Goal: Book appointment/travel/reservation

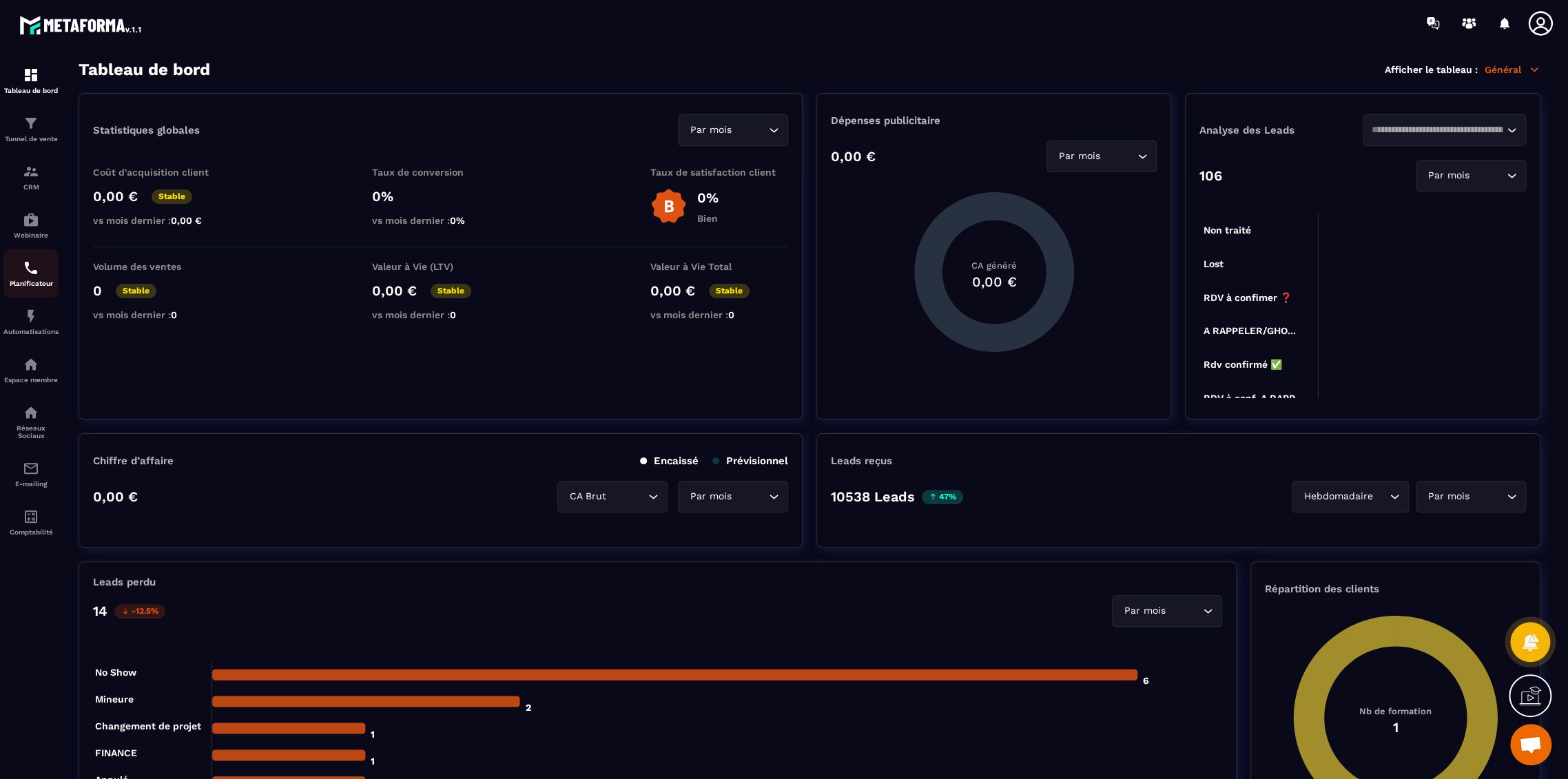
click at [31, 282] on p "Planificateur" at bounding box center [31, 283] width 55 height 8
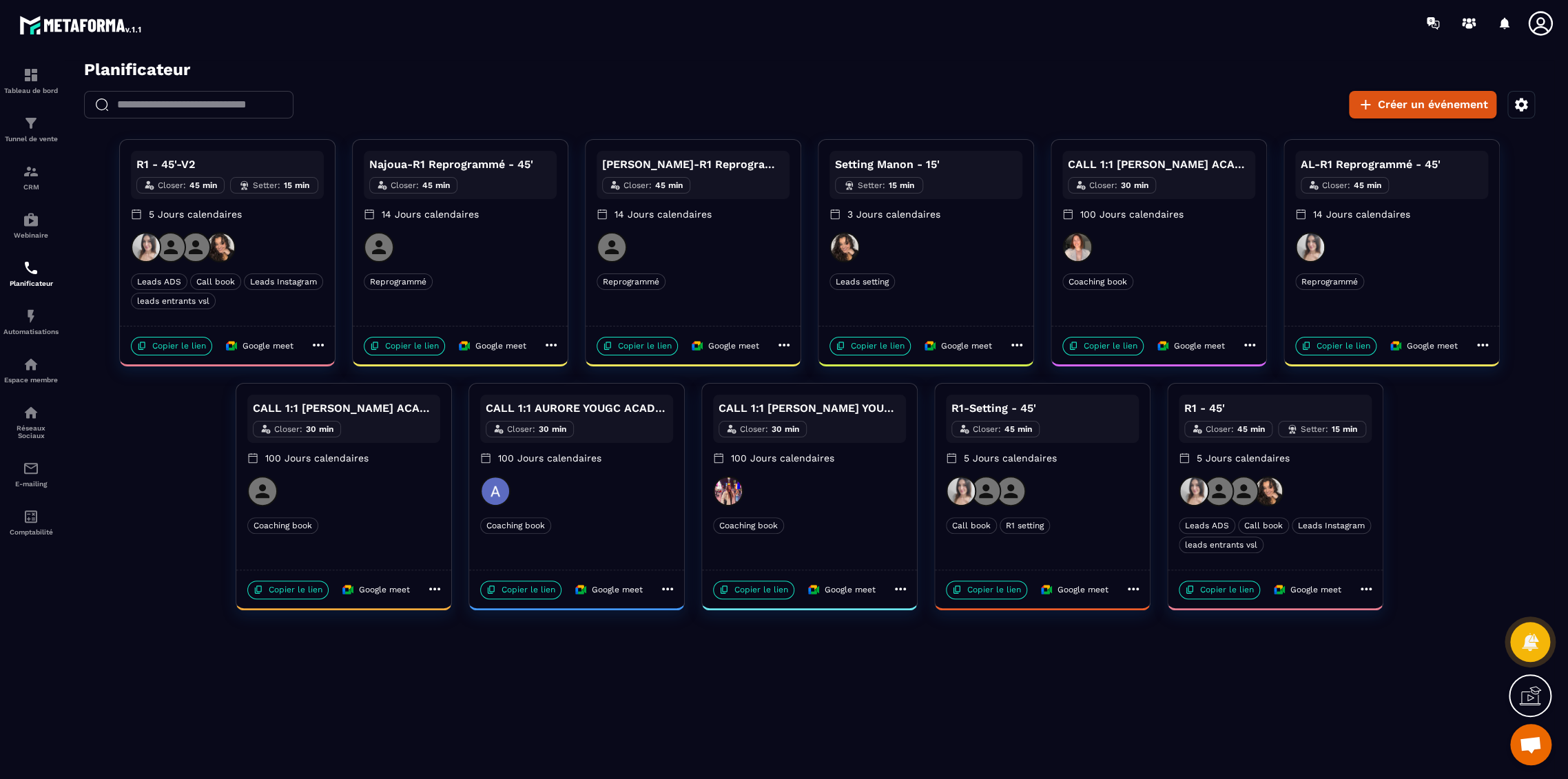
click at [298, 236] on div at bounding box center [227, 247] width 193 height 30
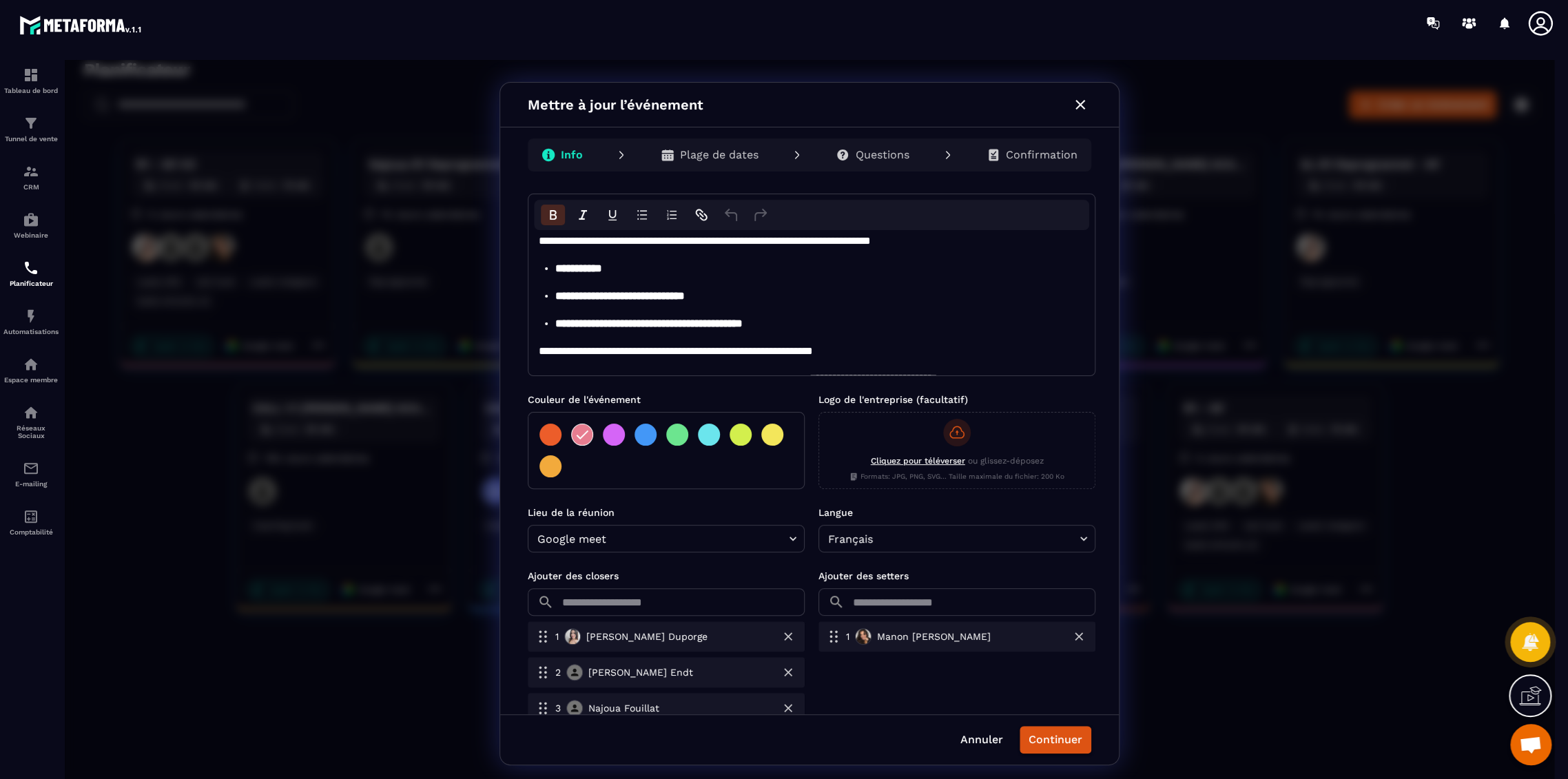
scroll to position [204, 0]
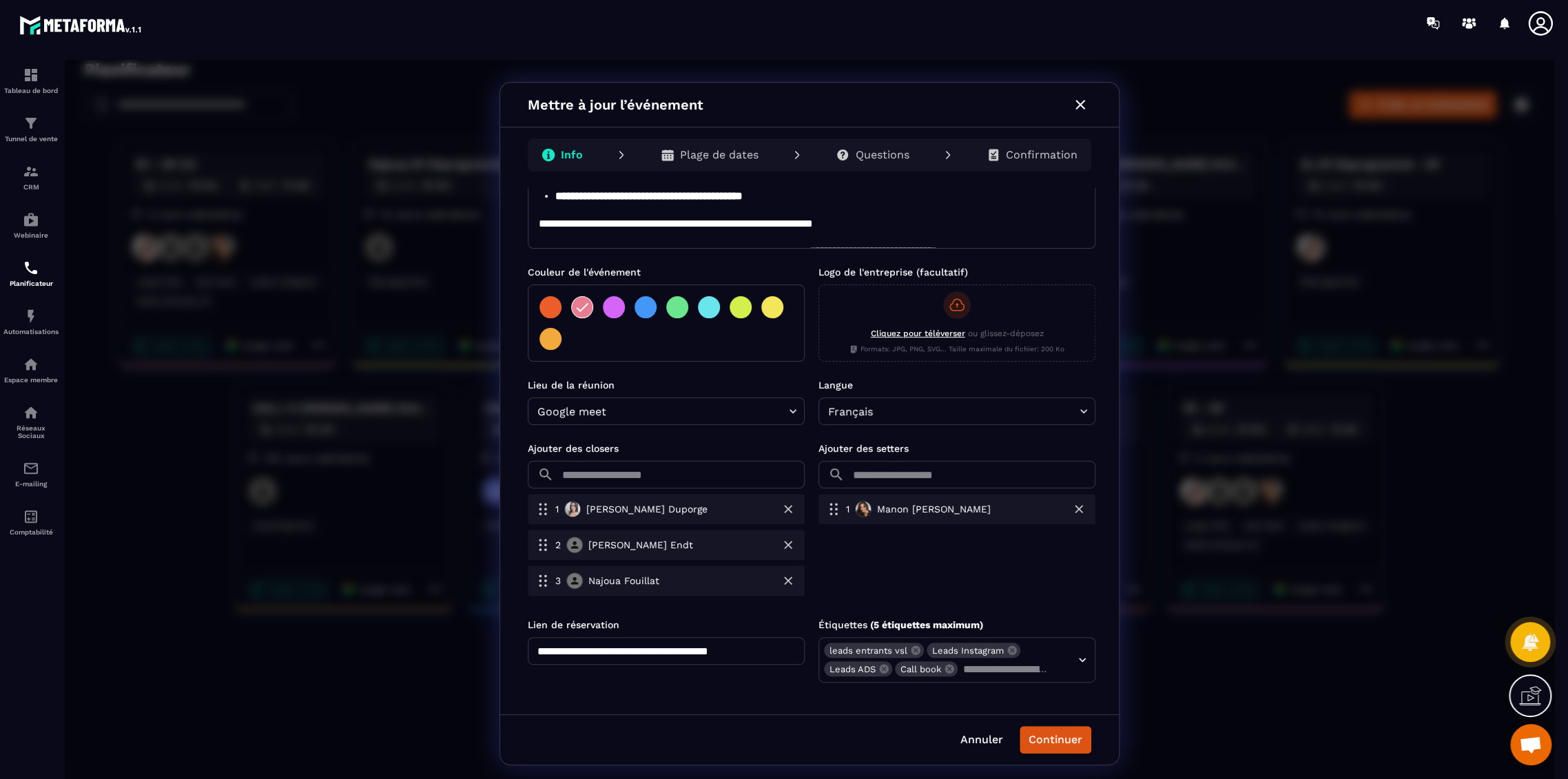
click at [706, 137] on div "Info Plage de dates Questions Confirmation" at bounding box center [810, 157] width 619 height 61
click at [704, 157] on p "Plage de dates" at bounding box center [719, 155] width 79 height 14
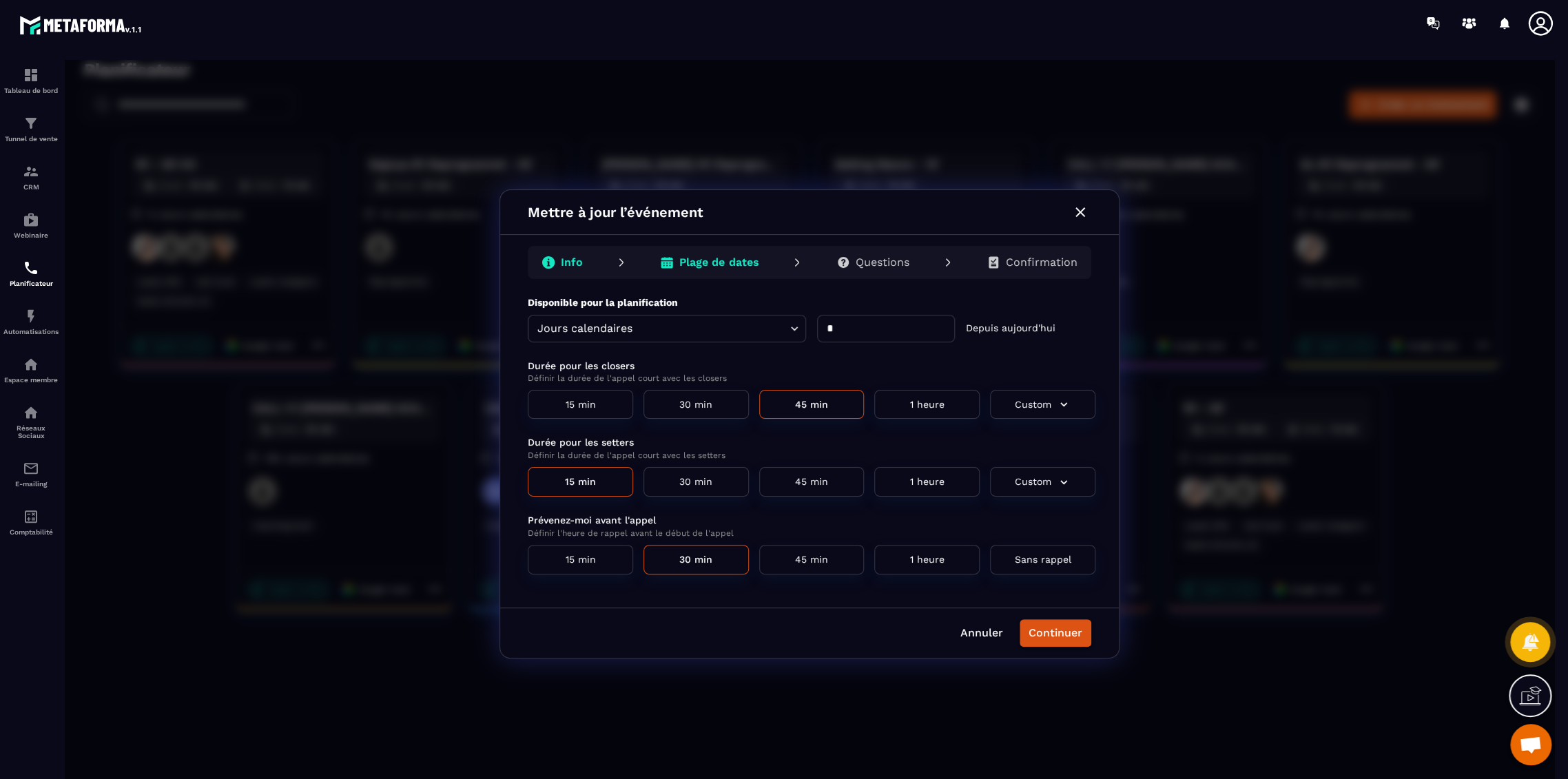
click at [895, 260] on p "Questions" at bounding box center [882, 263] width 54 height 14
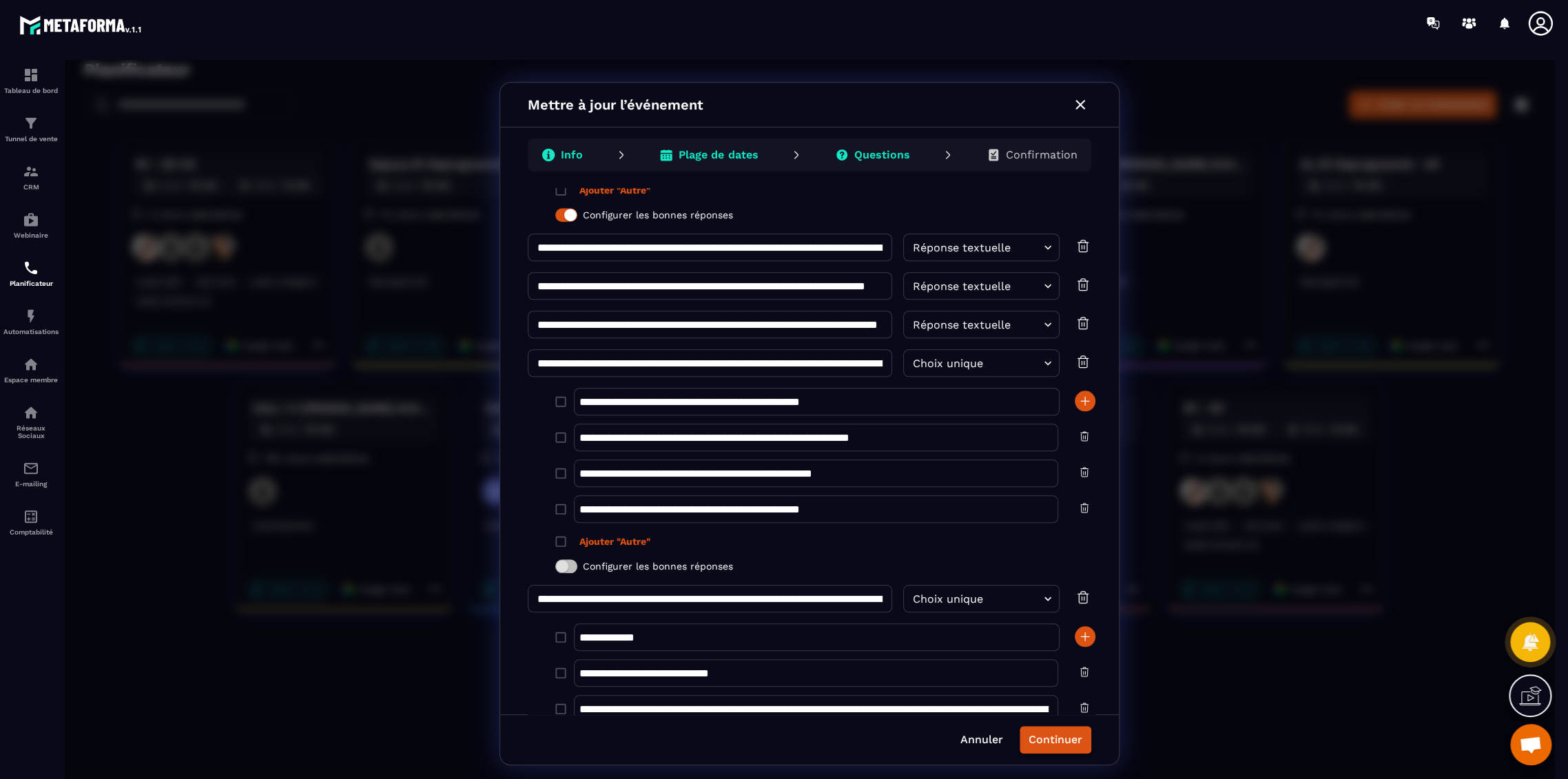
scroll to position [783, 0]
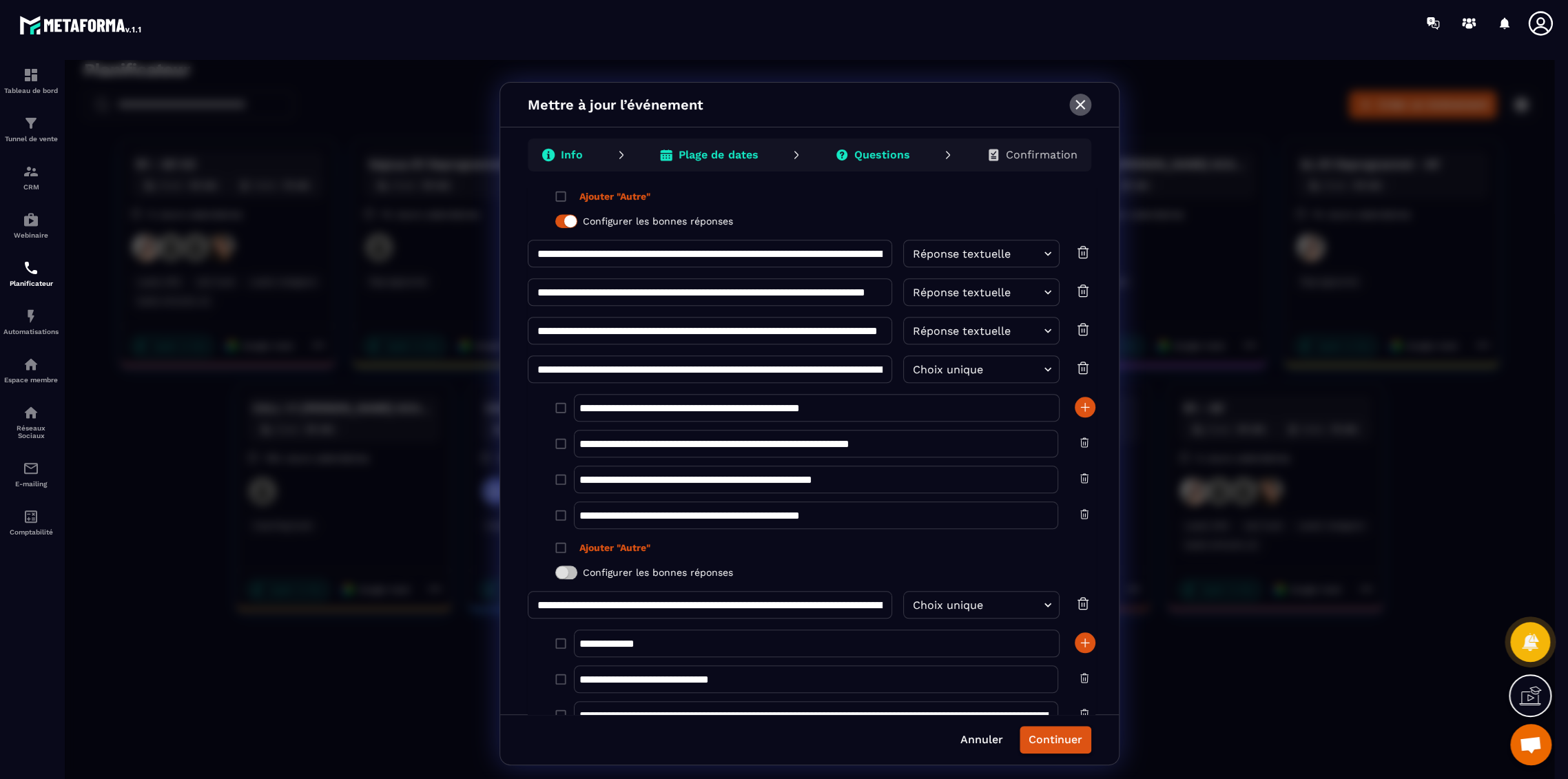
click at [1080, 103] on icon "button" at bounding box center [1080, 104] width 16 height 16
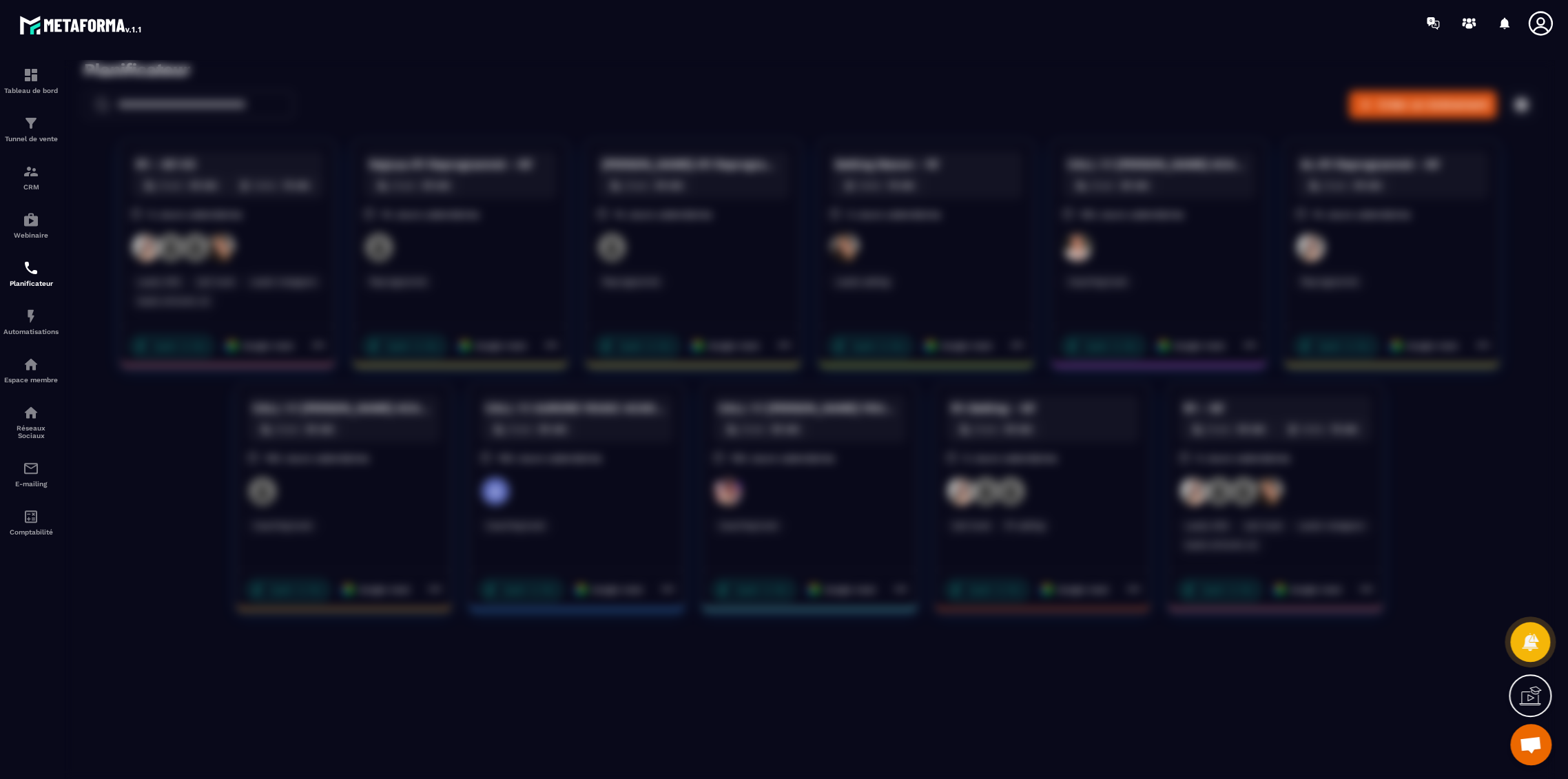
scroll to position [0, 0]
click at [485, 243] on div at bounding box center [460, 247] width 193 height 30
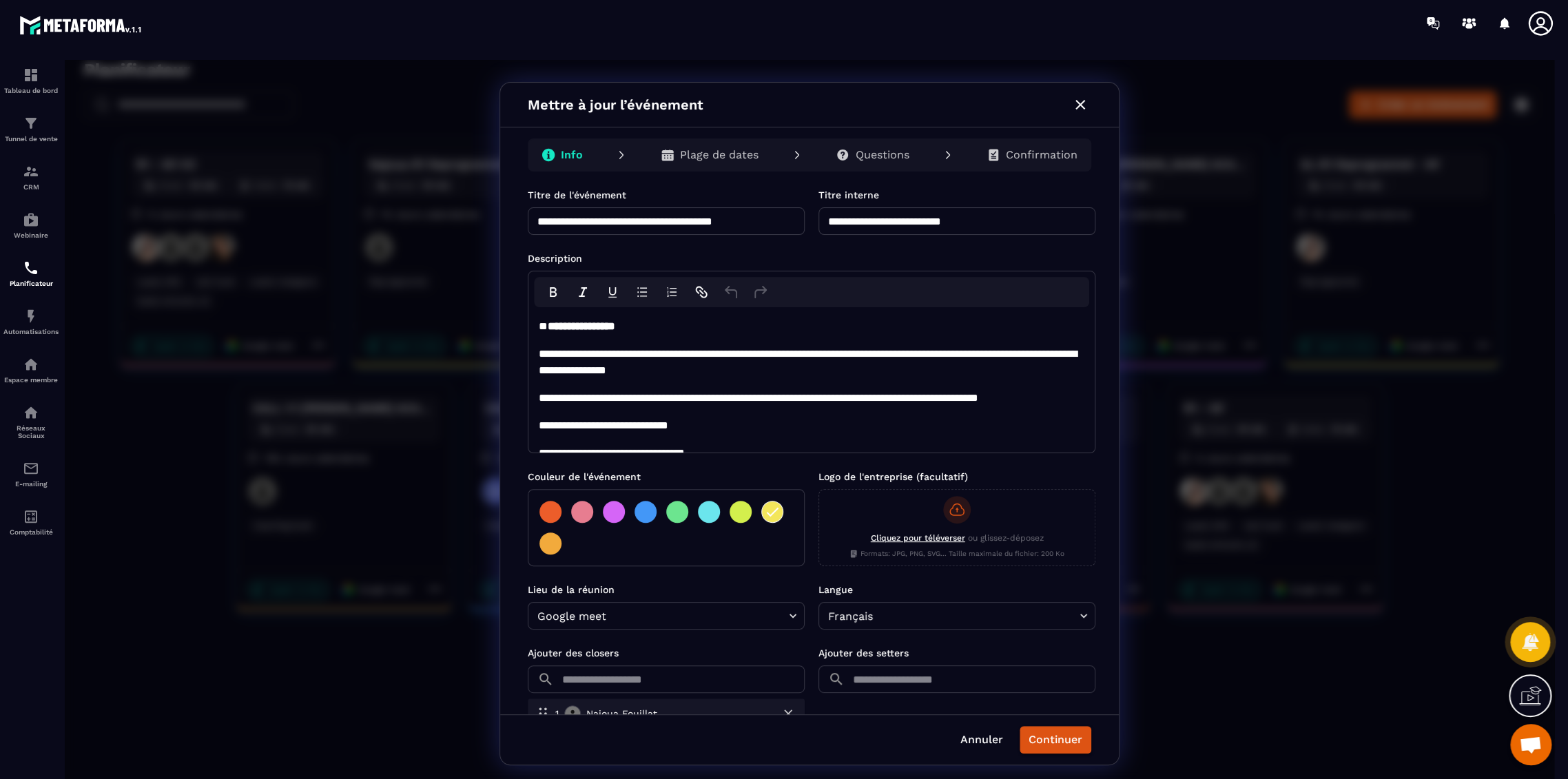
click at [711, 155] on p "Plage de dates" at bounding box center [719, 155] width 79 height 14
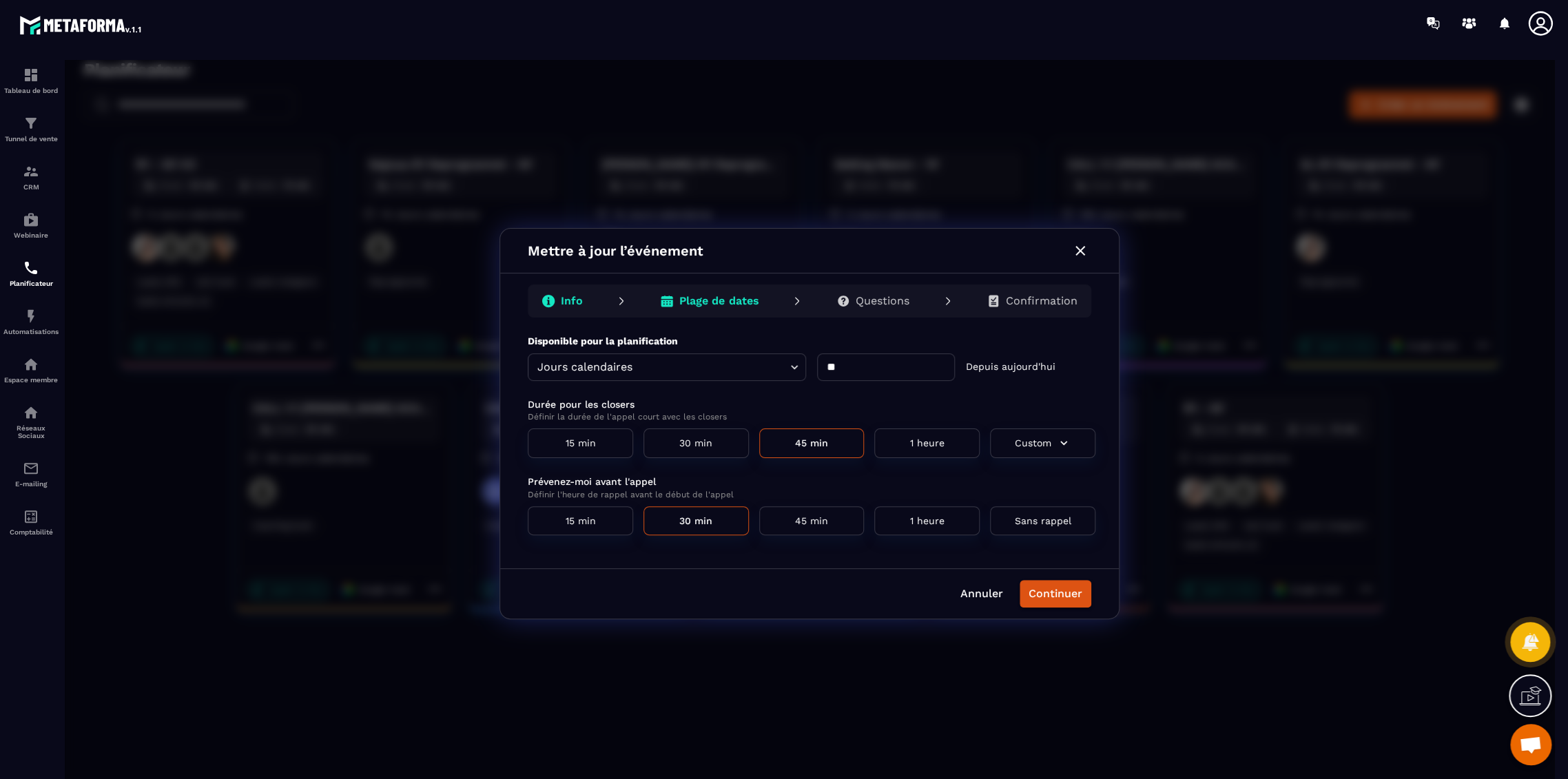
click at [884, 303] on p "Questions" at bounding box center [882, 301] width 54 height 14
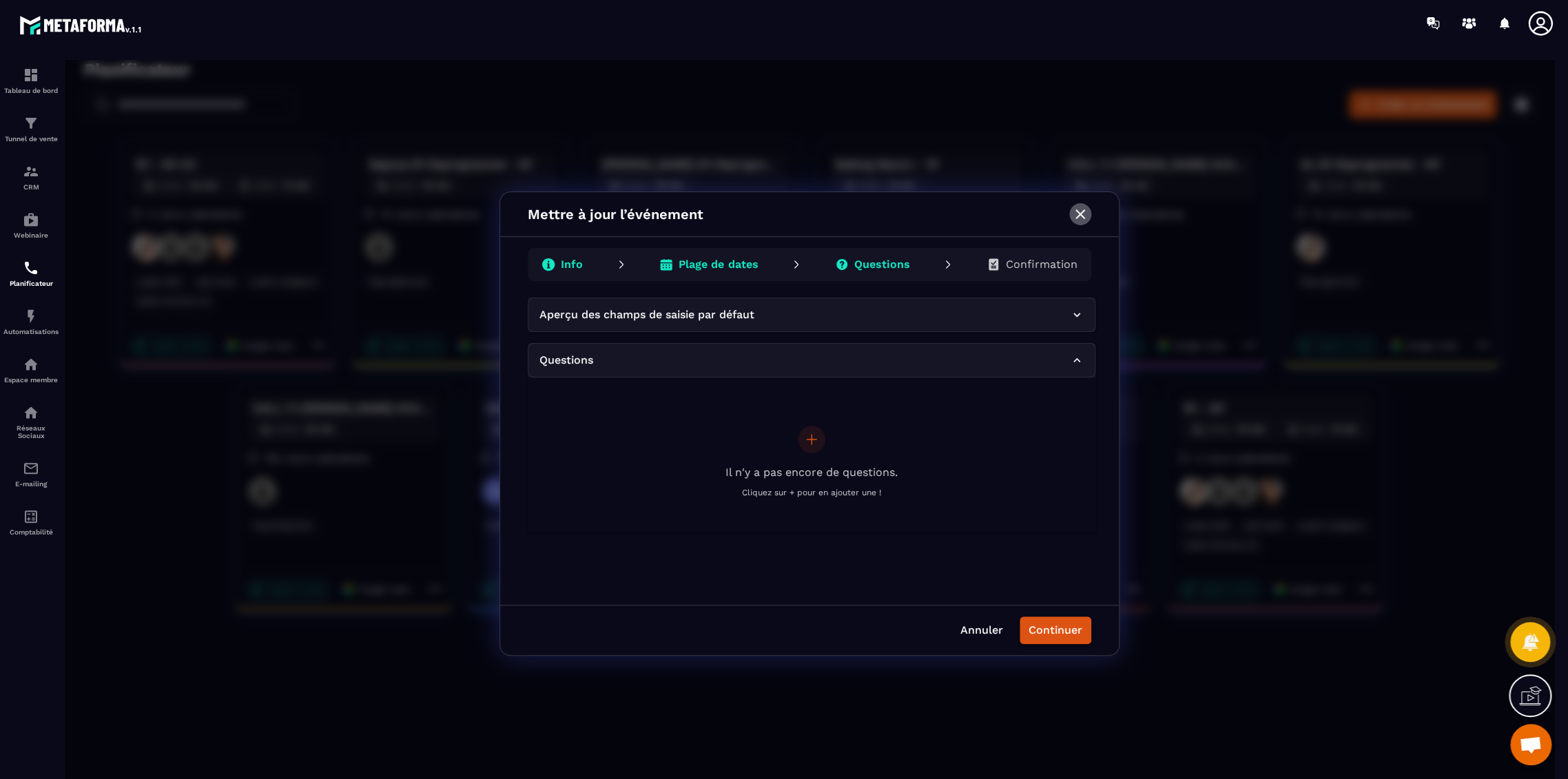
click at [1080, 218] on icon "button" at bounding box center [1080, 214] width 16 height 16
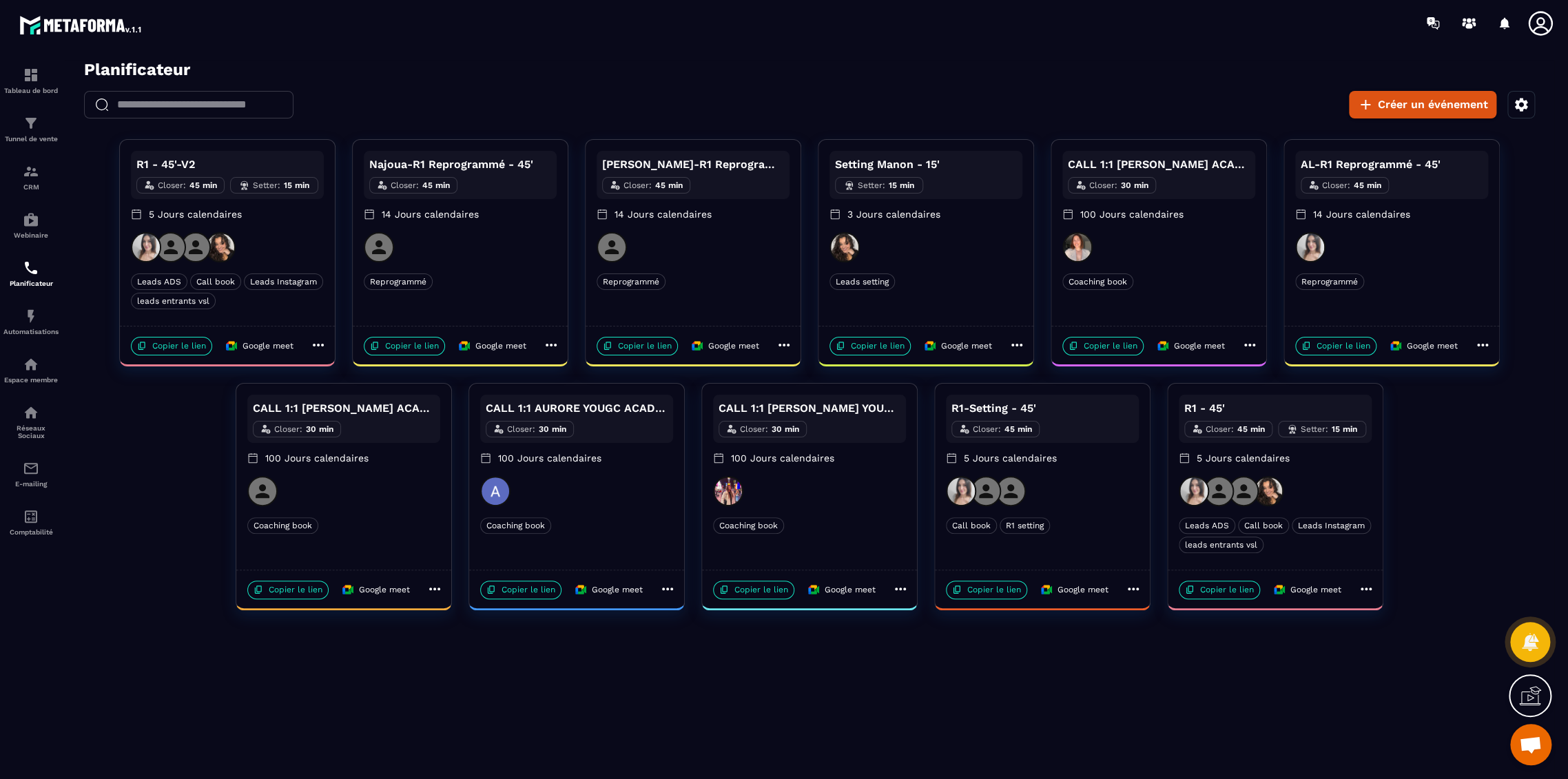
click at [271, 229] on div "R1 - 45'-V2 Closer : 45 min Setter : 15 min 5 Jours calendaires" at bounding box center [227, 191] width 193 height 81
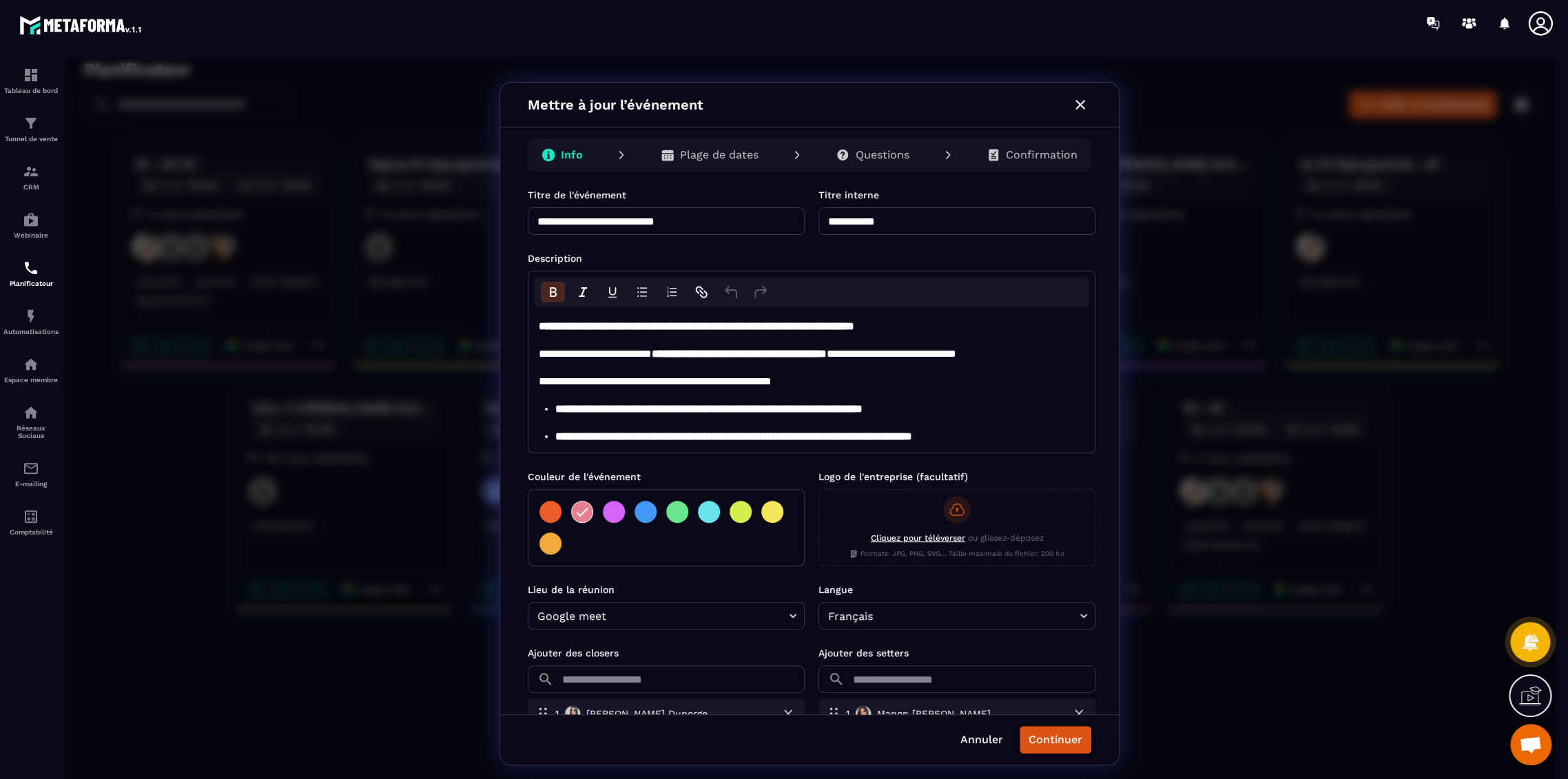
click at [718, 155] on p "Plage de dates" at bounding box center [719, 155] width 79 height 14
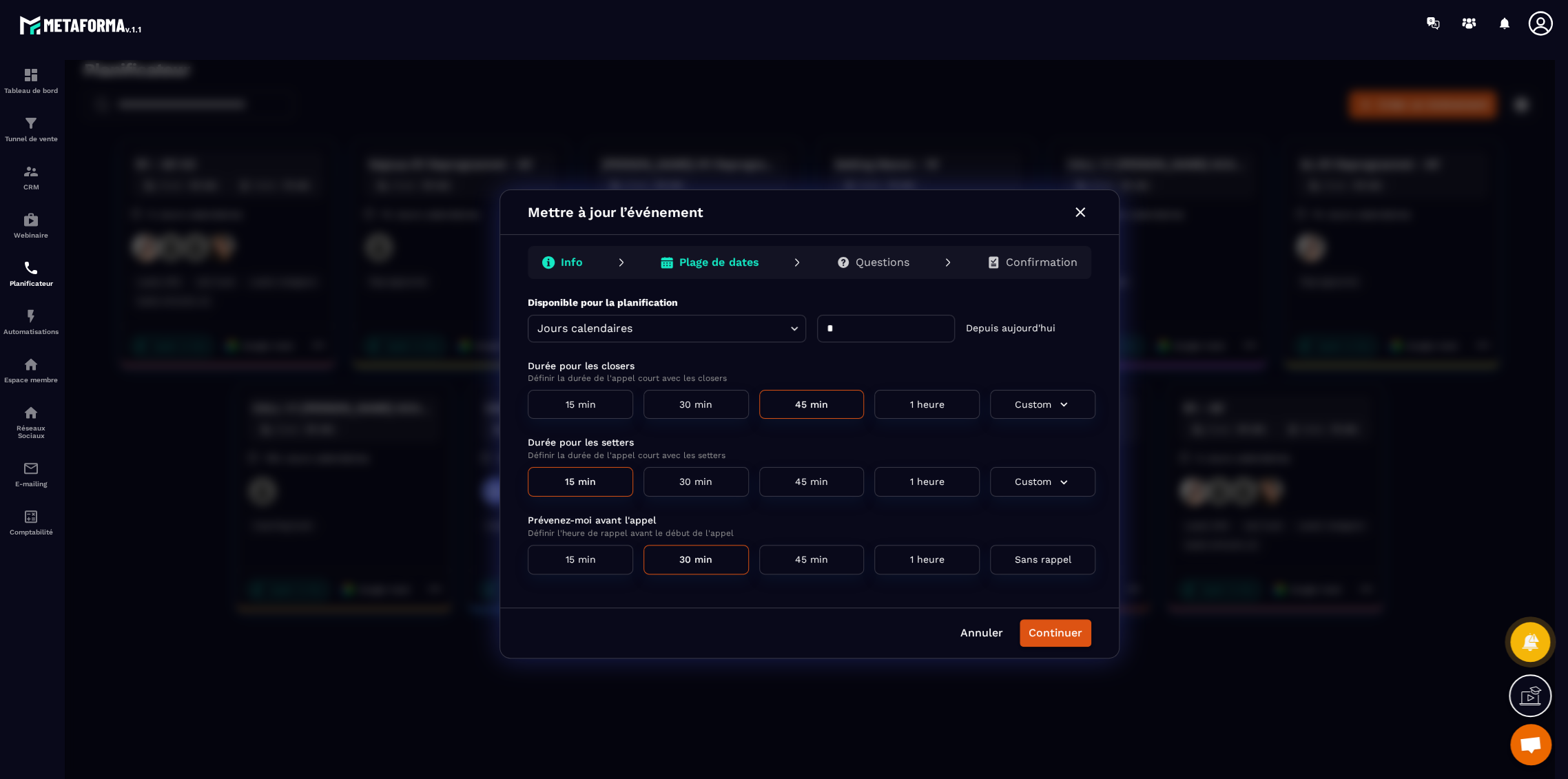
click at [893, 261] on p "Questions" at bounding box center [882, 263] width 54 height 14
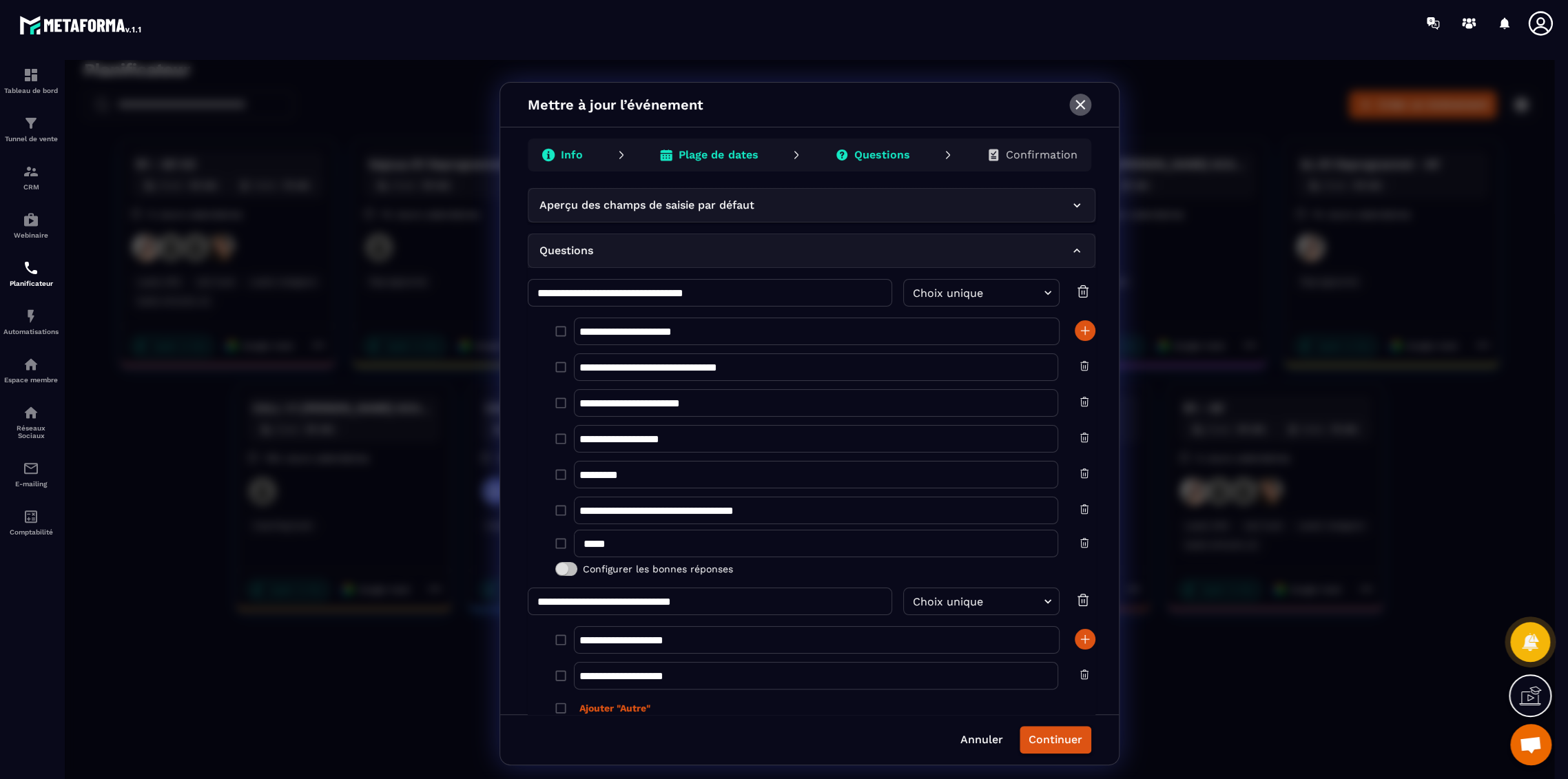
click at [1083, 111] on icon "button" at bounding box center [1080, 104] width 16 height 16
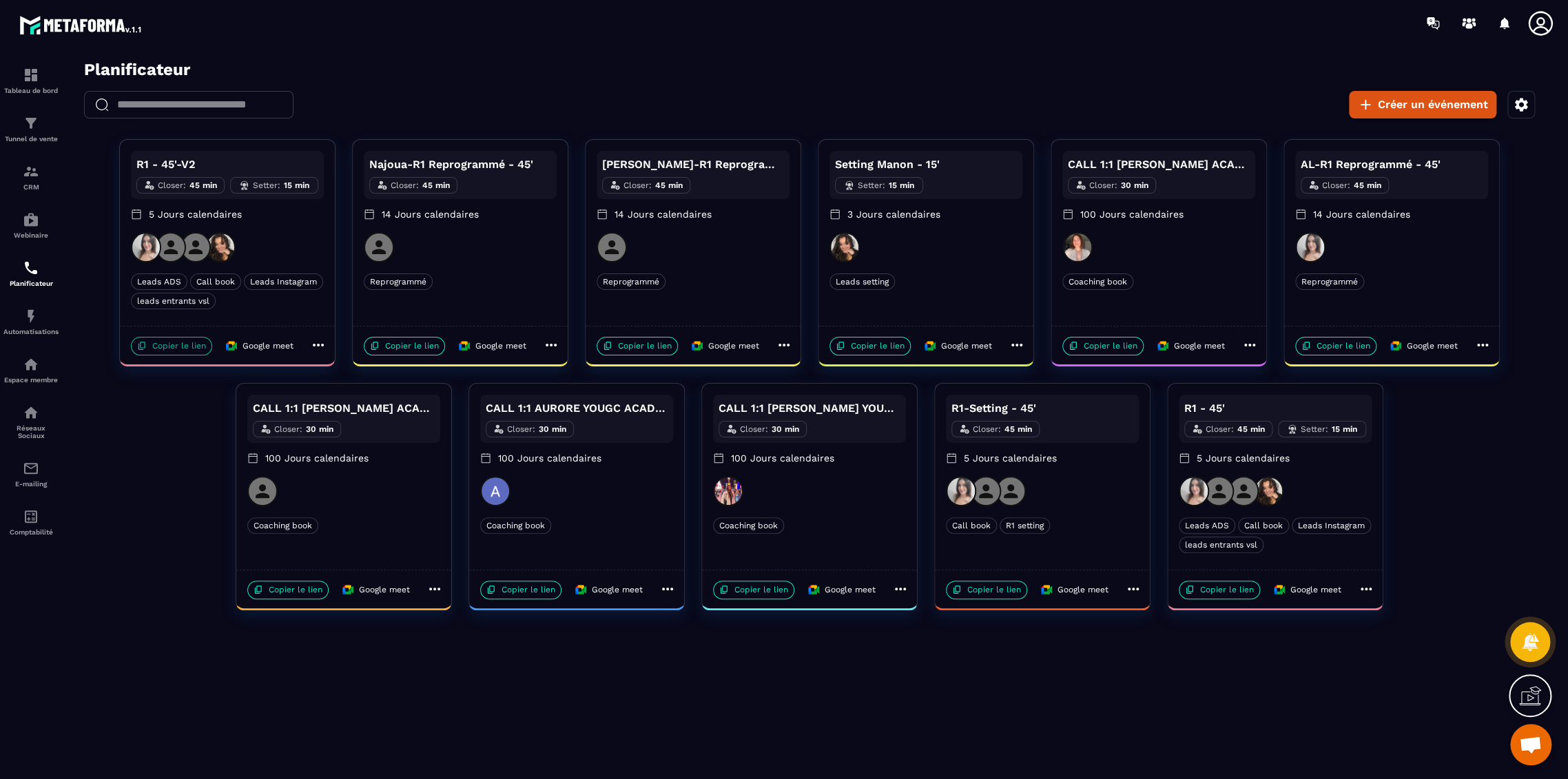
click at [141, 345] on icon at bounding box center [141, 345] width 9 height 9
click at [284, 221] on div "R1 - 45'-V2 Closer : 45 min Setter : 15 min 5 Jours calendaires" at bounding box center [227, 191] width 193 height 81
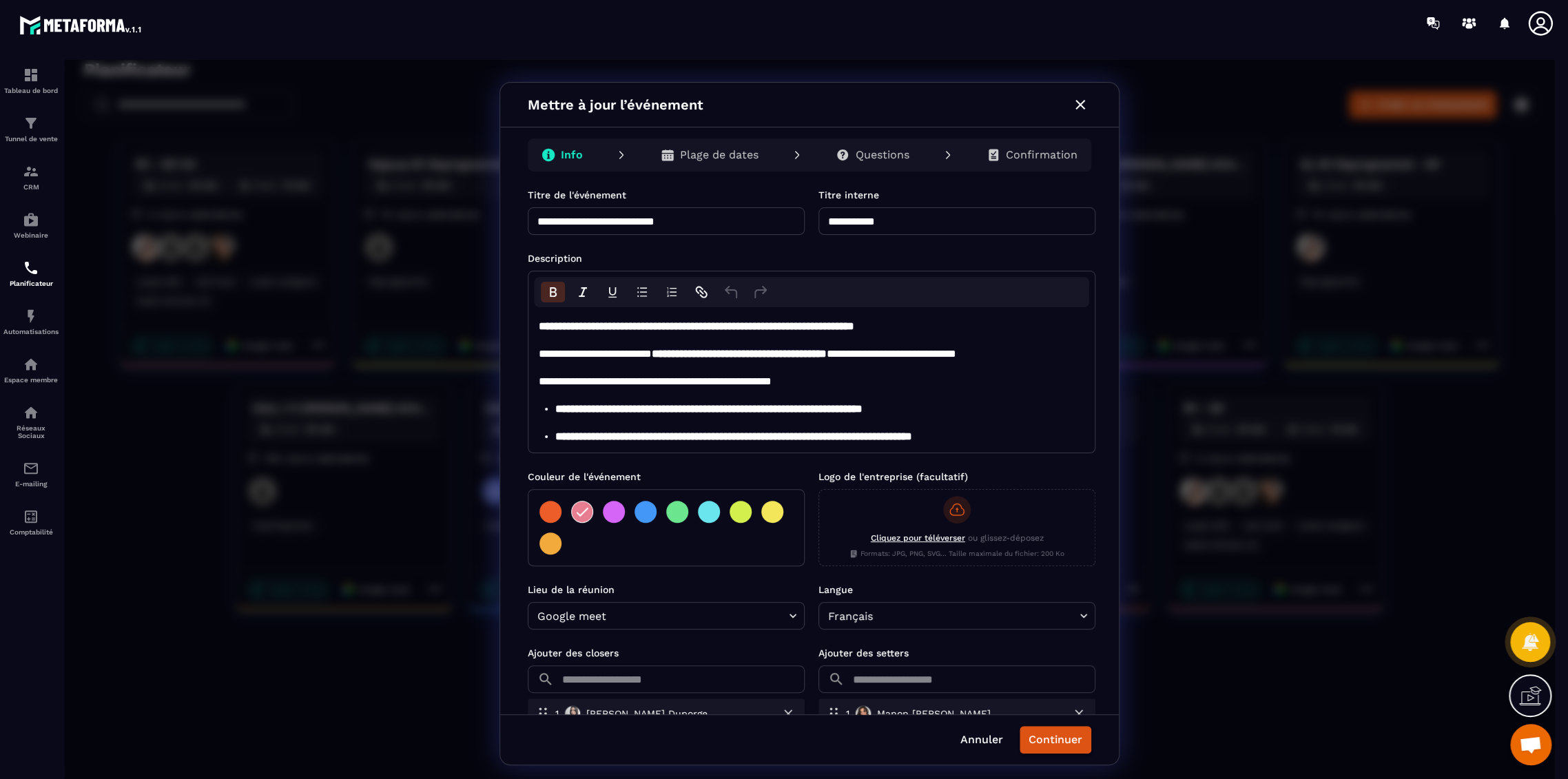
click at [876, 156] on p "Questions" at bounding box center [881, 155] width 54 height 14
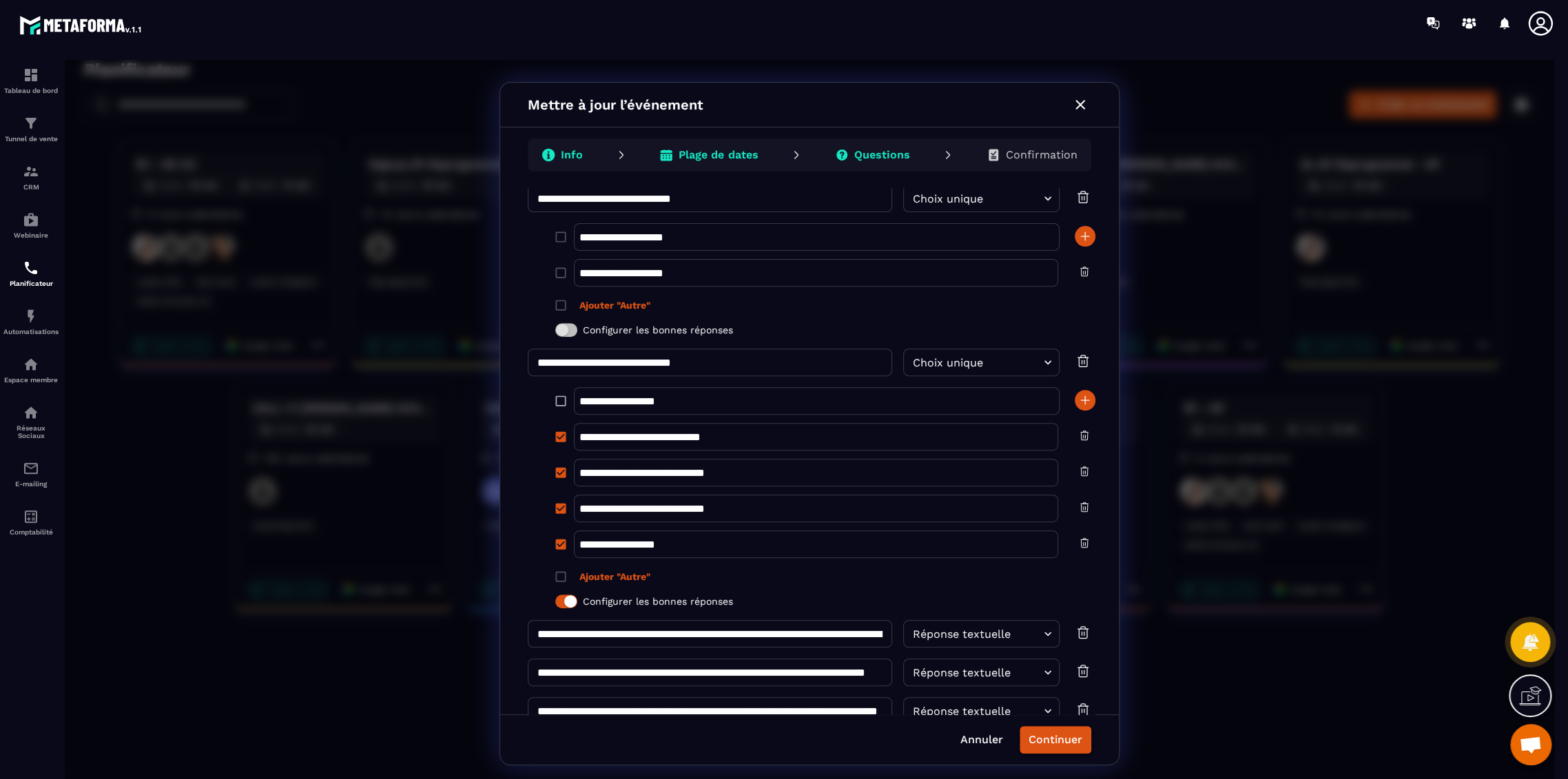
scroll to position [535, 0]
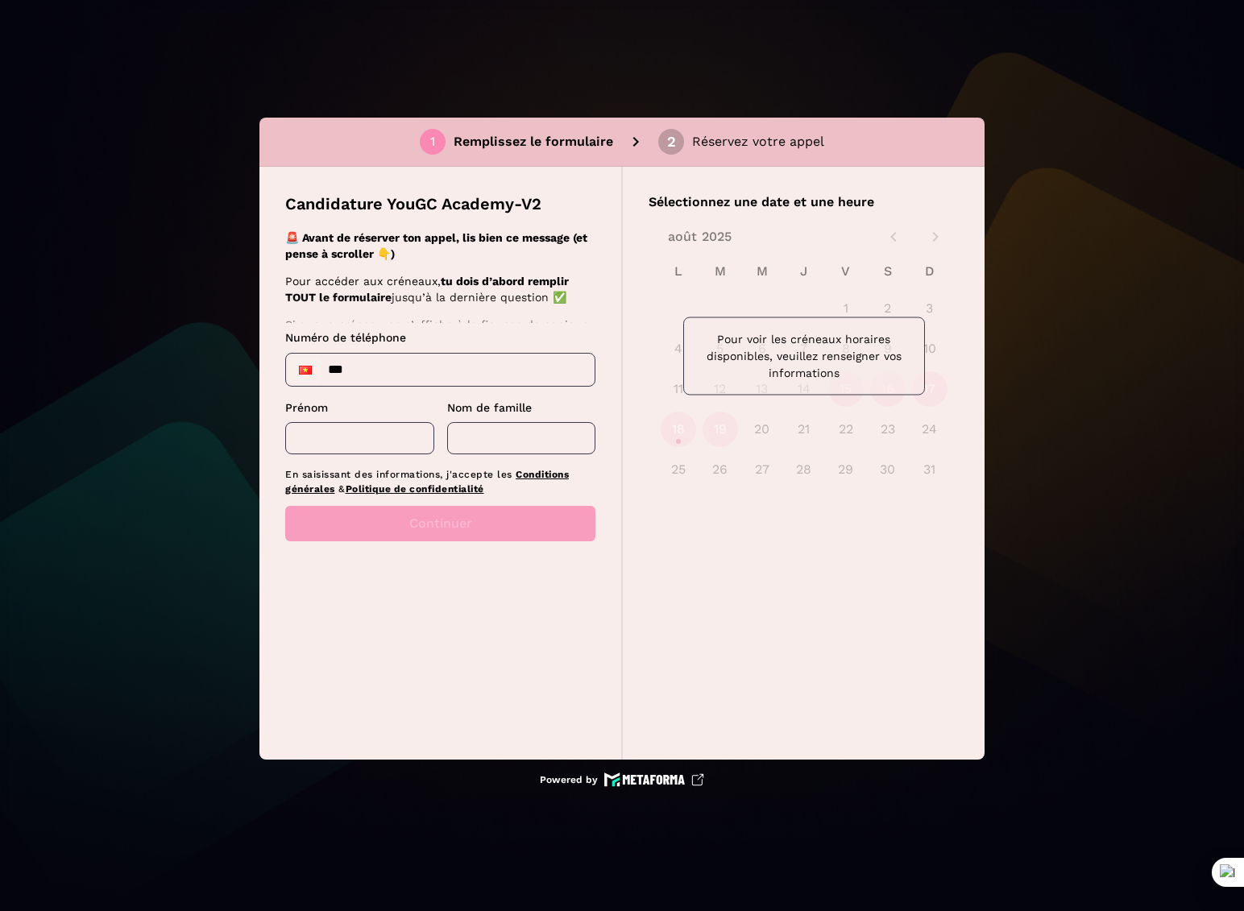
click at [357, 375] on input "***" at bounding box center [440, 370] width 309 height 32
type input "**"
type input "**********"
click at [336, 440] on input "text" at bounding box center [359, 438] width 149 height 32
type input "*********"
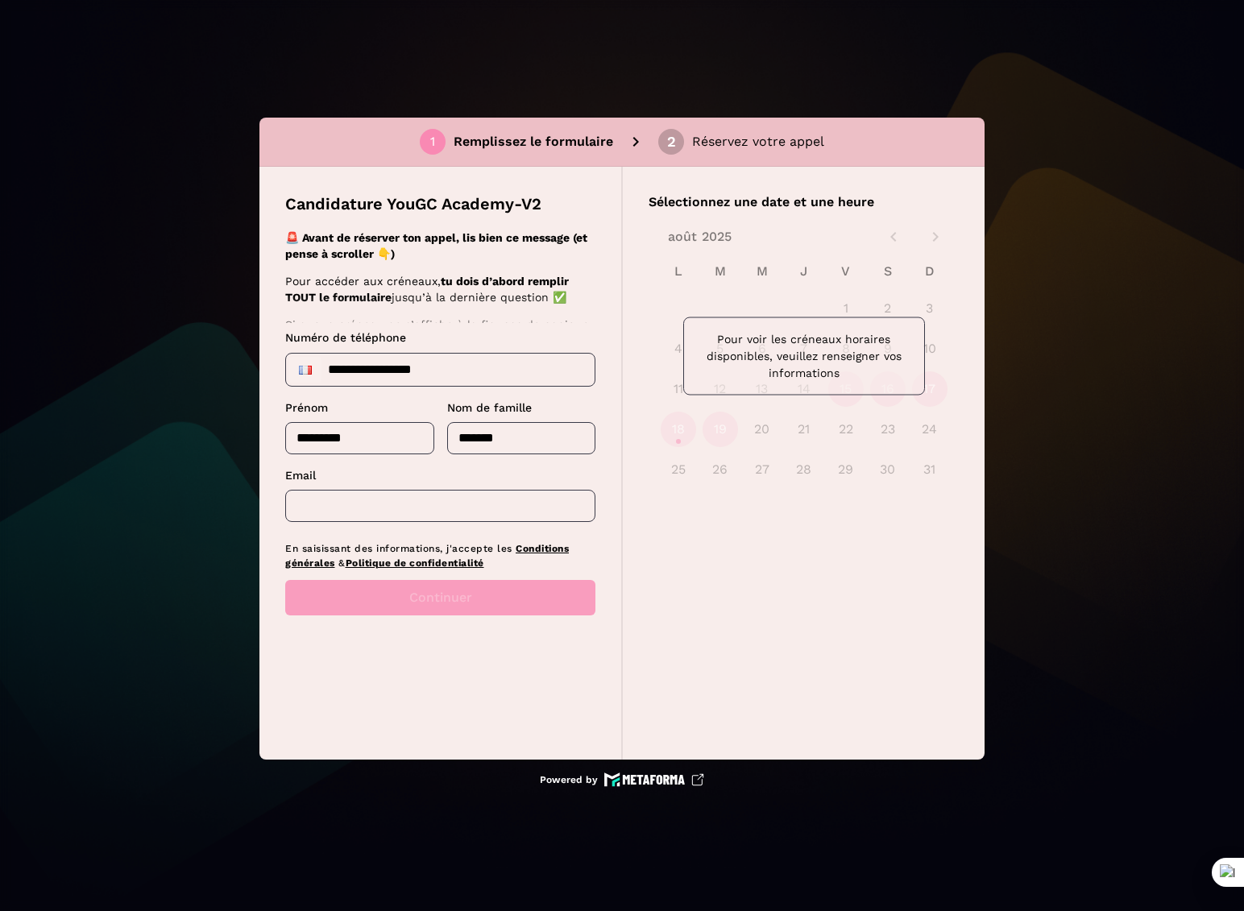
type input "*******"
click at [464, 529] on div "Email ​" at bounding box center [440, 504] width 310 height 74
click at [468, 511] on input "text" at bounding box center [440, 506] width 310 height 32
type input "**********"
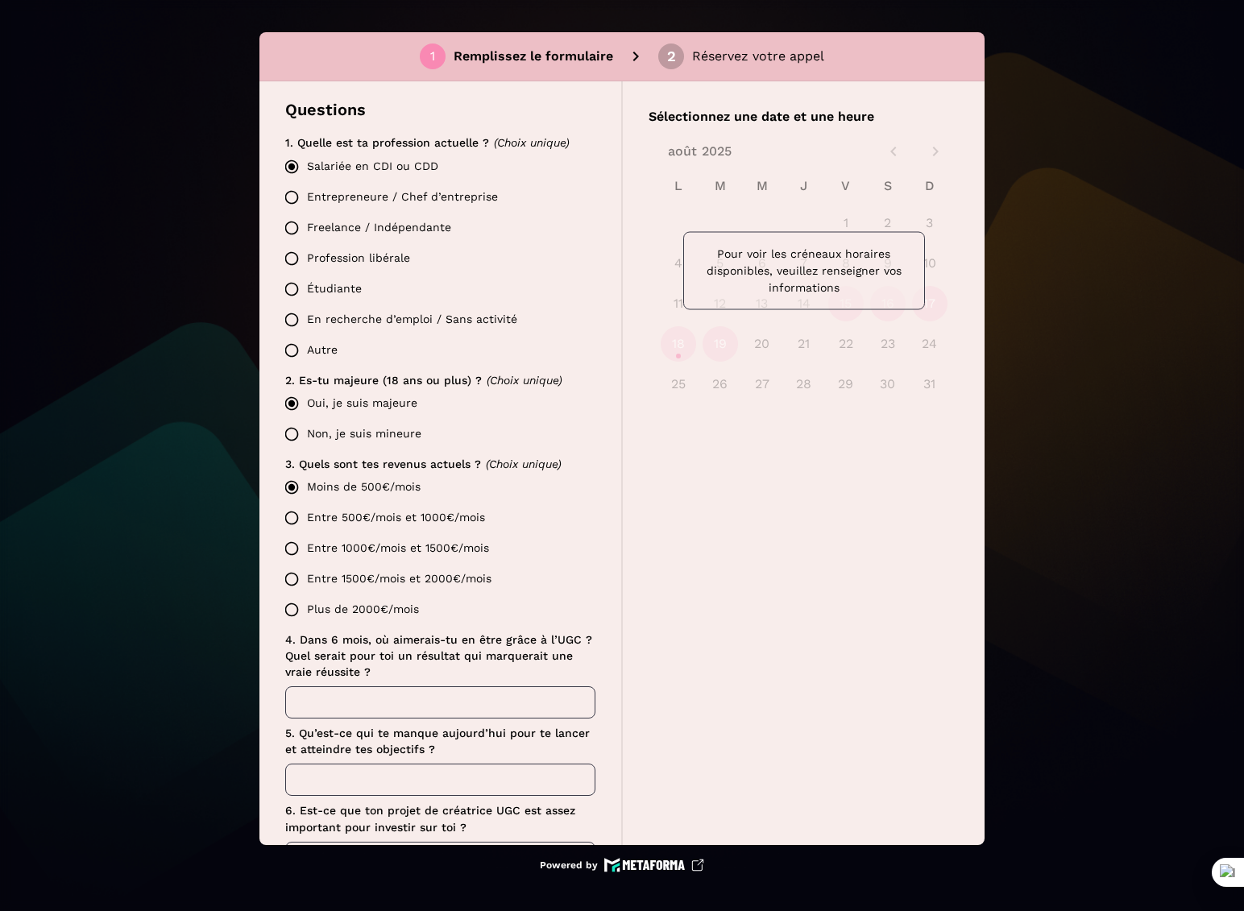
scroll to position [537, 0]
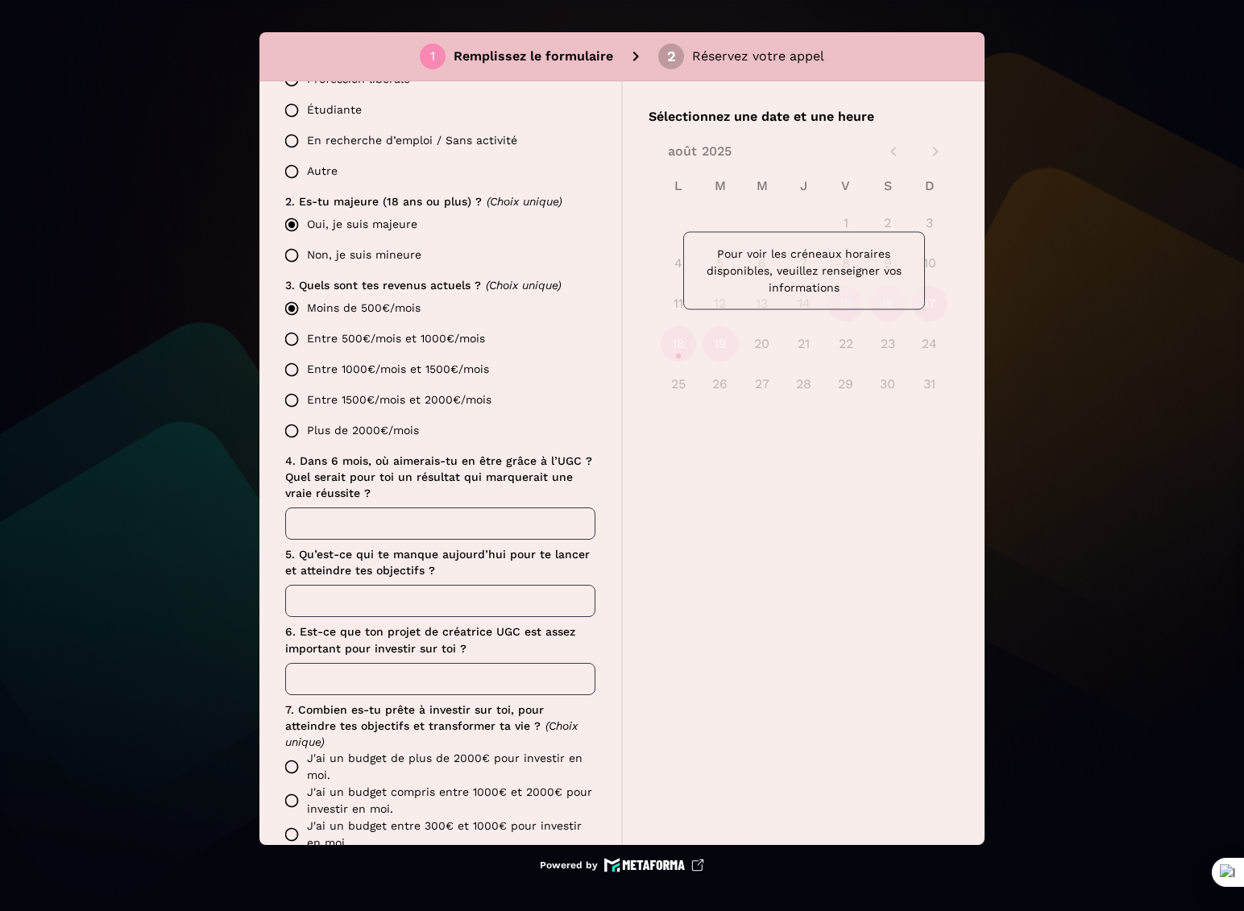
click at [352, 531] on input "text" at bounding box center [440, 524] width 310 height 32
type input "****"
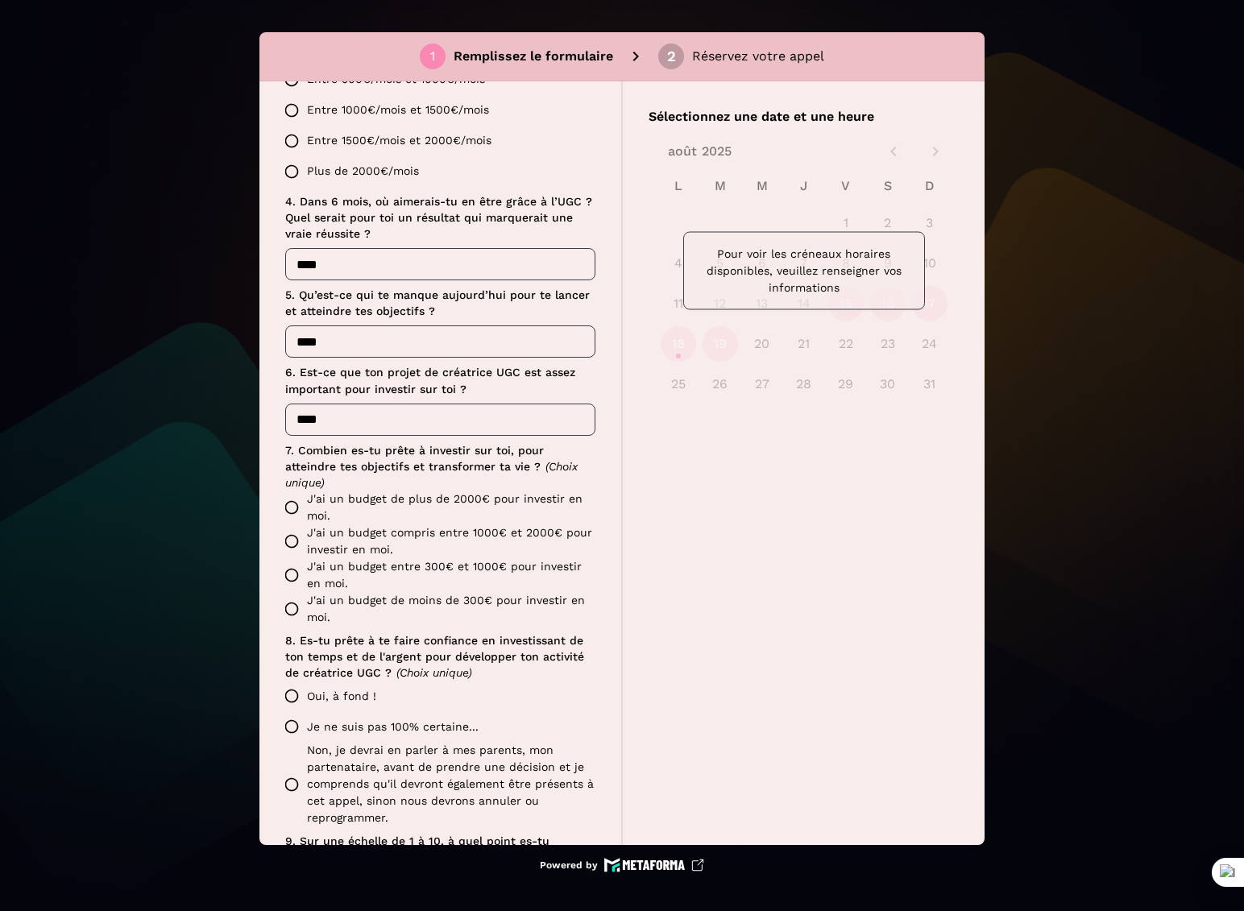
scroll to position [806, 0]
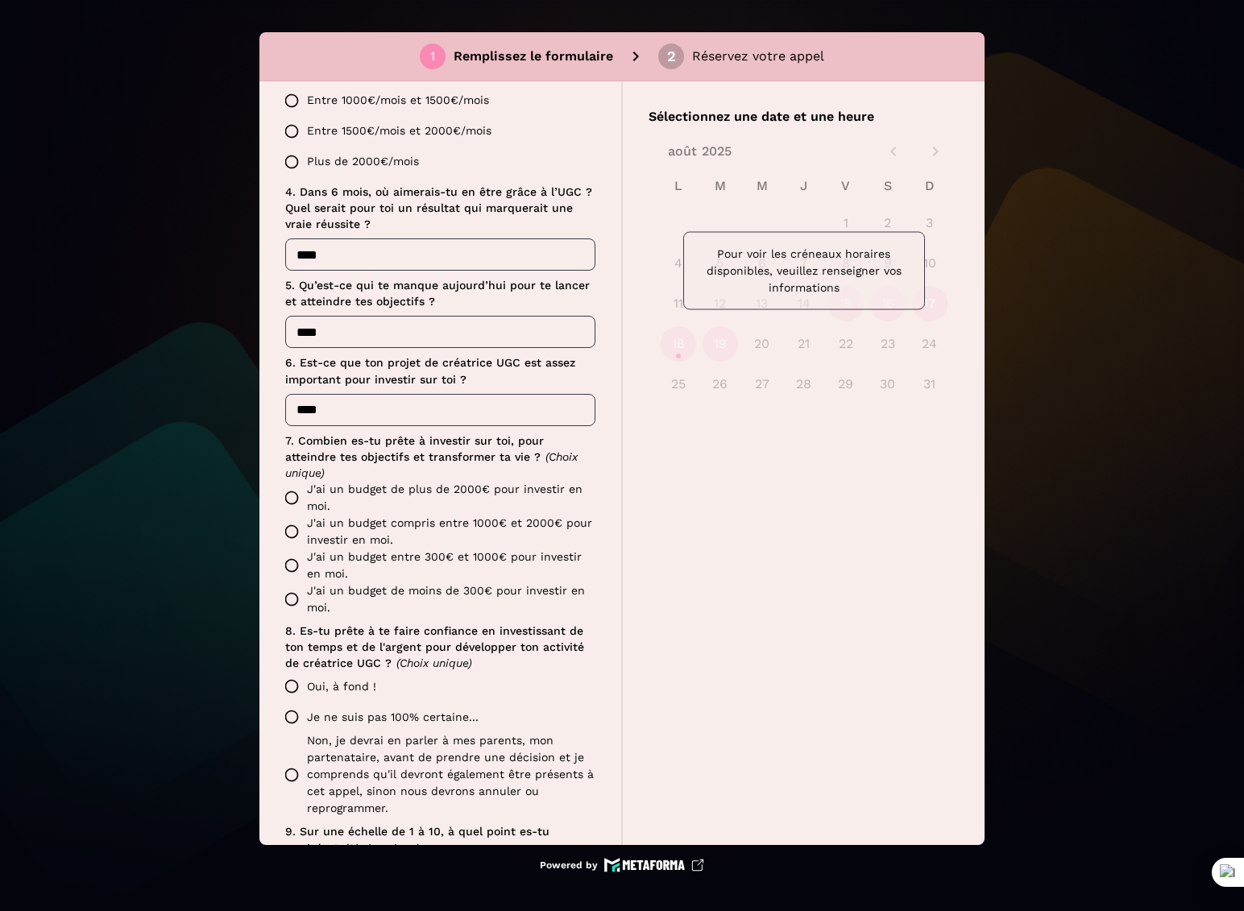
type input "****"
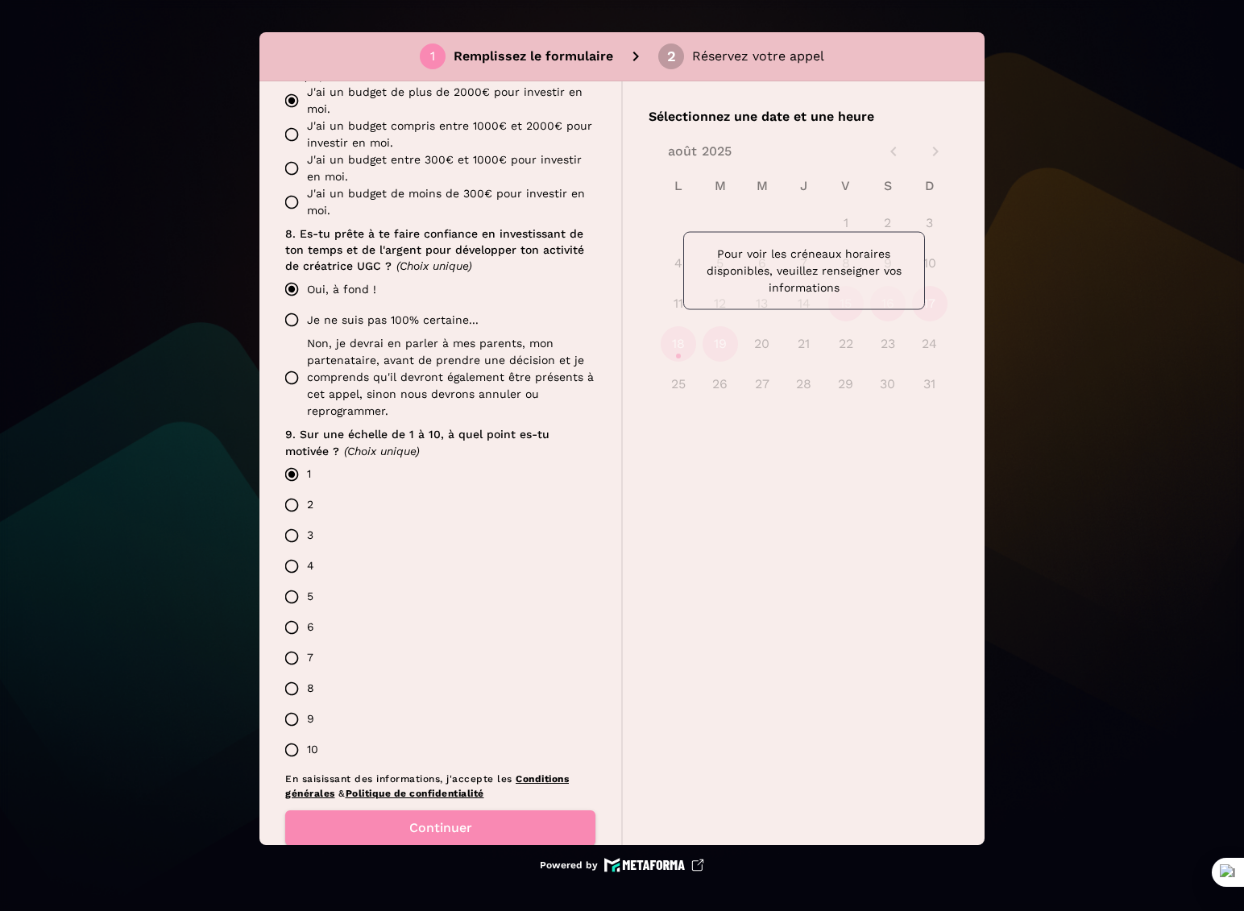
scroll to position [1225, 0]
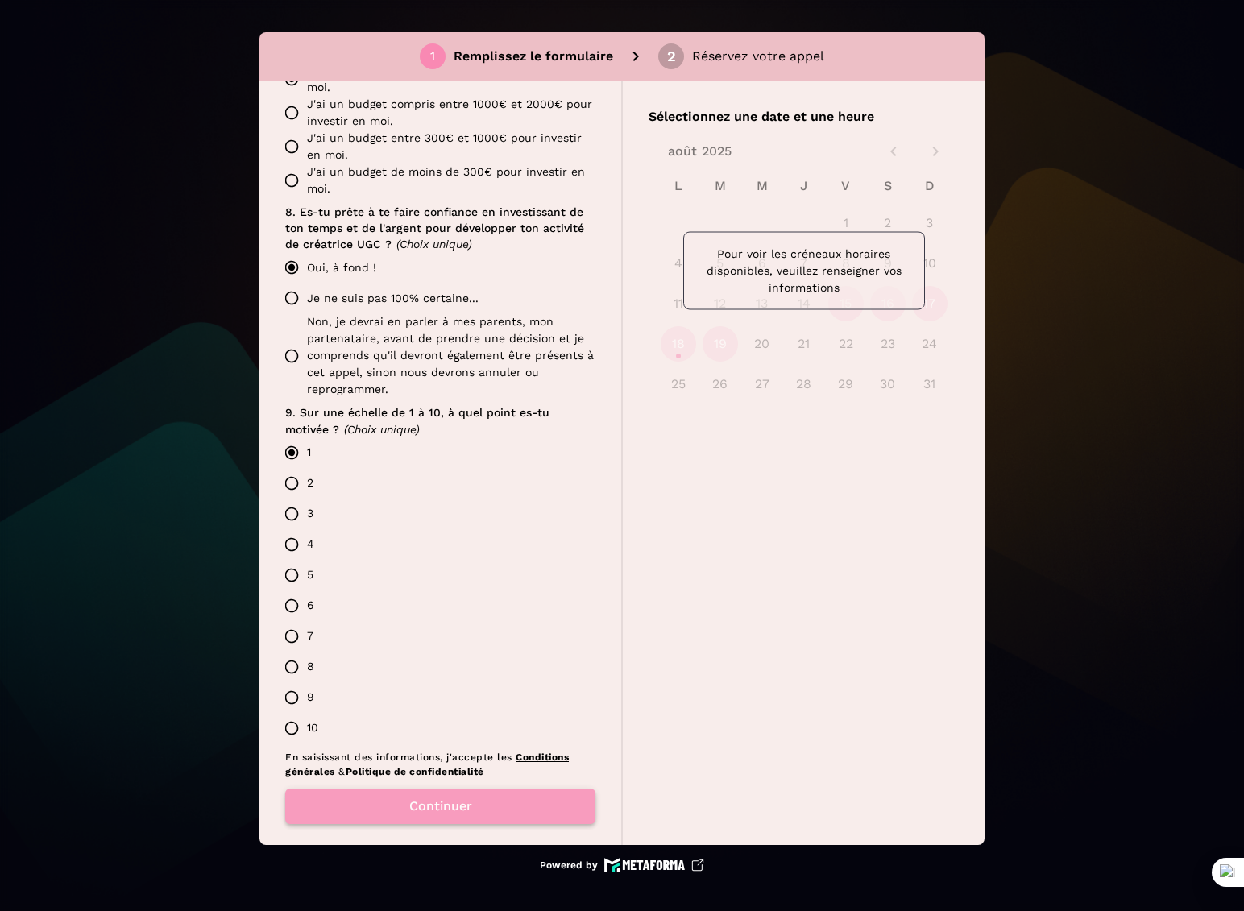
click at [459, 789] on button "Continuer" at bounding box center [440, 806] width 310 height 35
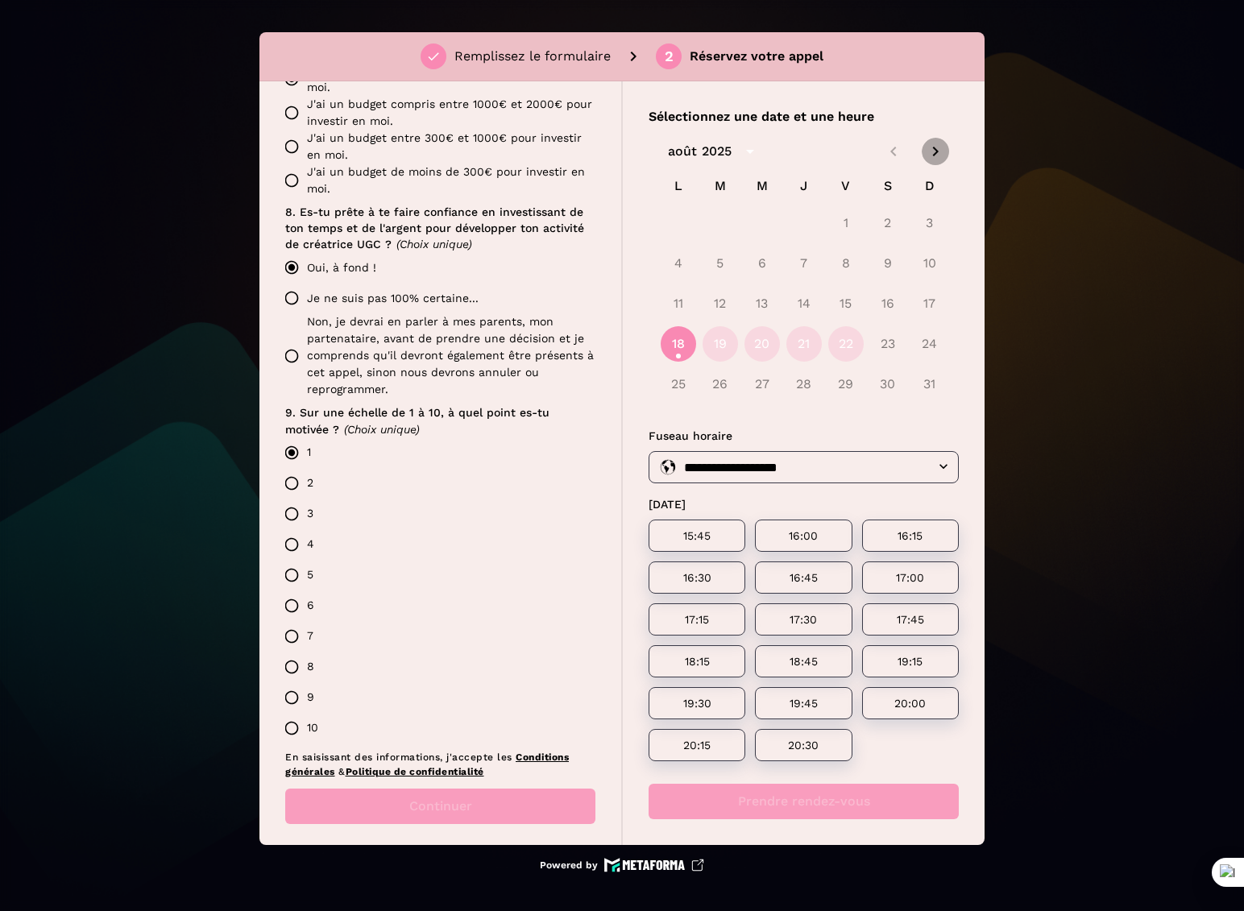
click at [936, 152] on icon "Next month" at bounding box center [935, 151] width 19 height 19
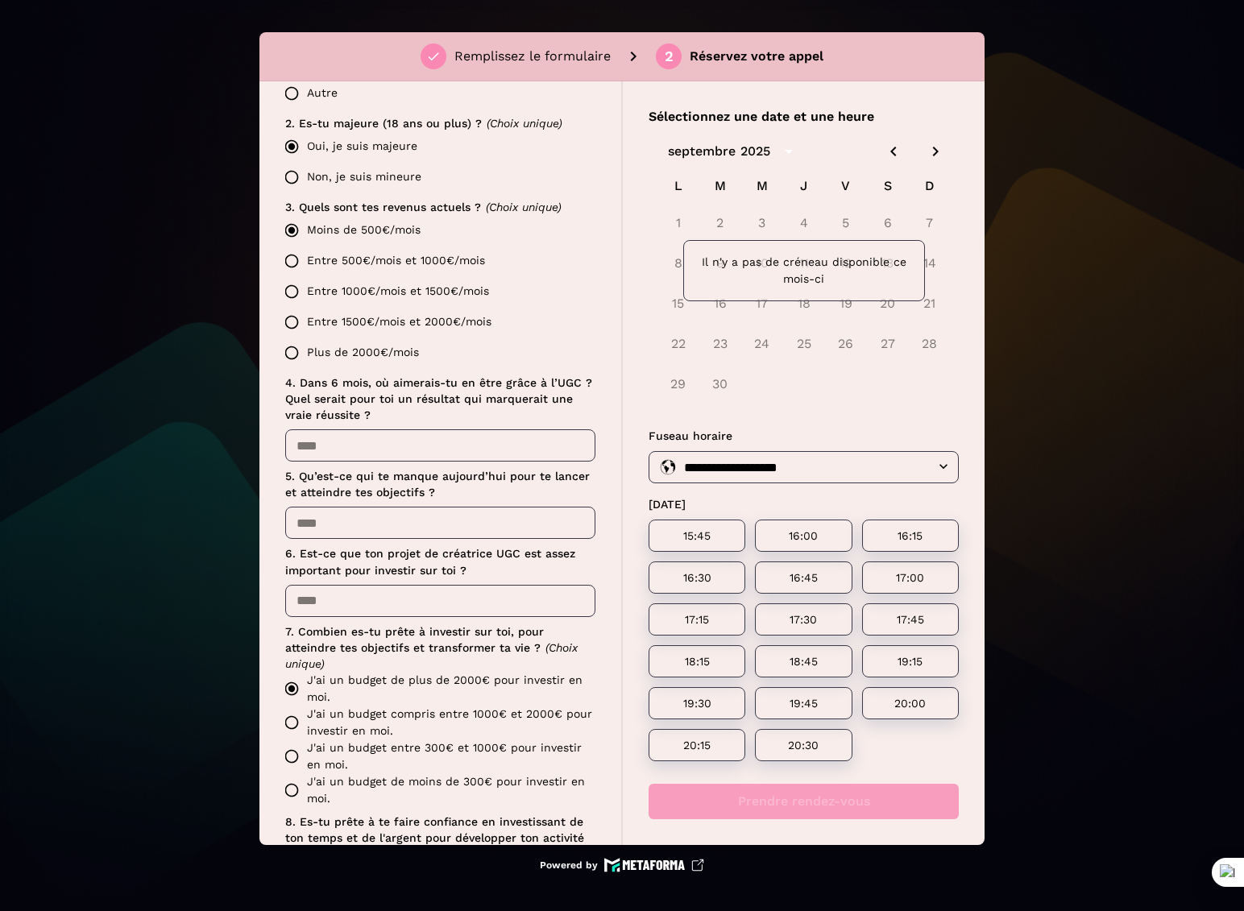
scroll to position [612, 0]
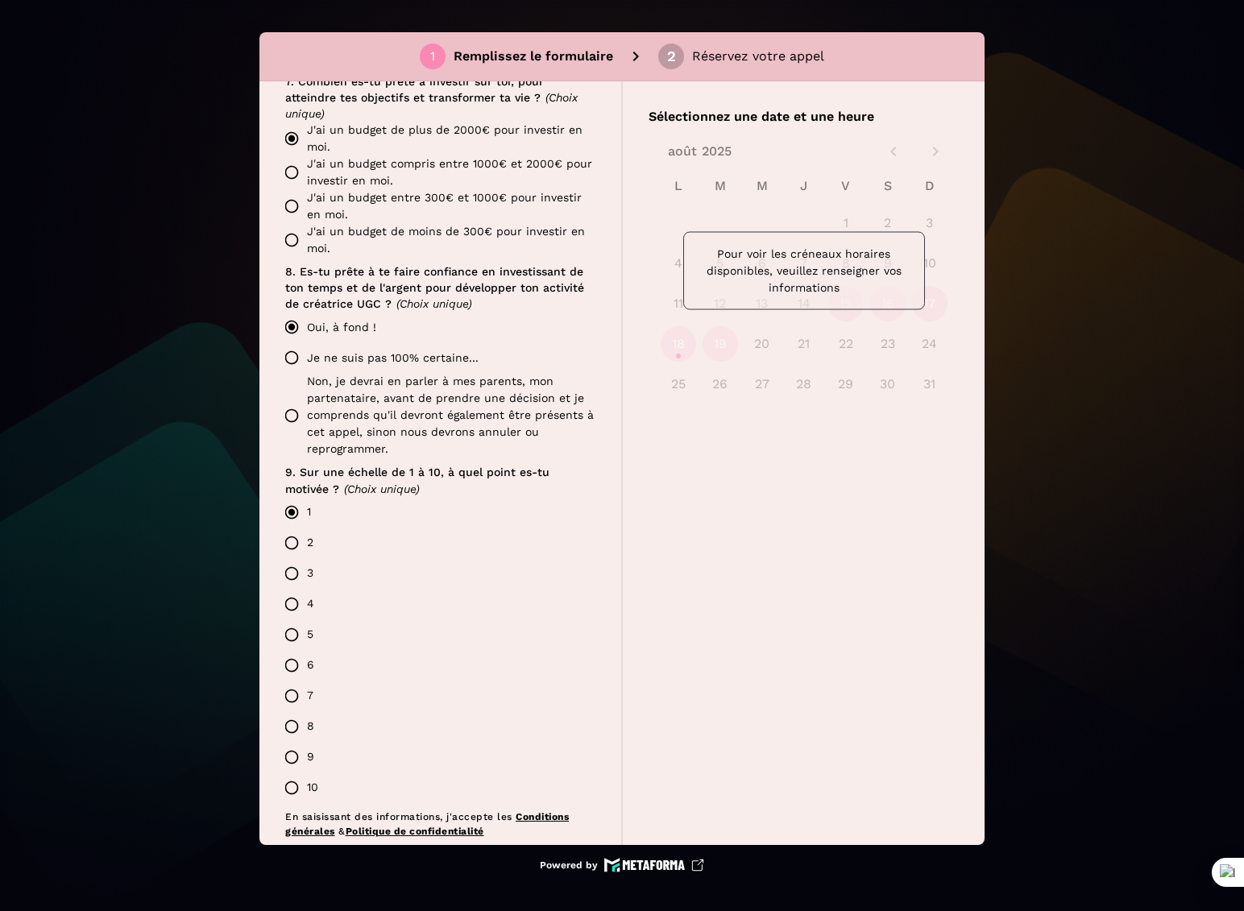
scroll to position [1225, 0]
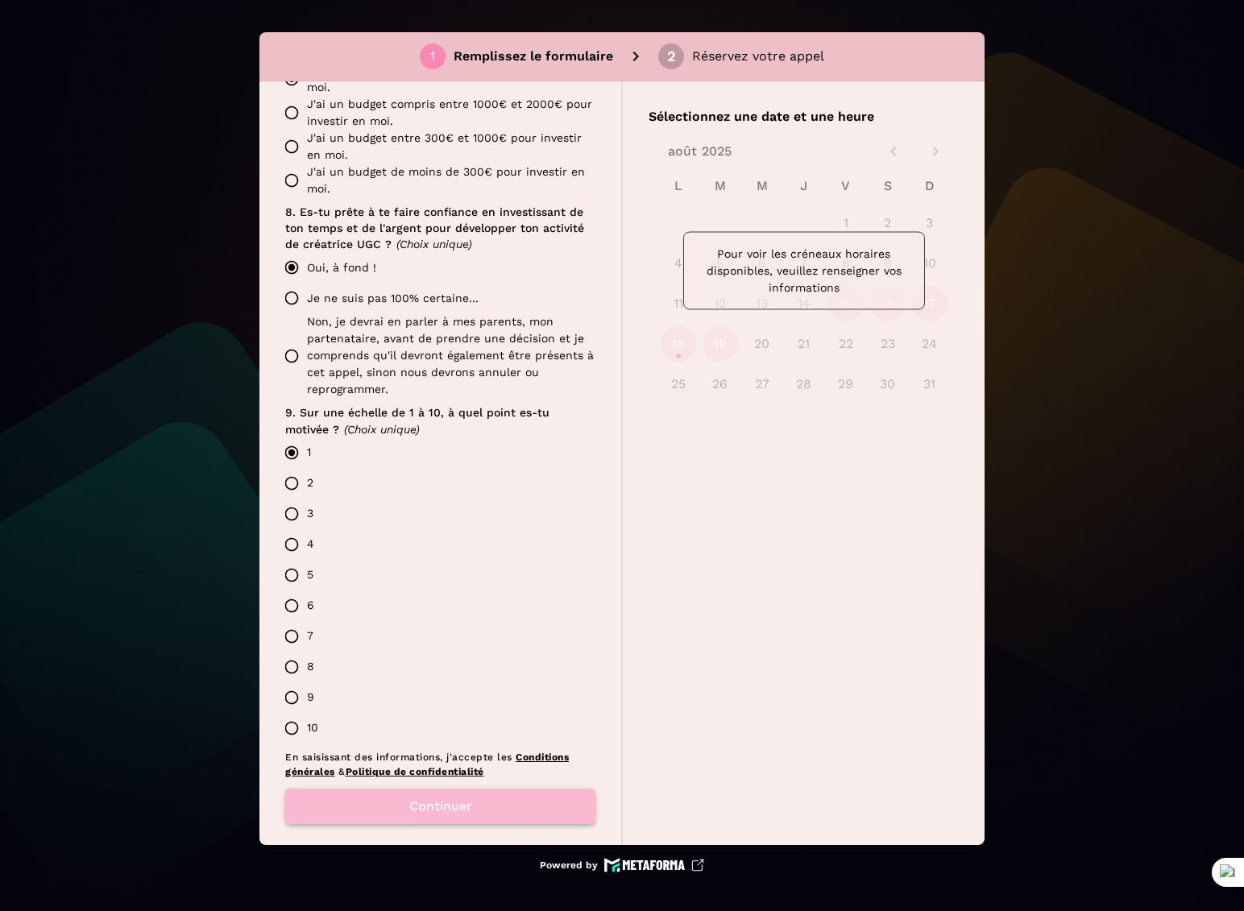
click at [457, 789] on button "Continuer" at bounding box center [440, 806] width 310 height 35
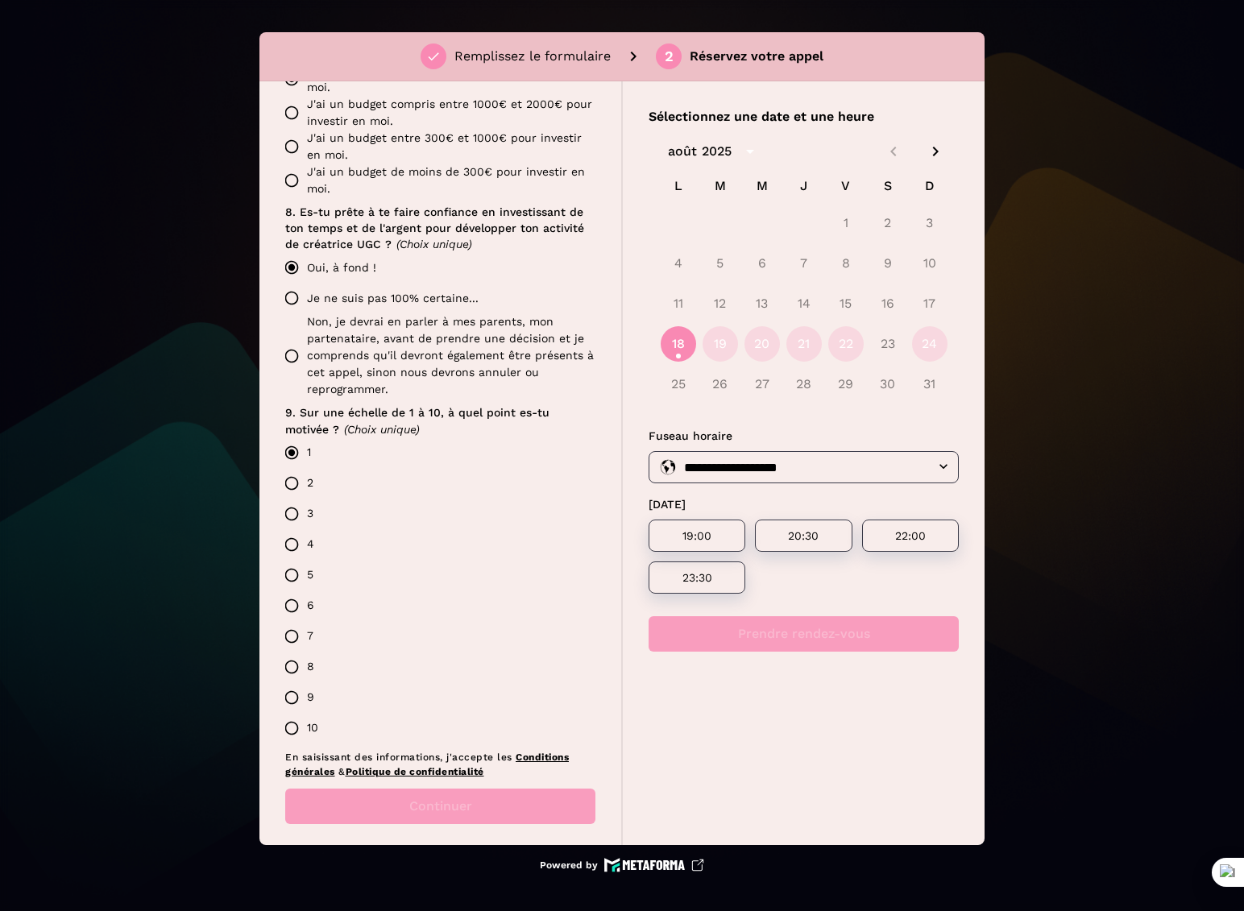
click at [937, 151] on icon "Next month" at bounding box center [936, 152] width 6 height 10
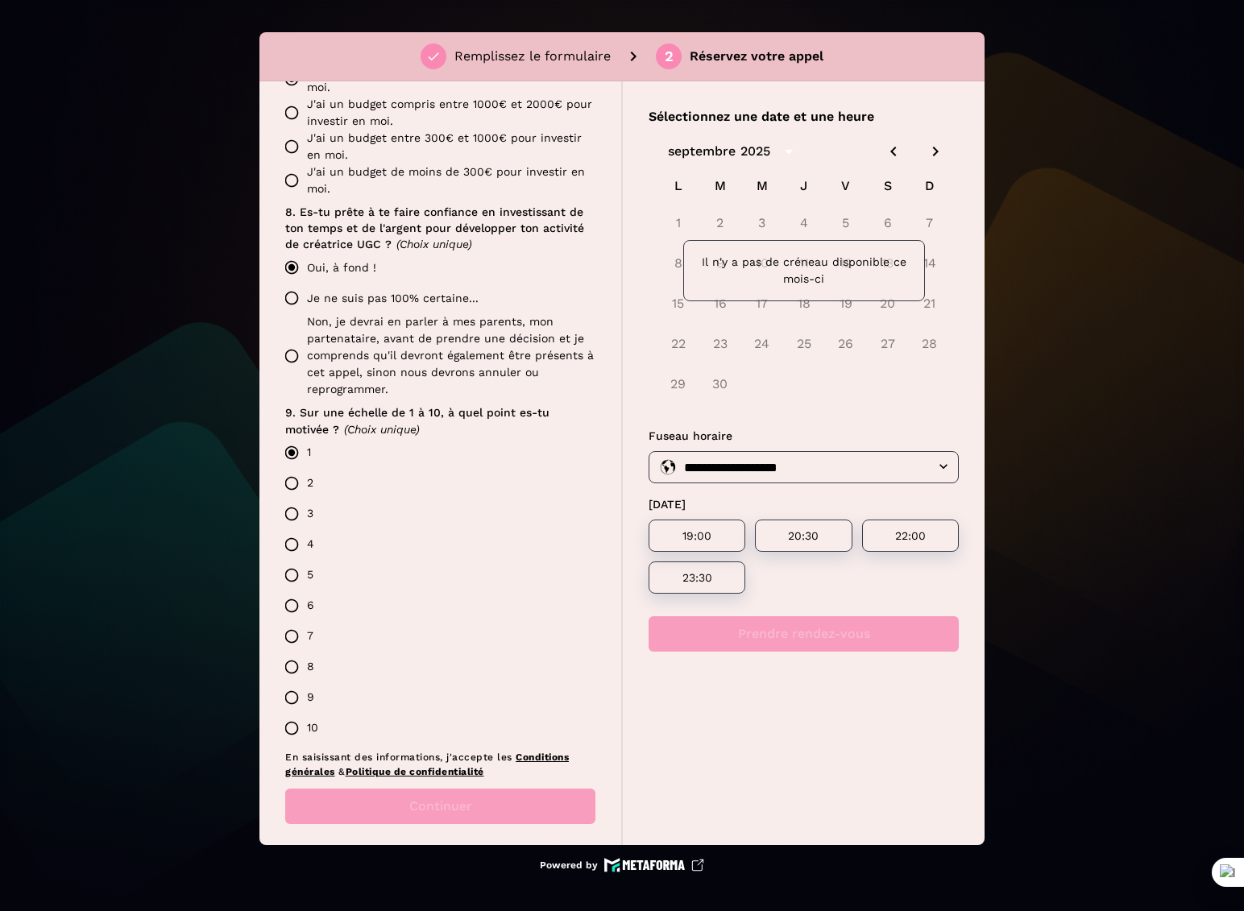
click at [937, 151] on icon "Next month" at bounding box center [936, 152] width 6 height 10
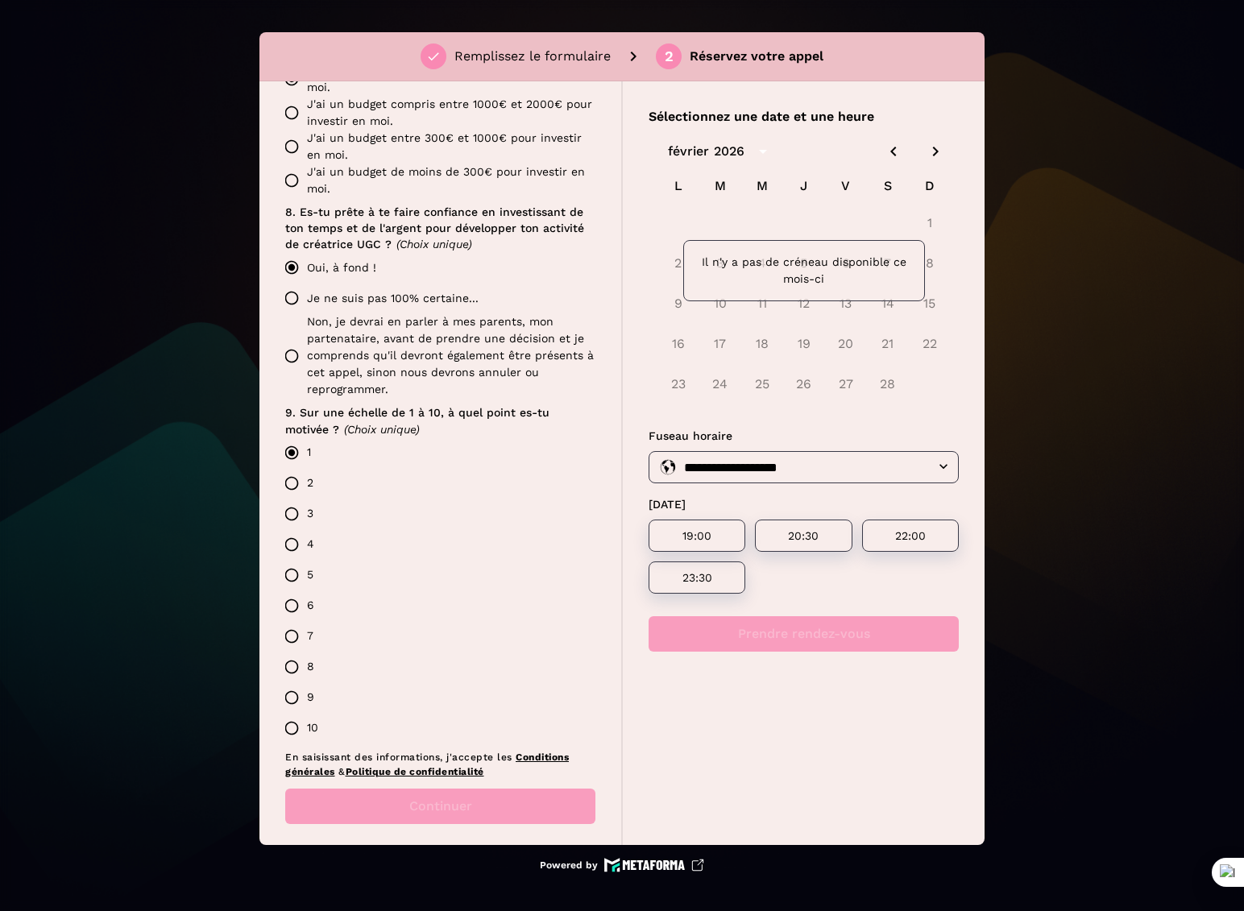
click at [937, 151] on icon "Next month" at bounding box center [936, 152] width 6 height 10
click at [890, 147] on icon "Previous month" at bounding box center [893, 151] width 19 height 19
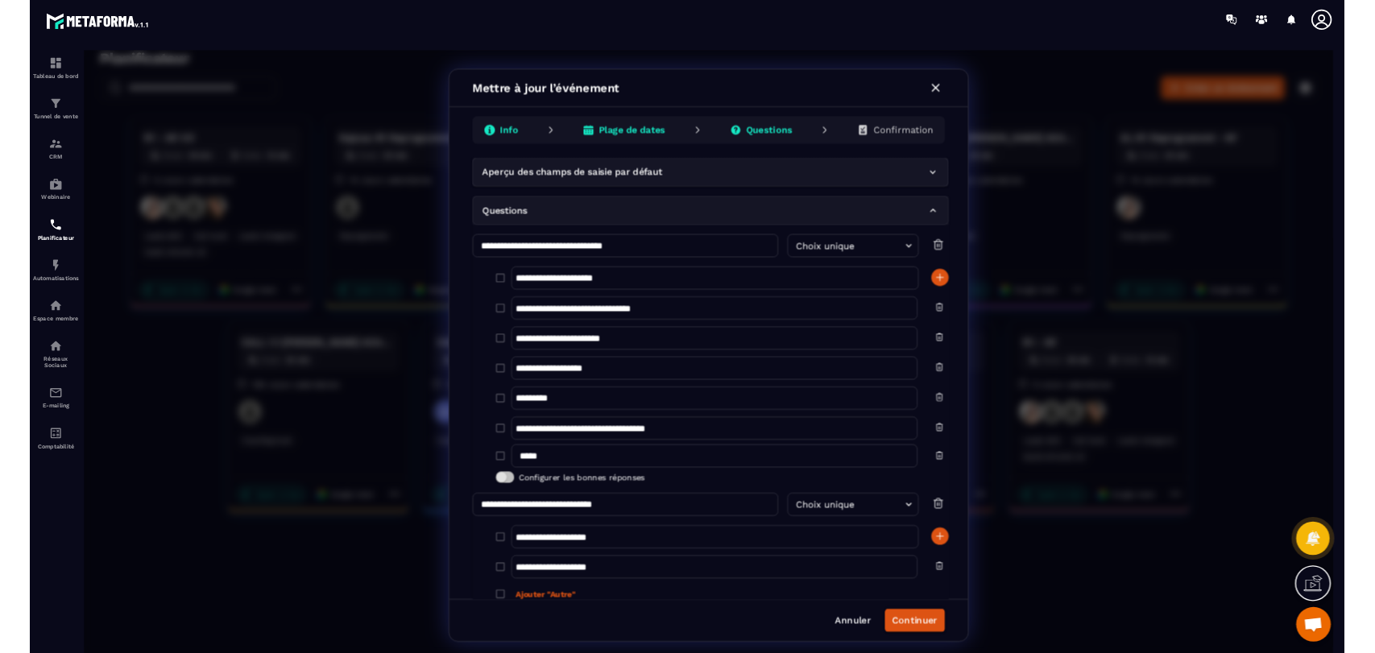
scroll to position [626, 0]
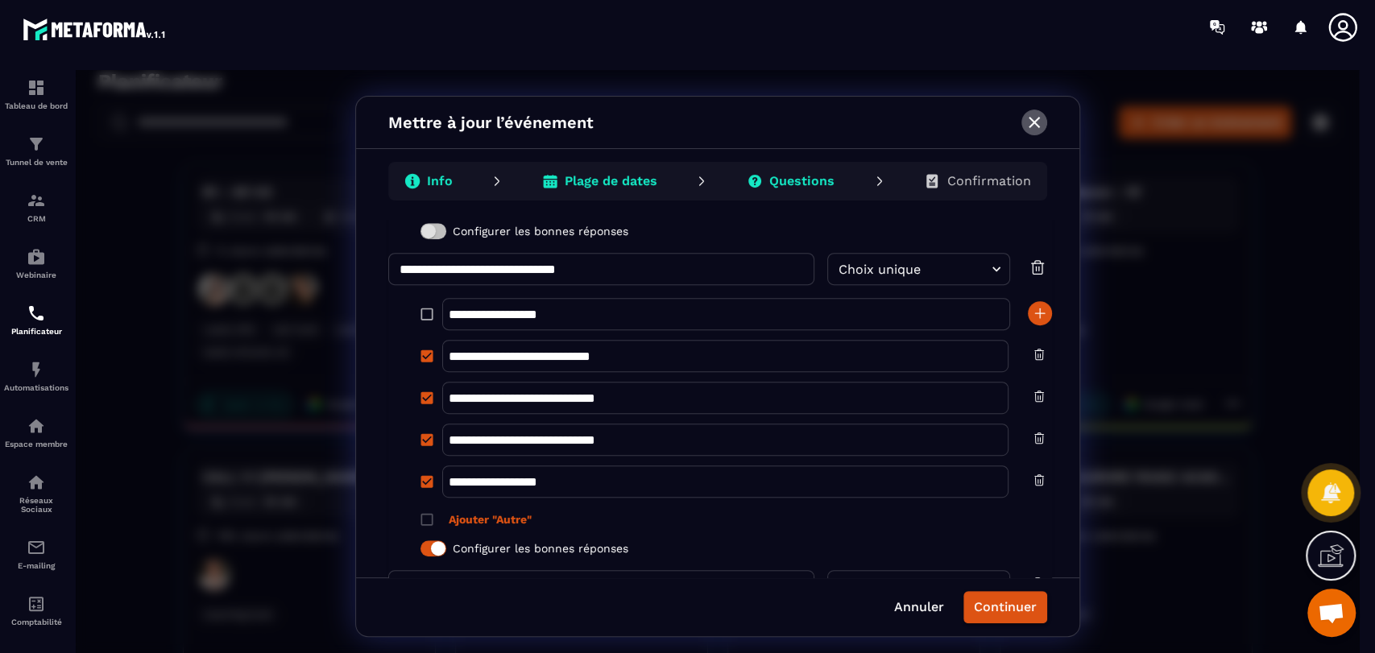
click at [1039, 116] on icon "button" at bounding box center [1034, 122] width 19 height 19
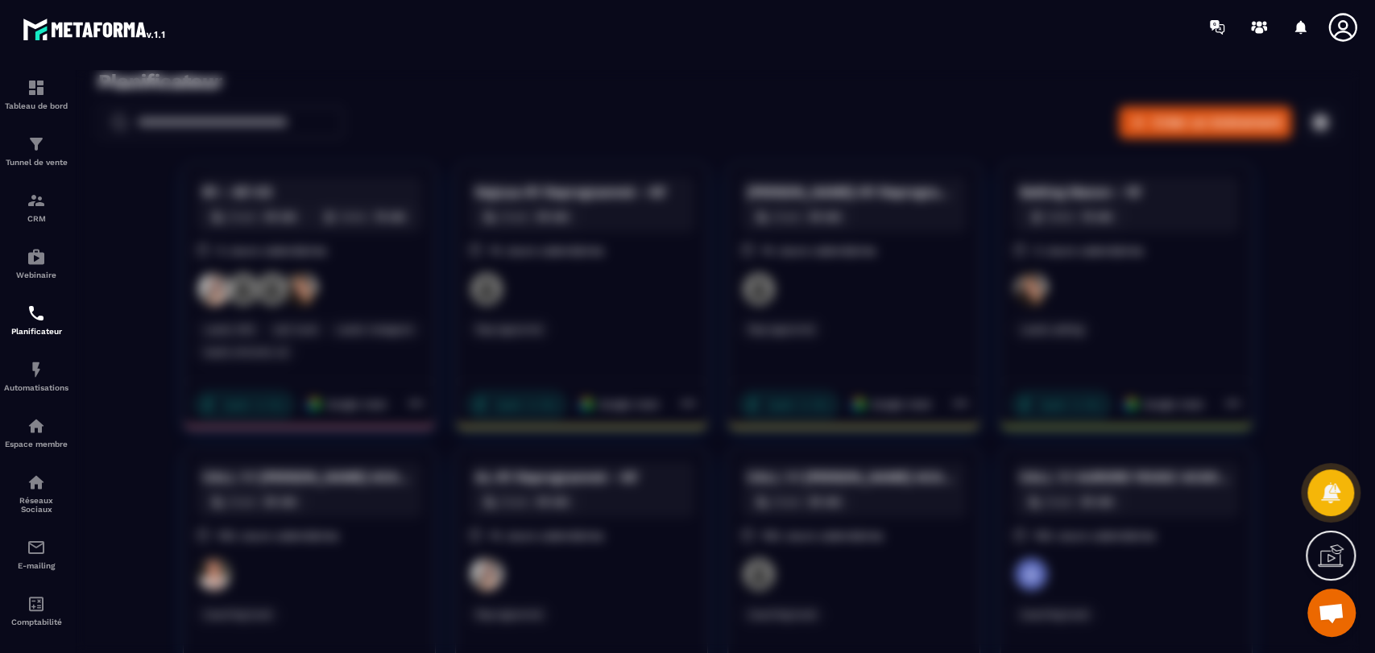
scroll to position [0, 0]
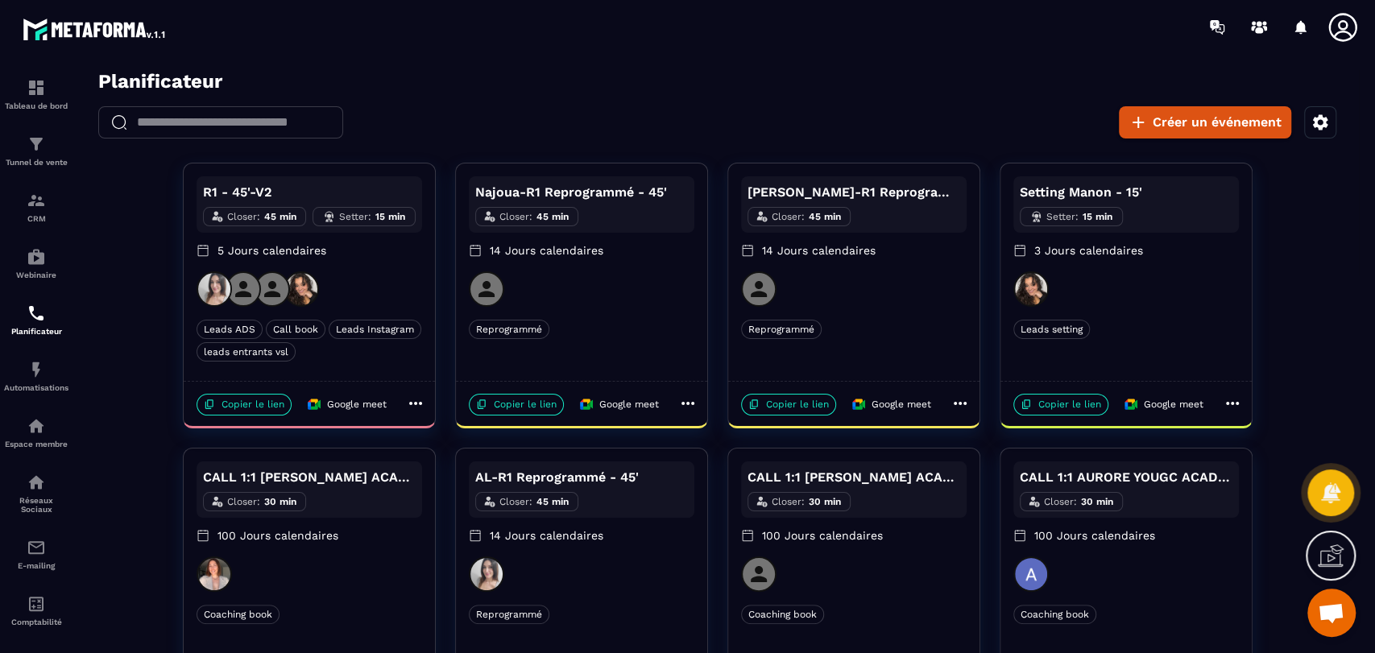
click at [390, 289] on div at bounding box center [310, 289] width 226 height 35
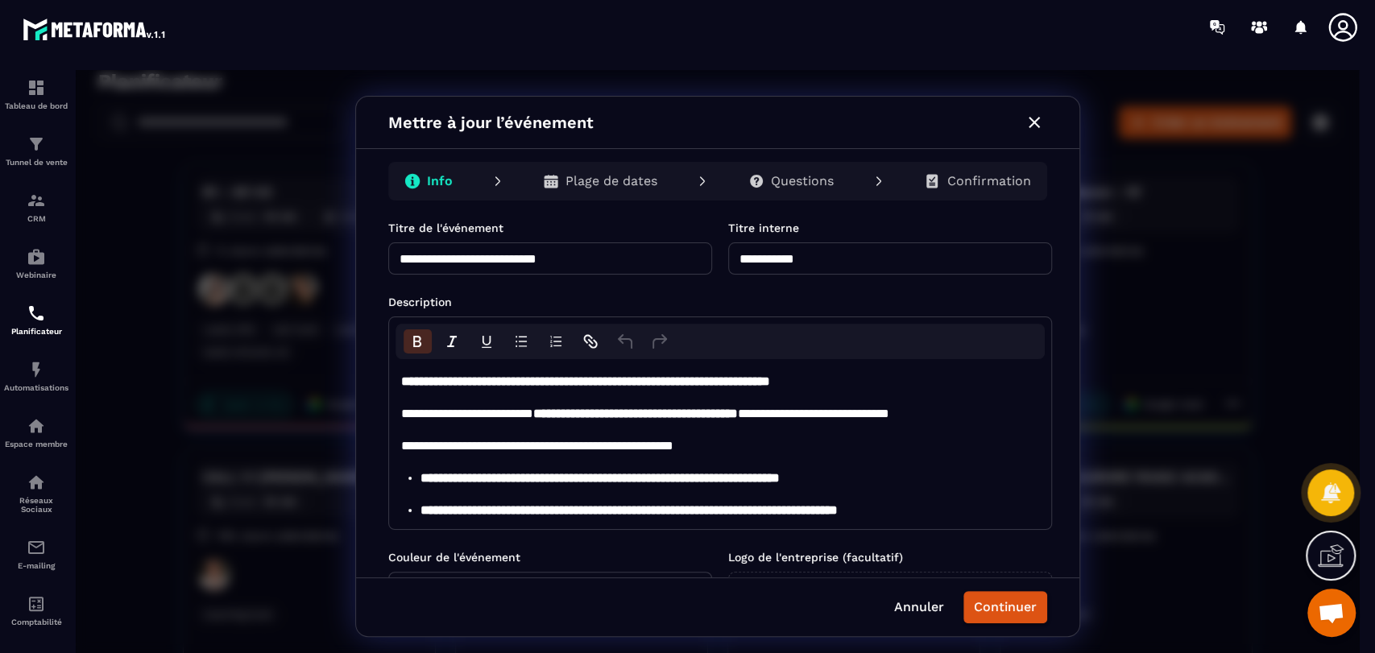
click at [1036, 116] on icon "button" at bounding box center [1034, 122] width 19 height 19
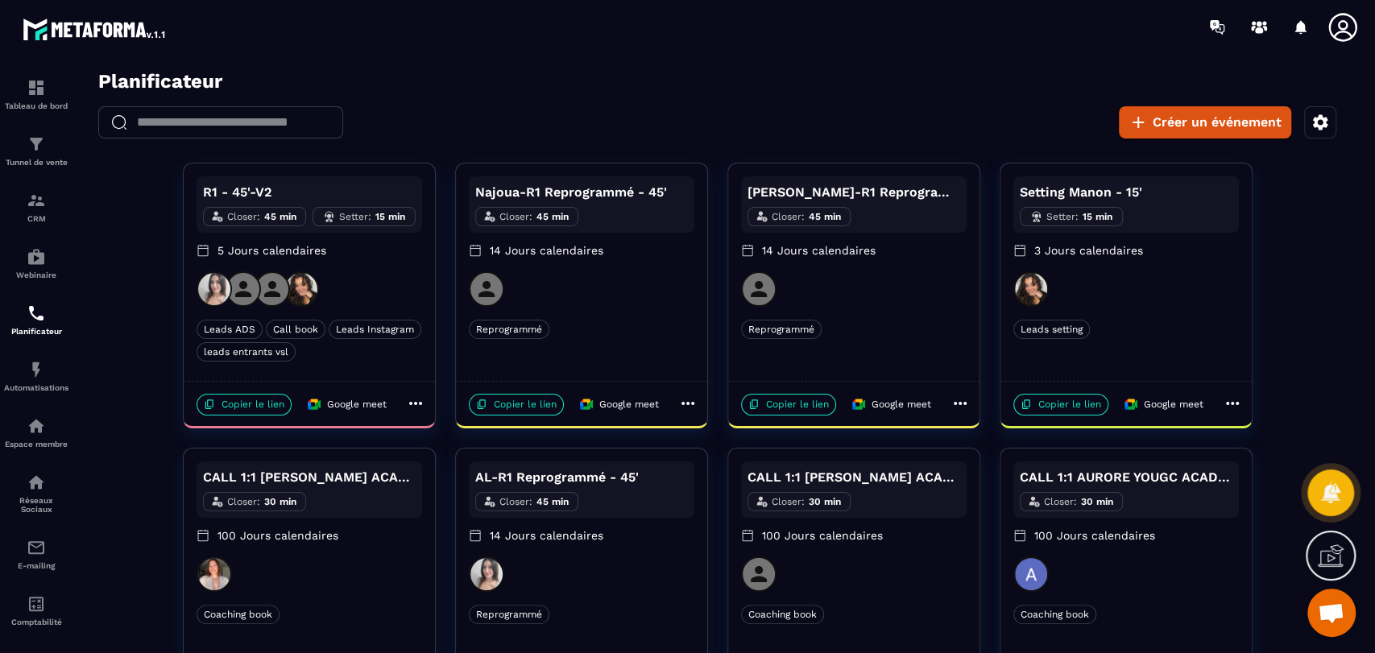
click at [658, 326] on div "Reprogrammé" at bounding box center [582, 329] width 226 height 19
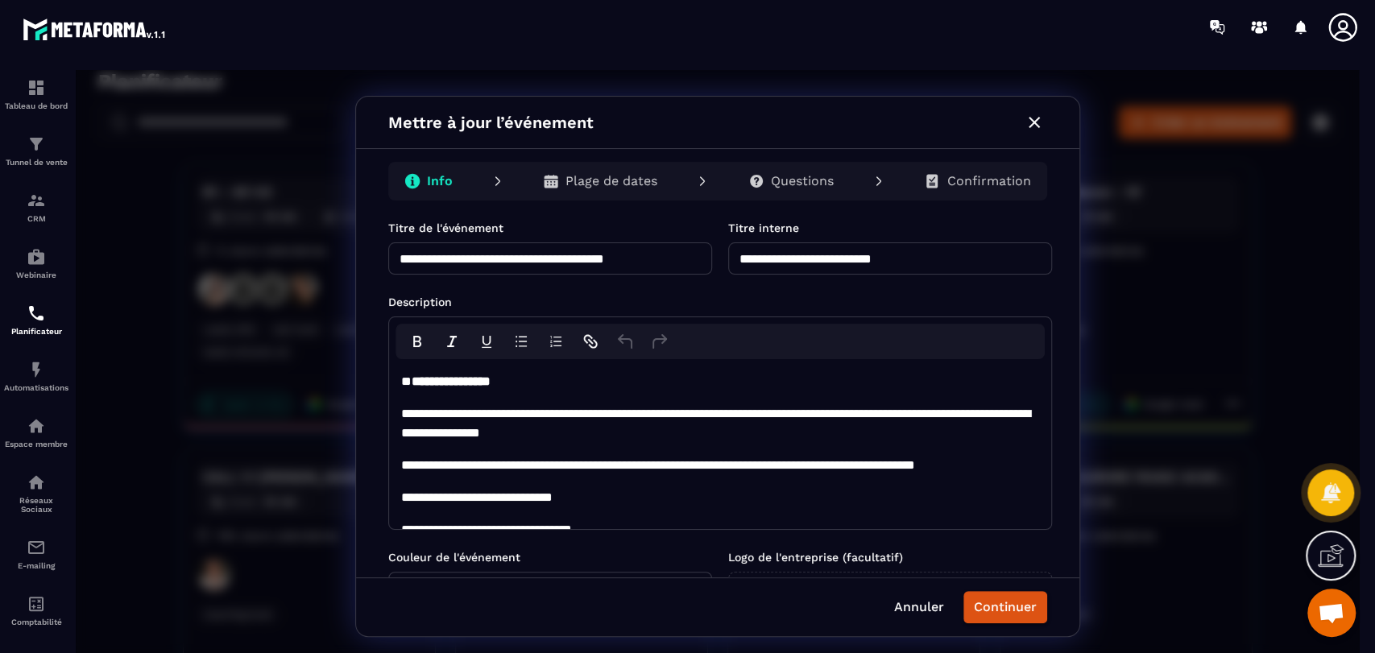
click at [1035, 128] on icon "button" at bounding box center [1034, 122] width 19 height 19
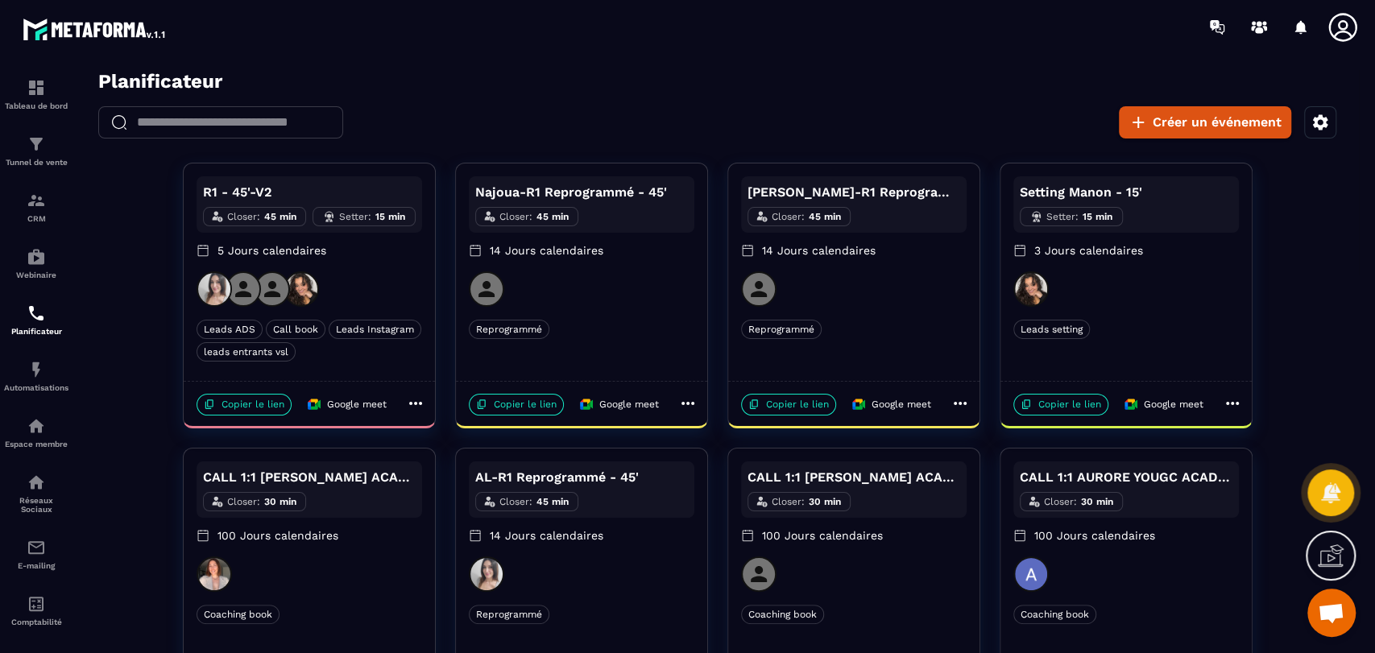
click at [638, 290] on div at bounding box center [582, 289] width 226 height 35
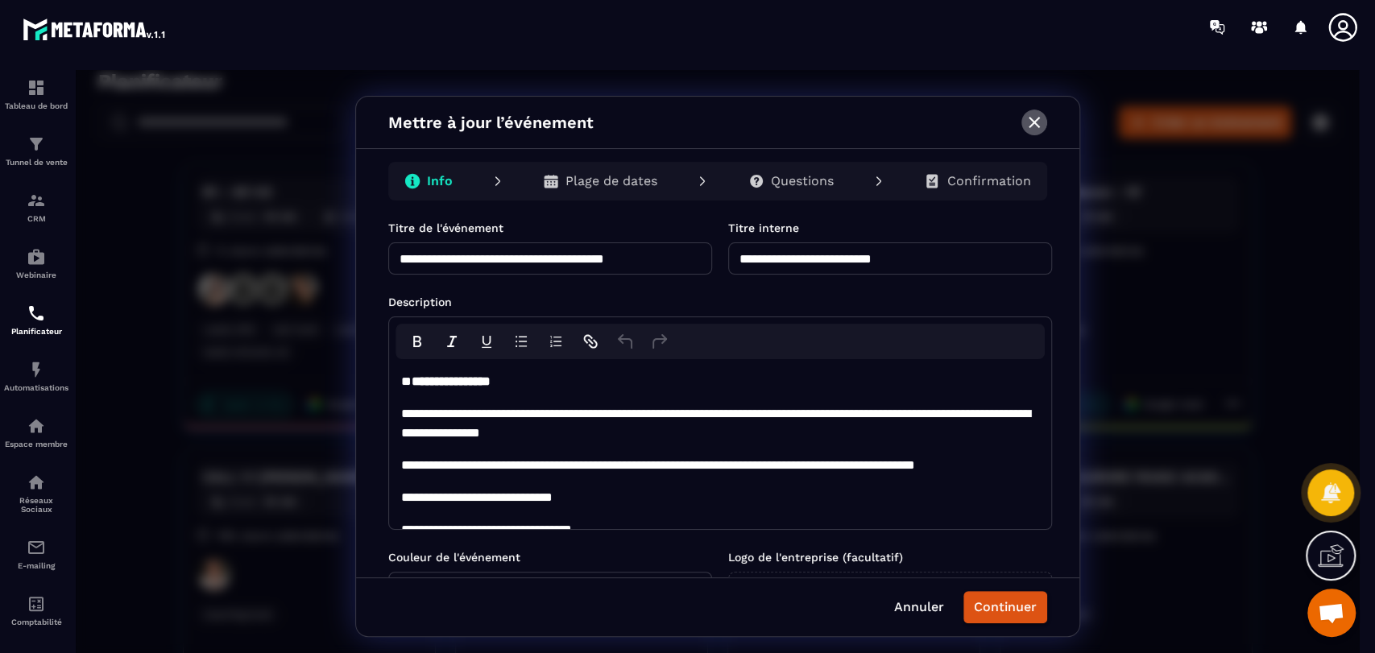
click at [1035, 111] on button "button" at bounding box center [1035, 123] width 26 height 26
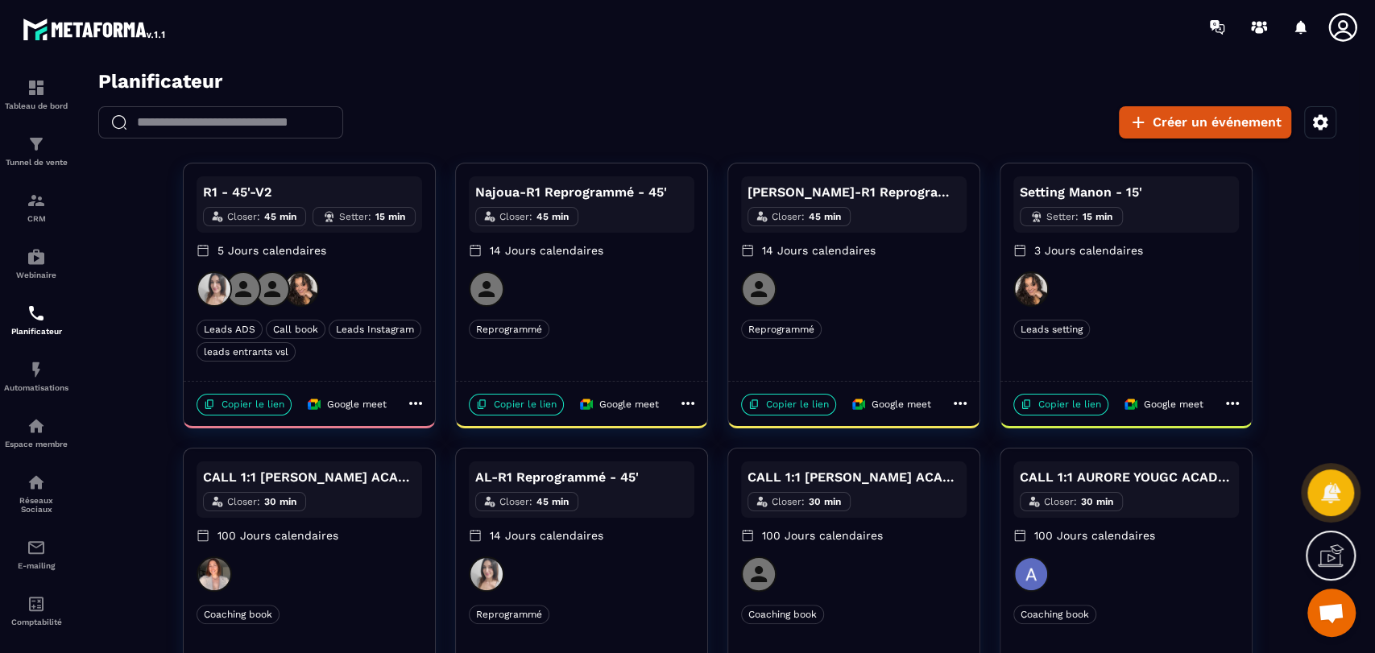
click at [903, 330] on div "Reprogrammé" at bounding box center [854, 329] width 226 height 19
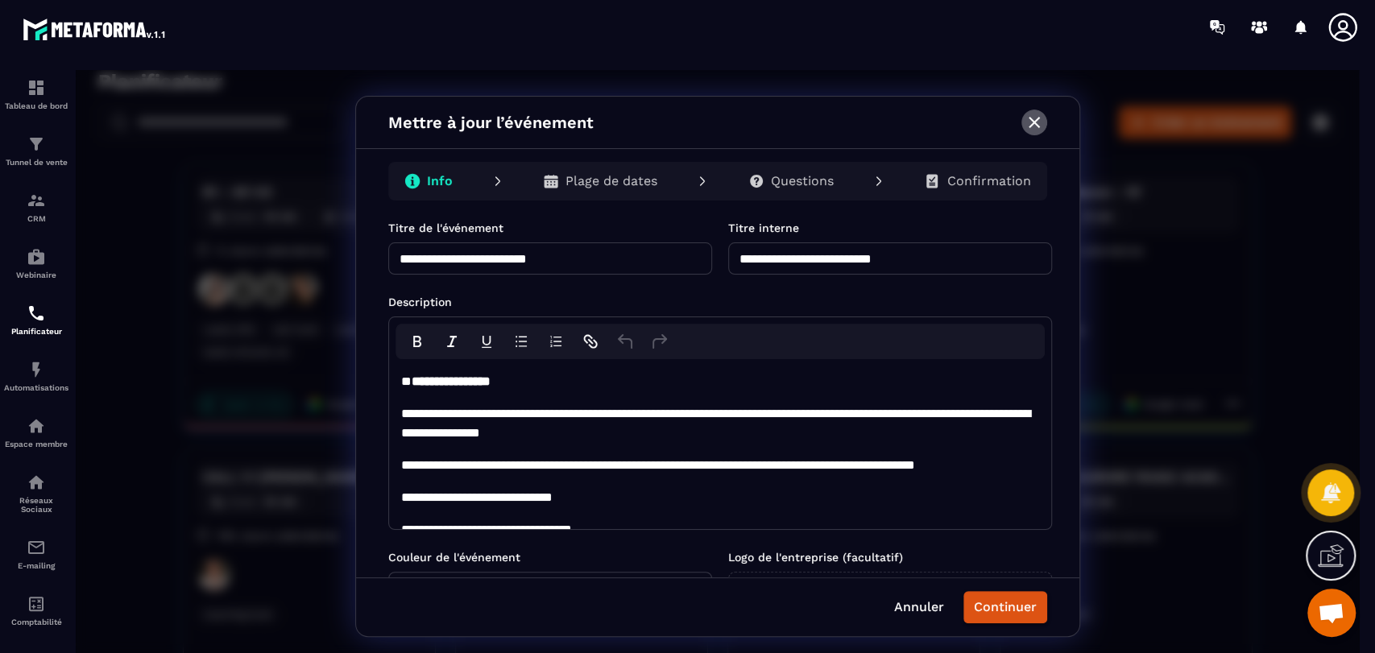
click at [1025, 122] on icon "button" at bounding box center [1034, 122] width 19 height 19
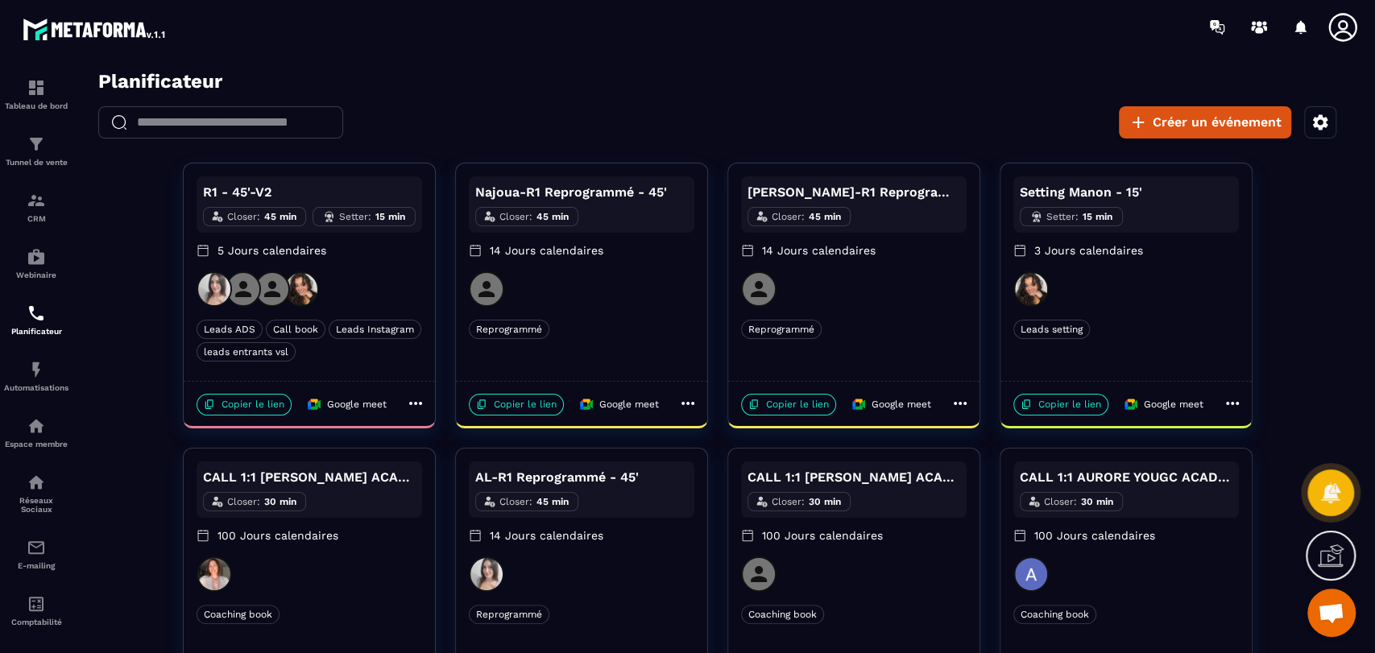
click at [392, 266] on div "R1 - 45'-V2 Closer : 45 min Setter : 15 min 5 Jours calendaires" at bounding box center [310, 223] width 226 height 95
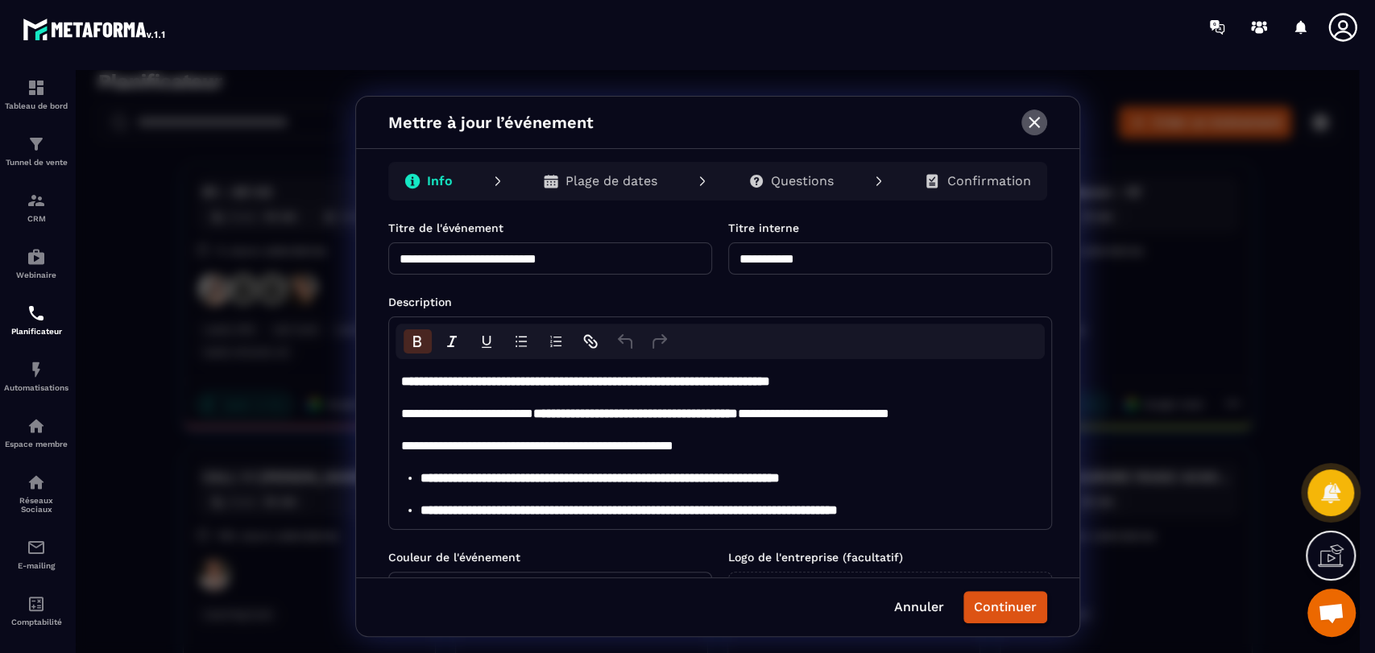
click at [1031, 118] on icon "button" at bounding box center [1034, 122] width 19 height 19
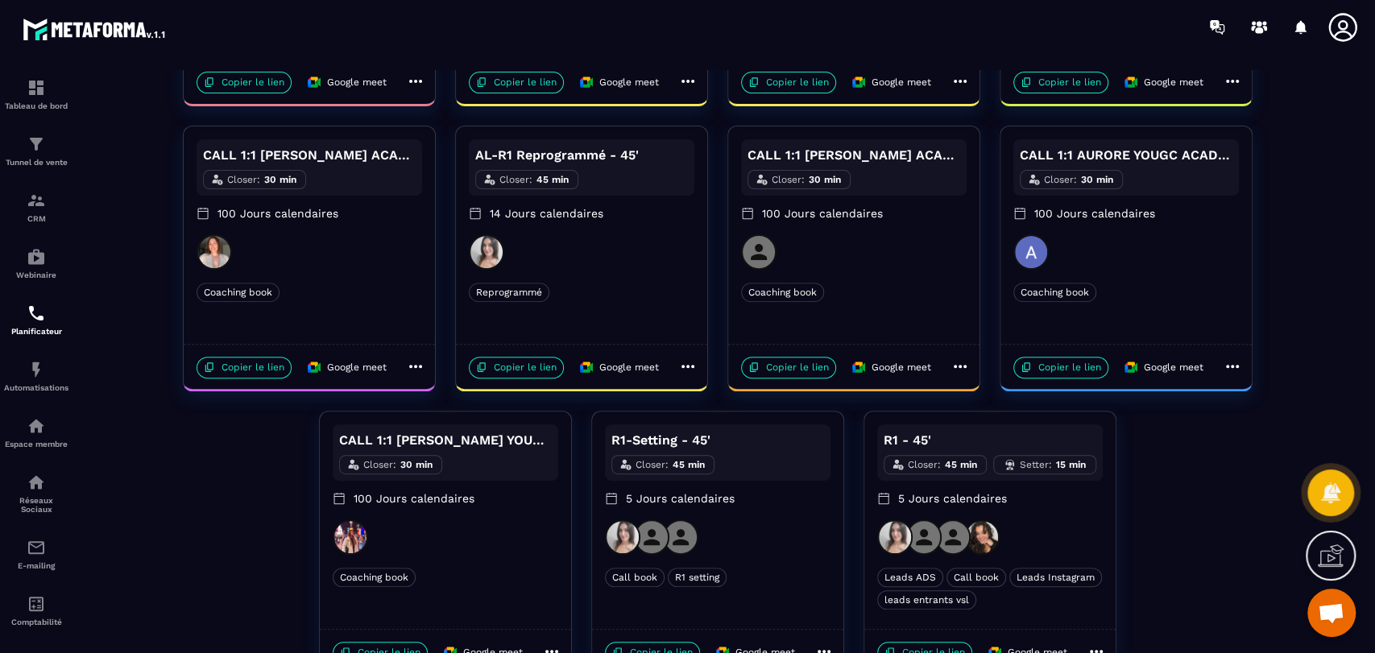
scroll to position [373, 0]
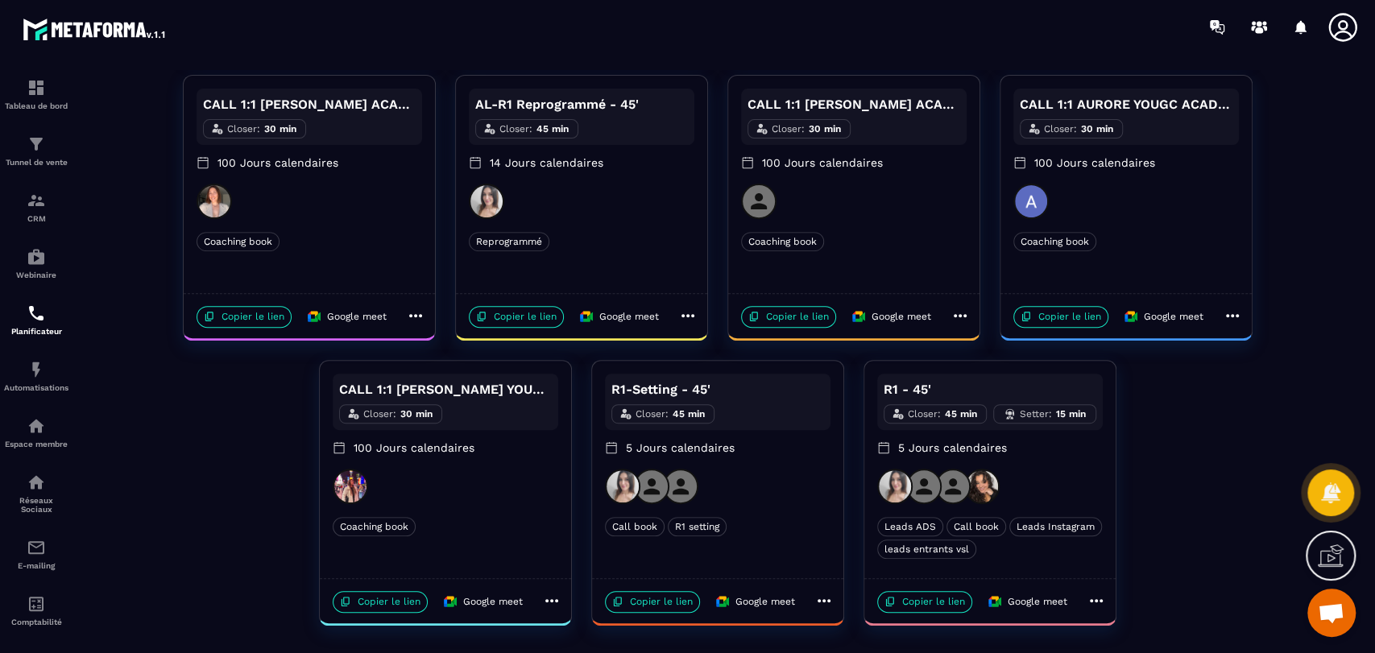
click at [807, 522] on div "Call book R1 setting" at bounding box center [718, 526] width 226 height 19
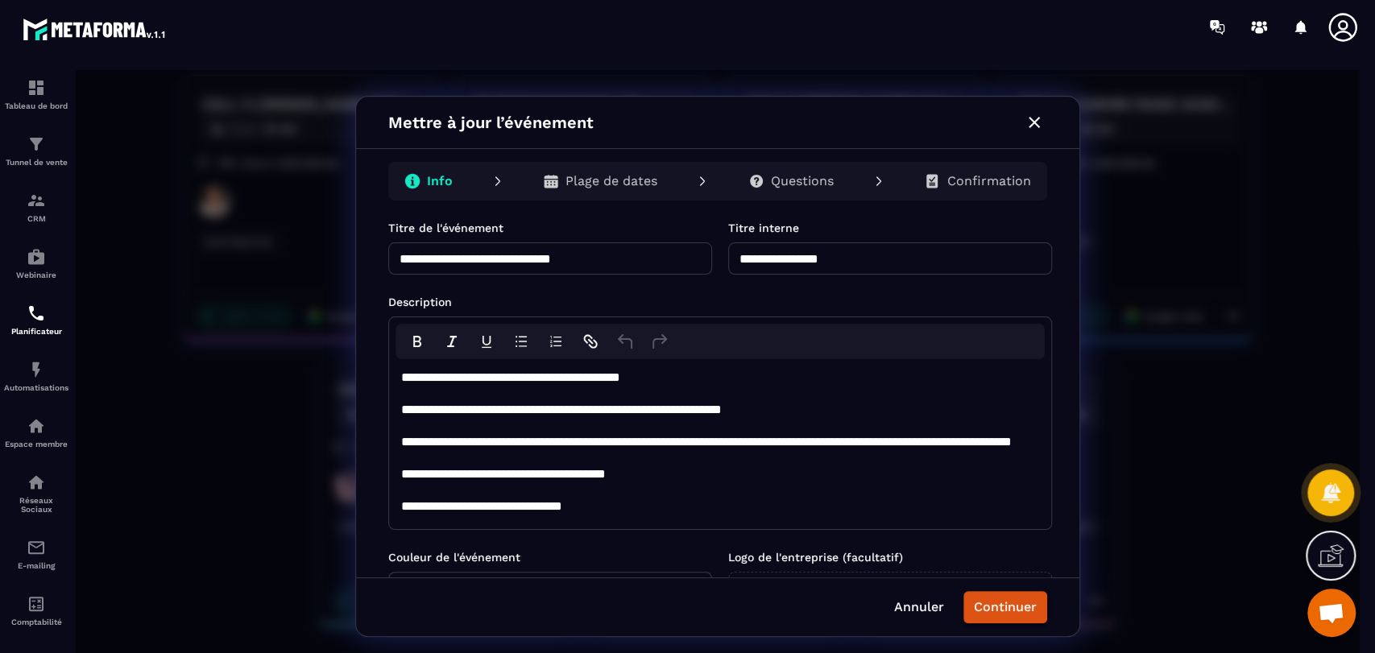
scroll to position [477, 0]
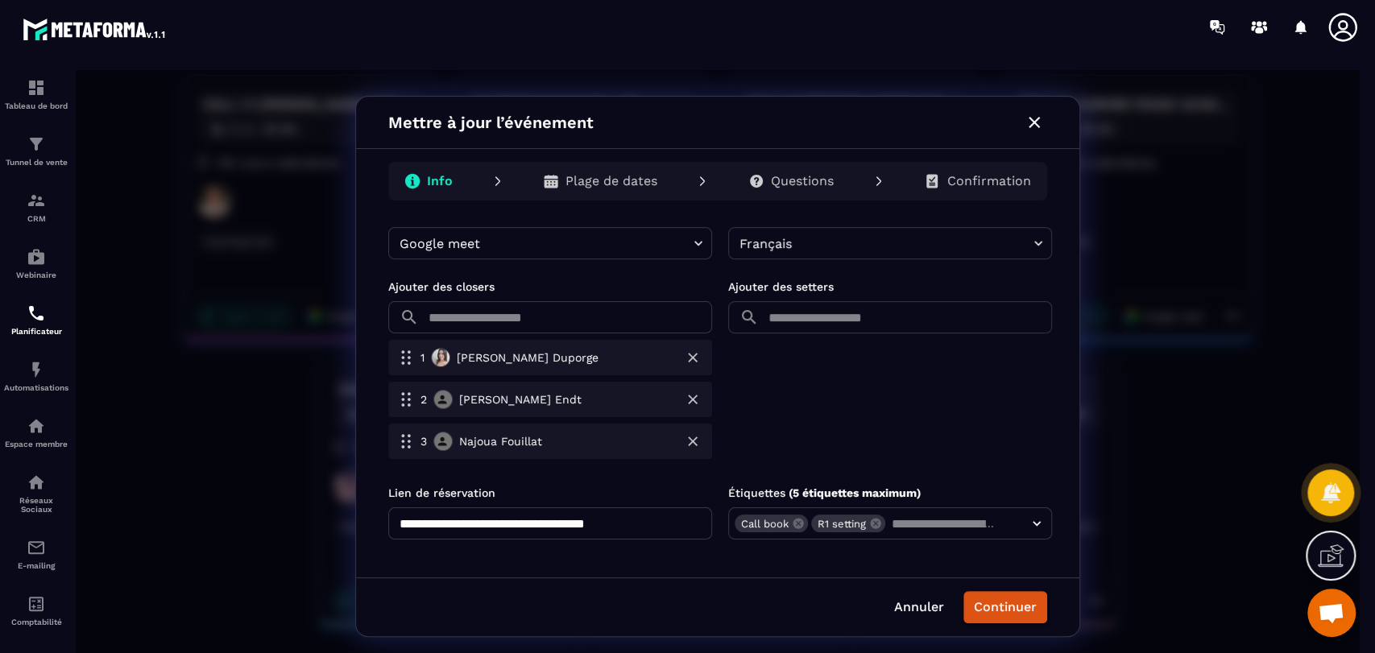
click at [1036, 118] on icon "button" at bounding box center [1034, 122] width 19 height 19
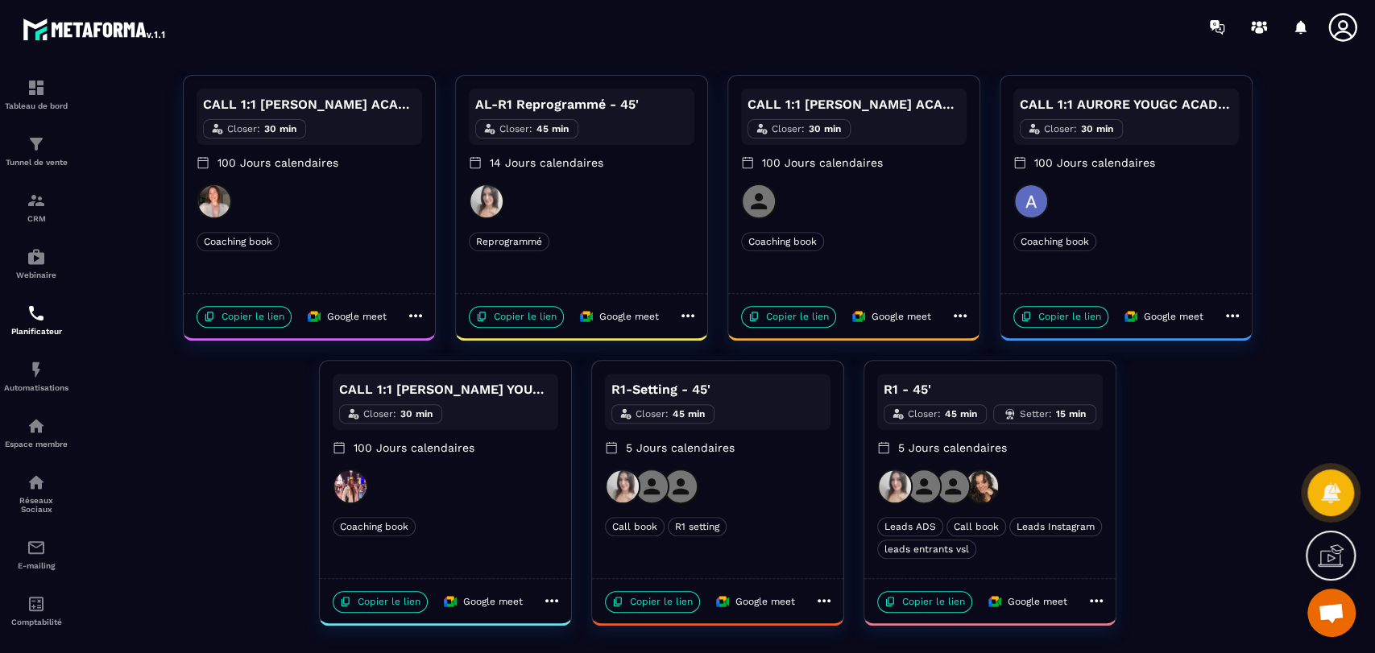
click at [358, 189] on div at bounding box center [310, 201] width 226 height 35
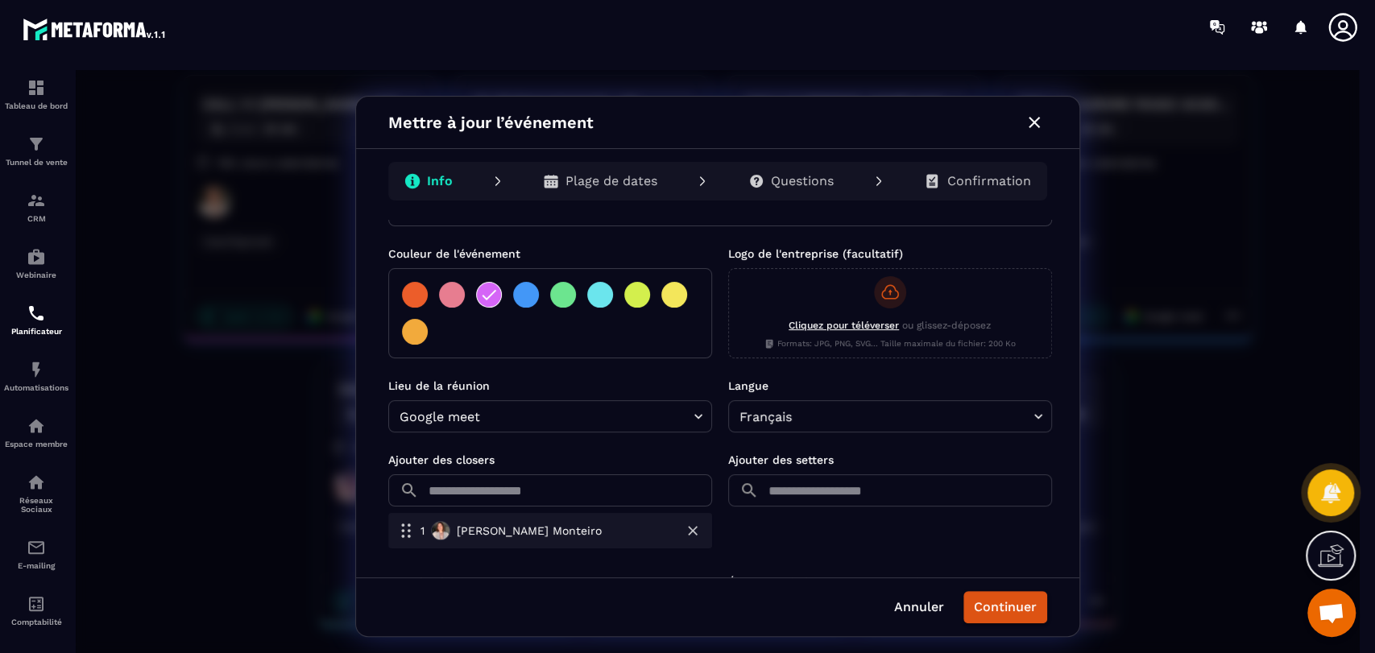
scroll to position [393, 0]
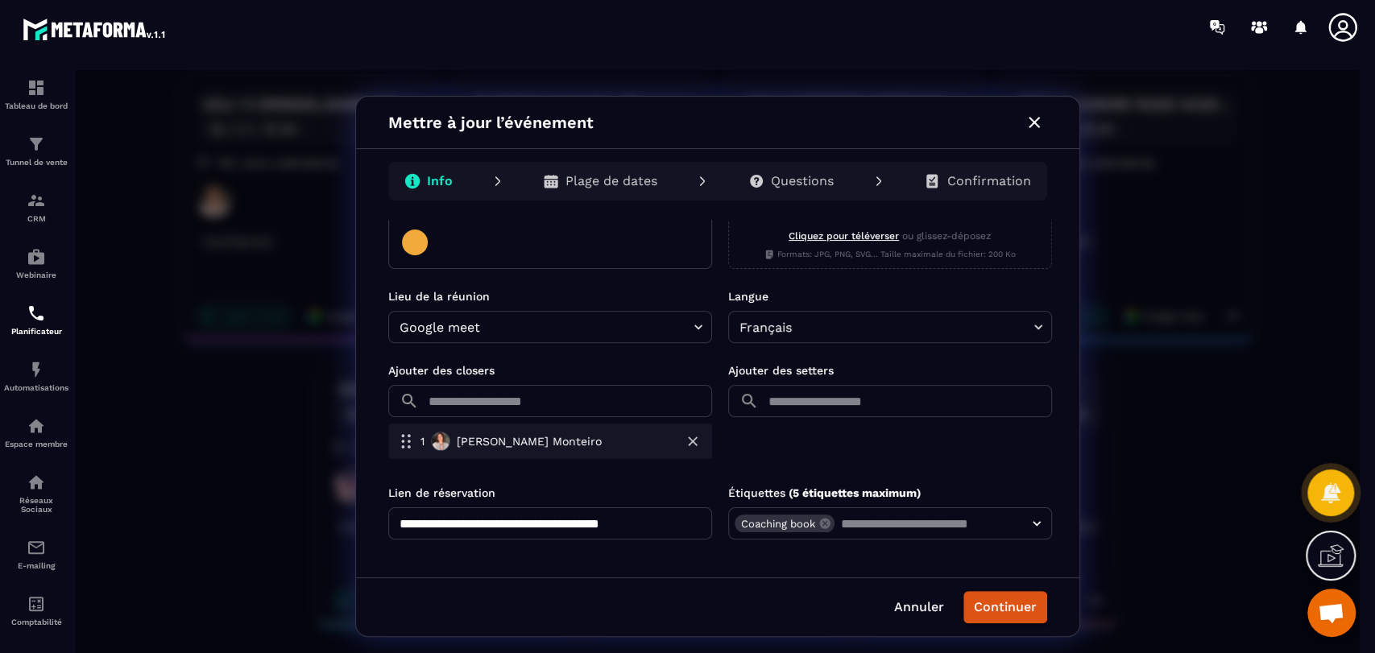
click at [292, 440] on div "**********" at bounding box center [718, 366] width 1284 height 593
click at [1033, 119] on icon "button" at bounding box center [1034, 122] width 19 height 19
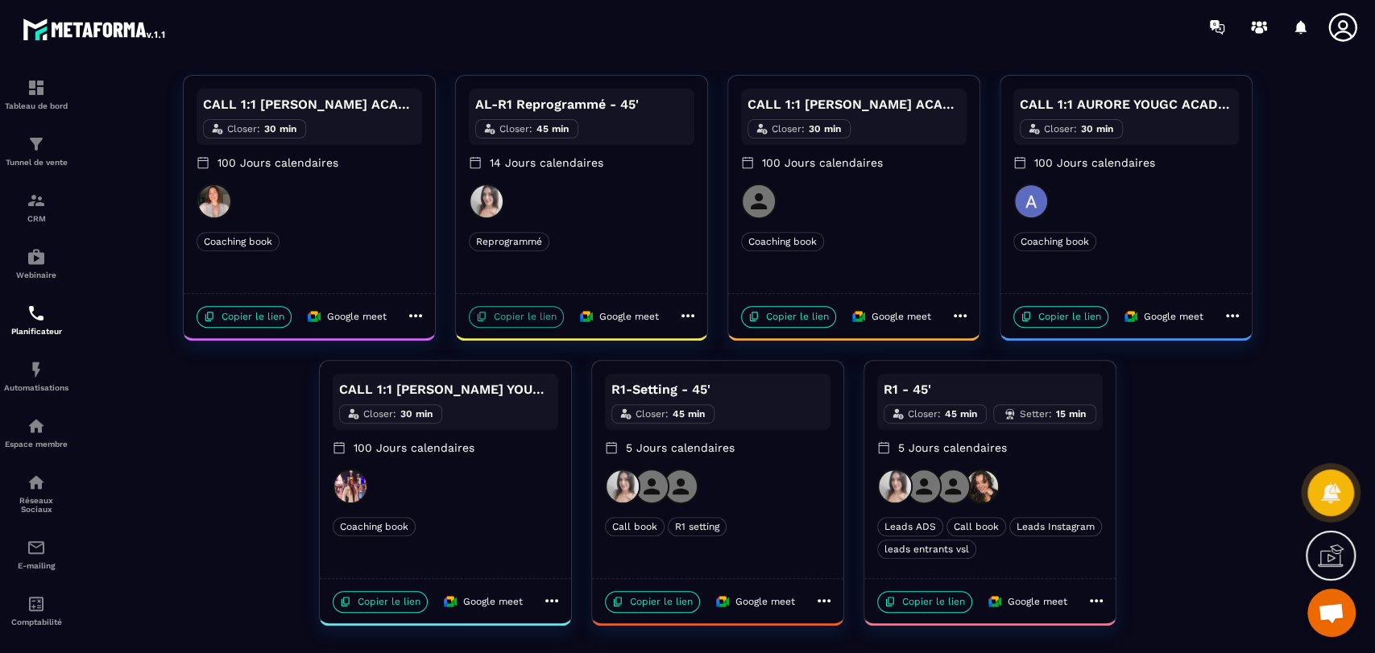
scroll to position [0, 0]
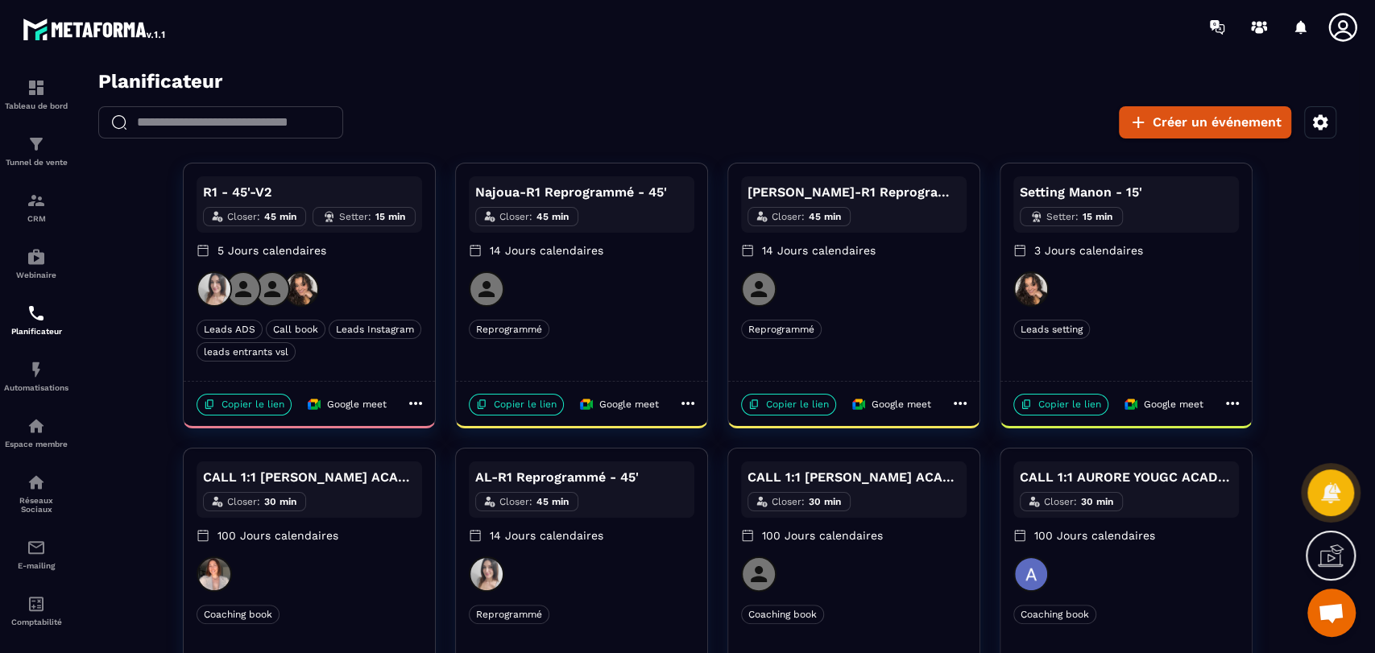
click at [357, 290] on div at bounding box center [310, 289] width 226 height 35
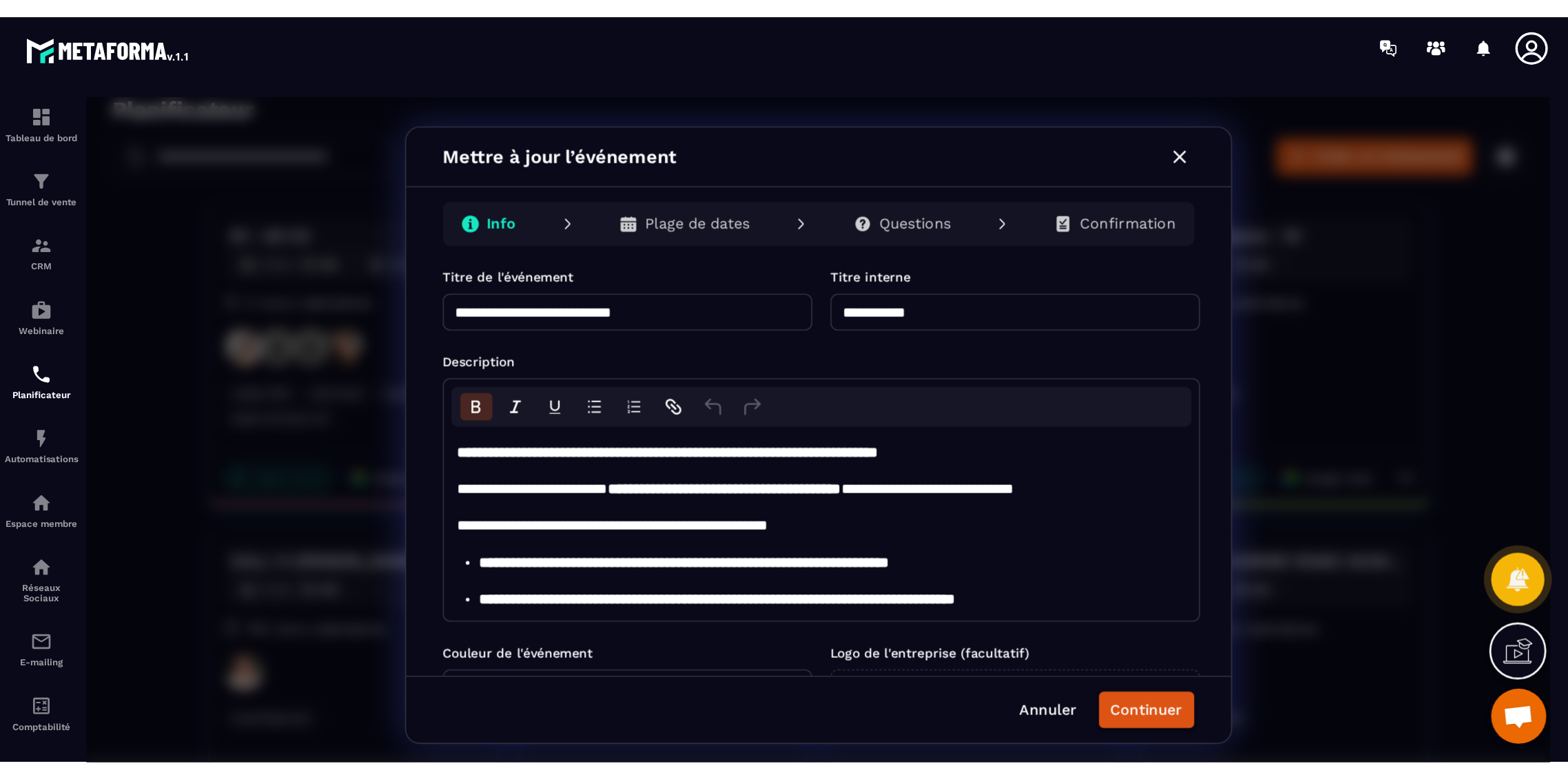
scroll to position [425, 0]
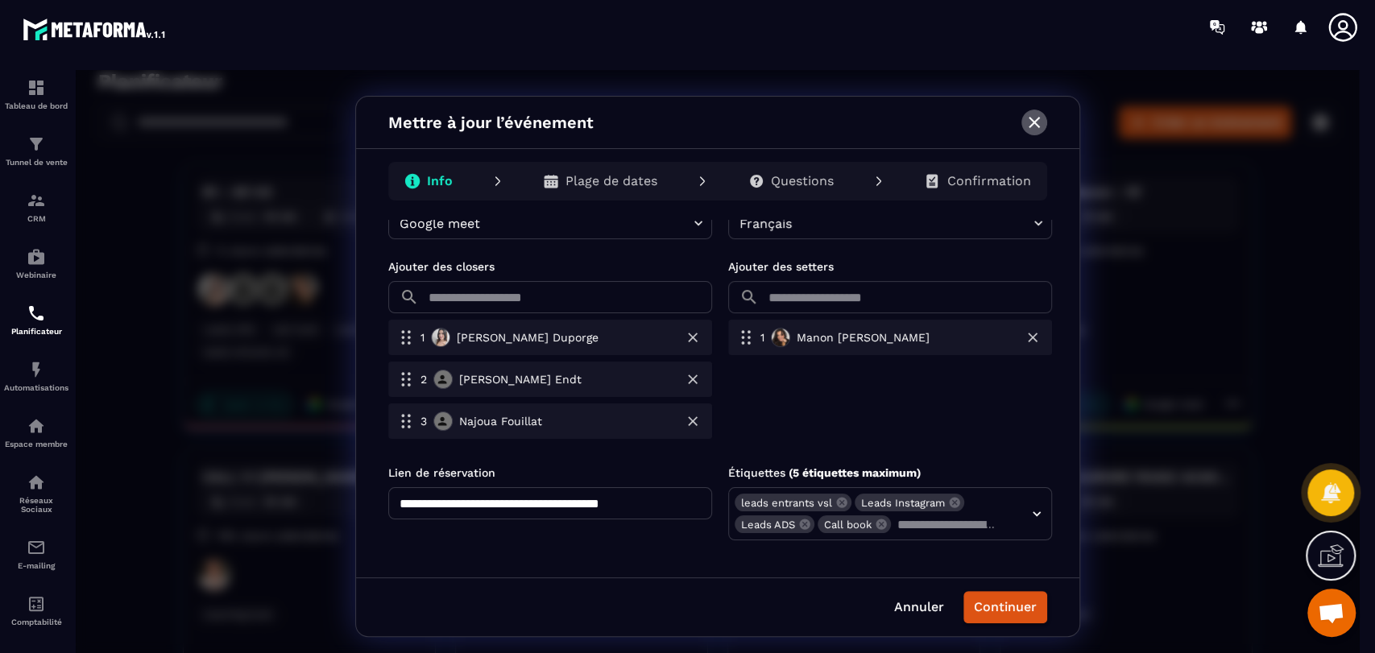
click at [1027, 115] on icon "button" at bounding box center [1034, 122] width 19 height 19
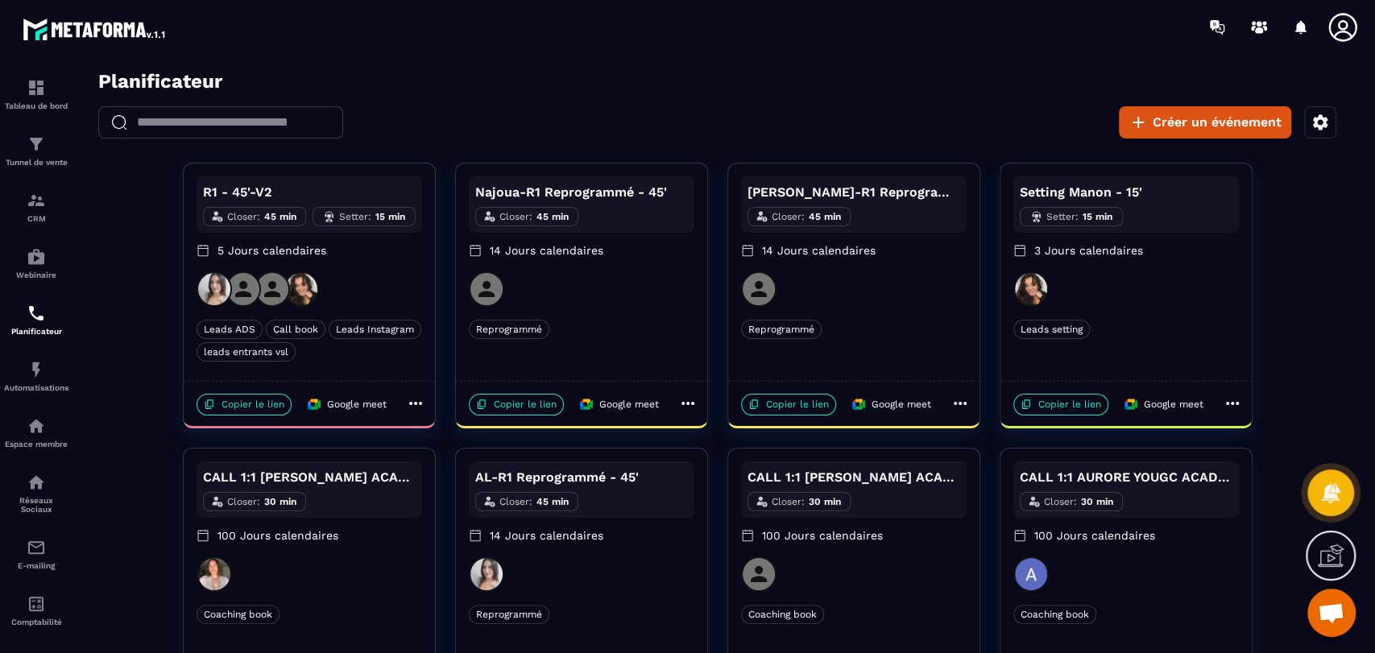
click at [1073, 68] on section "Tableau de bord Tunnel de vente CRM Webinaire Planificateur Automatisations Esp…" at bounding box center [687, 353] width 1375 height 599
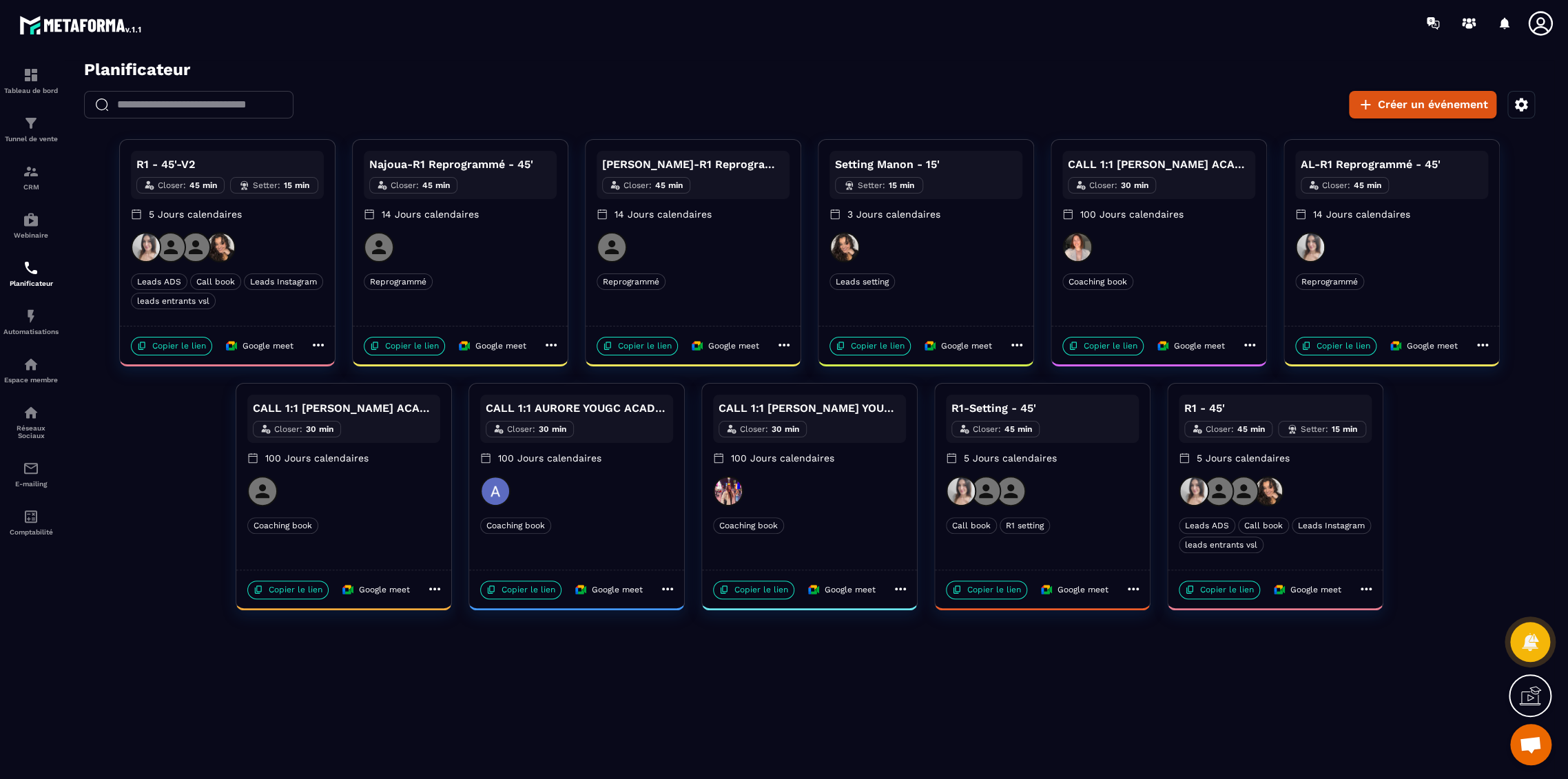
drag, startPoint x: 1532, startPoint y: 17, endPoint x: 1532, endPoint y: 34, distance: 17.0
click at [1532, 17] on icon at bounding box center [1541, 23] width 27 height 27
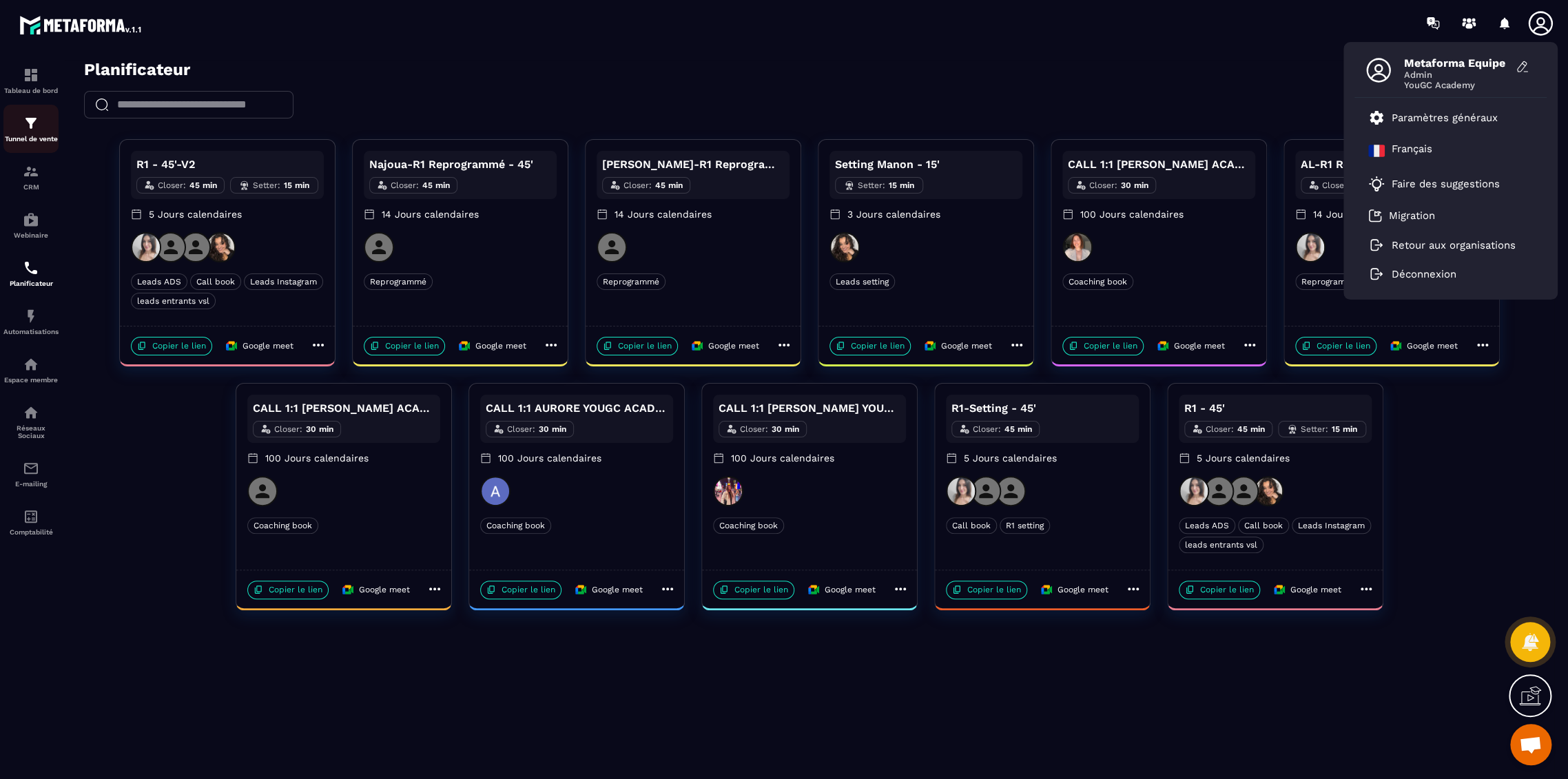
click at [32, 133] on div "Tunnel de vente" at bounding box center [31, 129] width 55 height 27
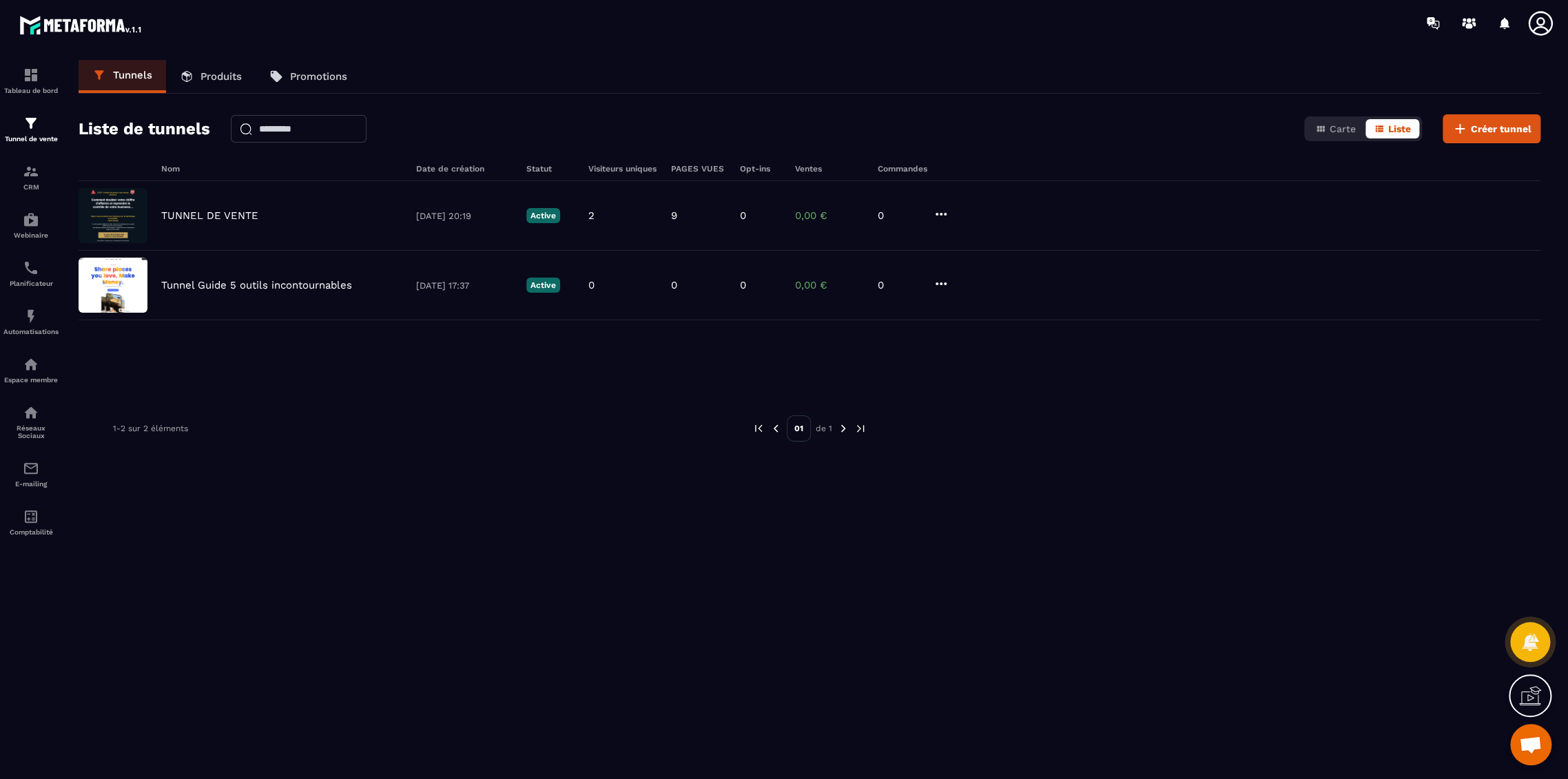
click at [1541, 21] on icon at bounding box center [1541, 23] width 27 height 27
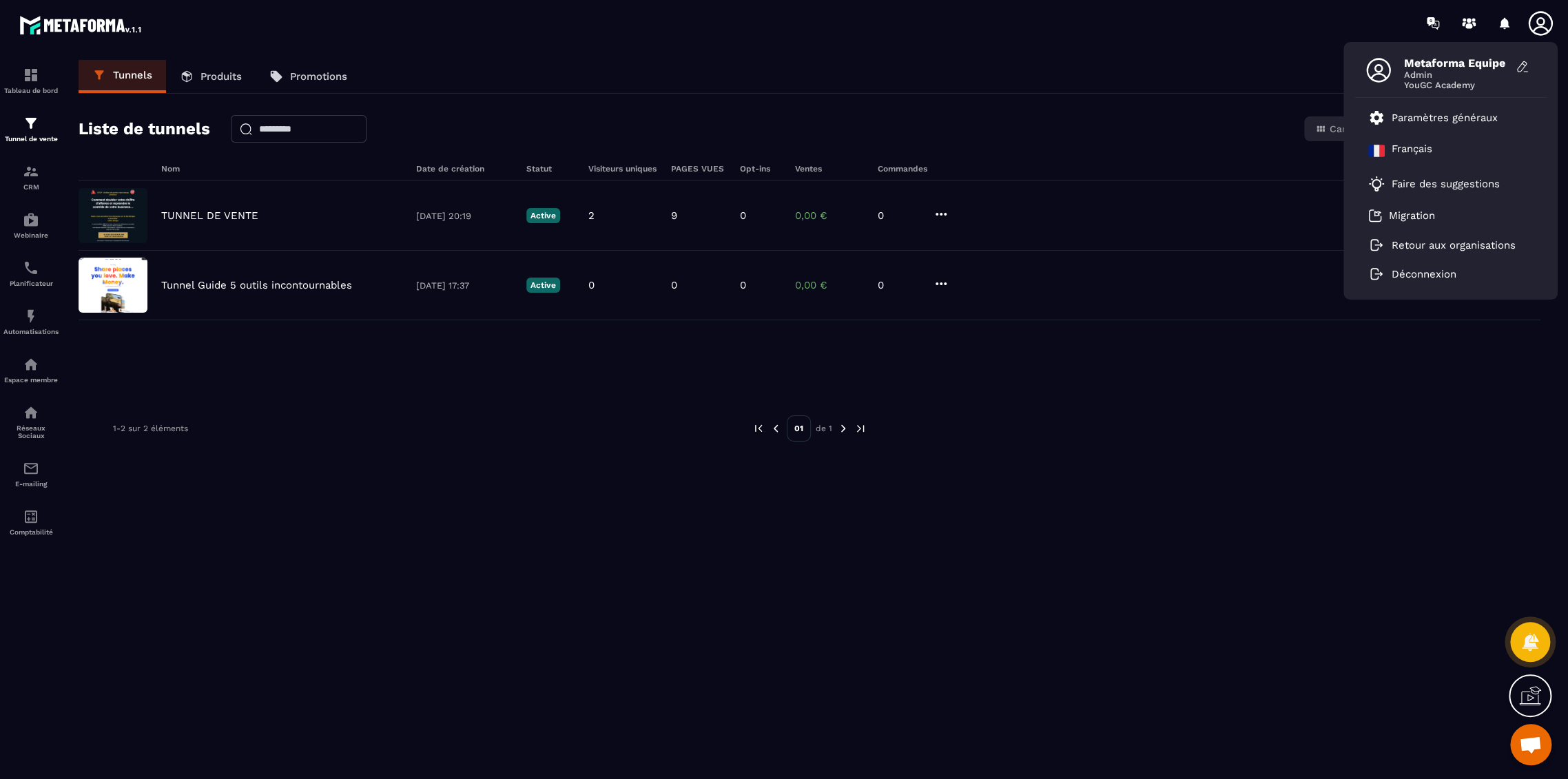
click at [938, 101] on div "Tunnels Produits Promotions Liste de tunnels Carte Liste Créer tunnel Nom Date …" at bounding box center [810, 416] width 1489 height 714
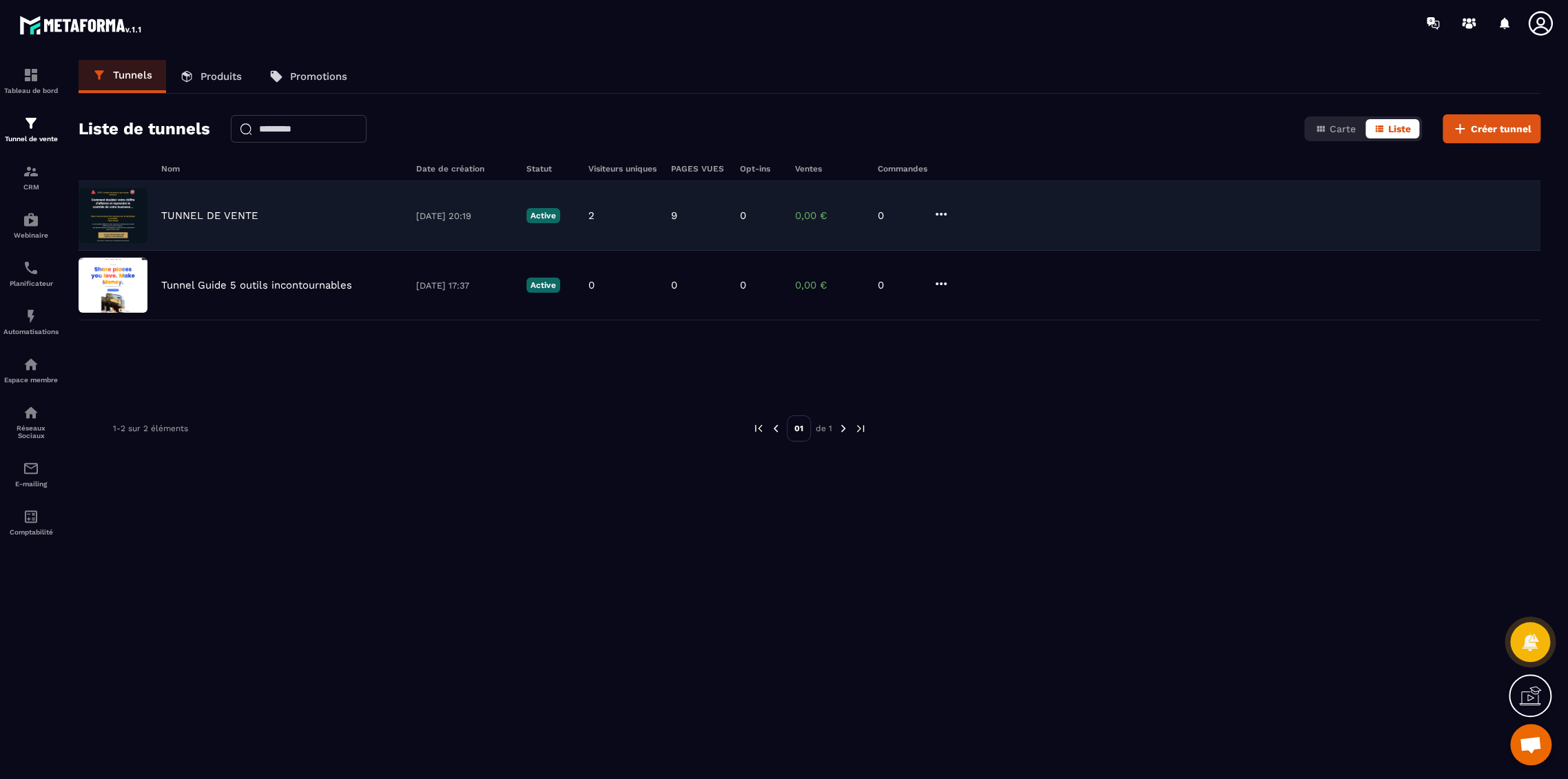
click at [204, 251] on div "TUNNEL DE VENTE 05/08/2025 20:19 Active 2 9 0 0,00 € 0" at bounding box center [810, 285] width 1462 height 69
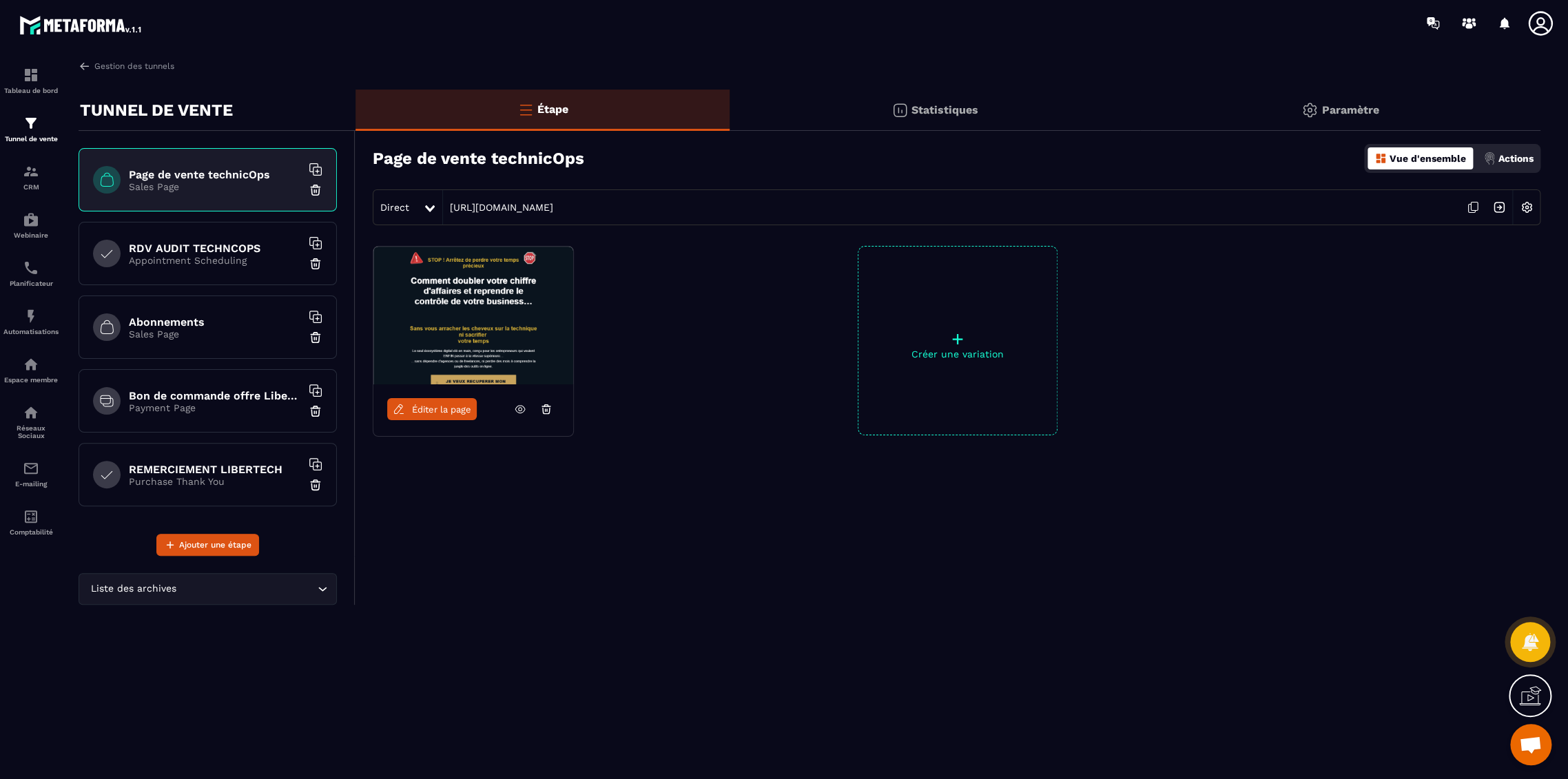
click at [200, 255] on p "Appointment Scheduling" at bounding box center [215, 260] width 172 height 11
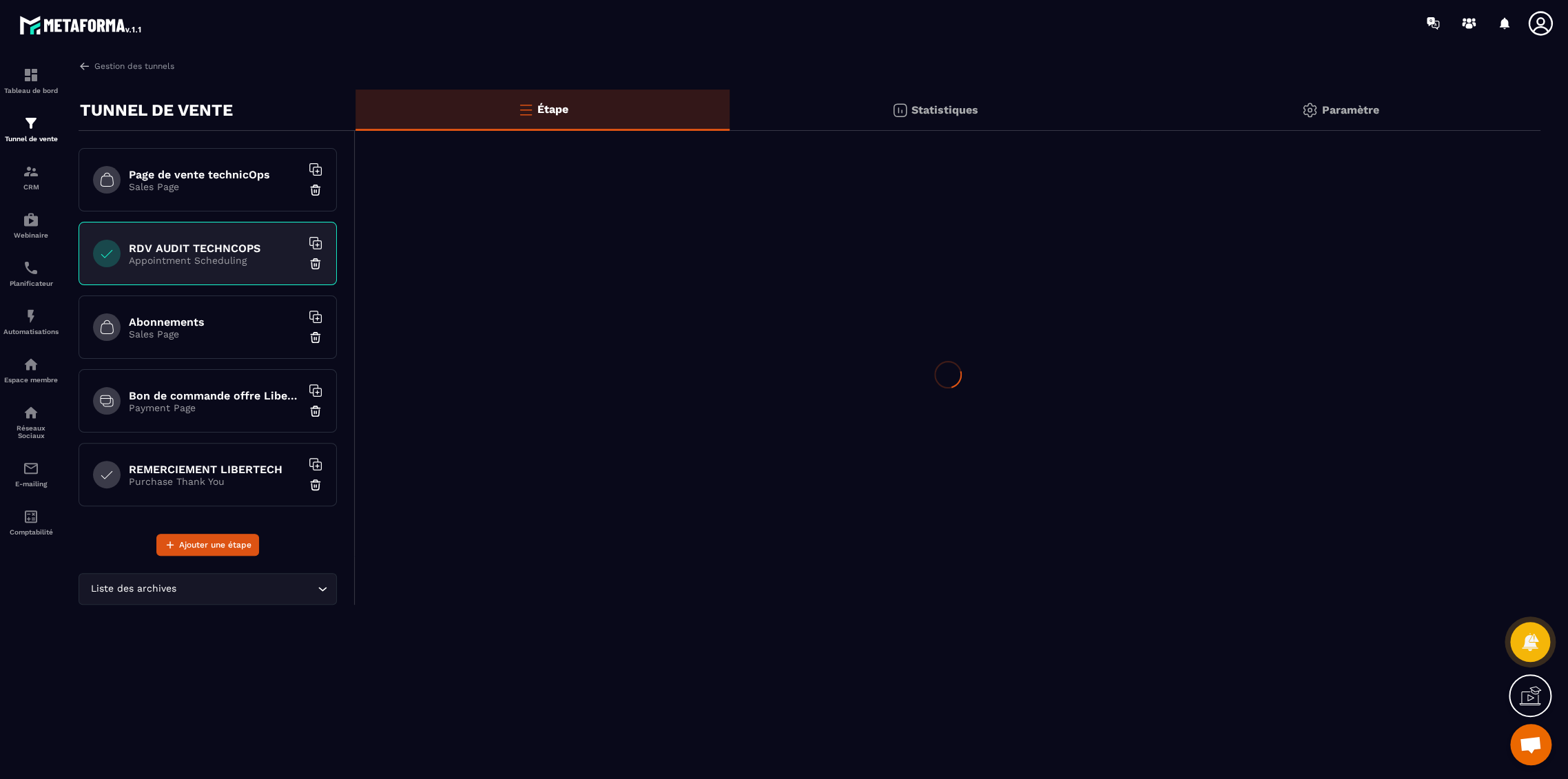
click at [199, 328] on p "Sales Page" at bounding box center [215, 333] width 172 height 11
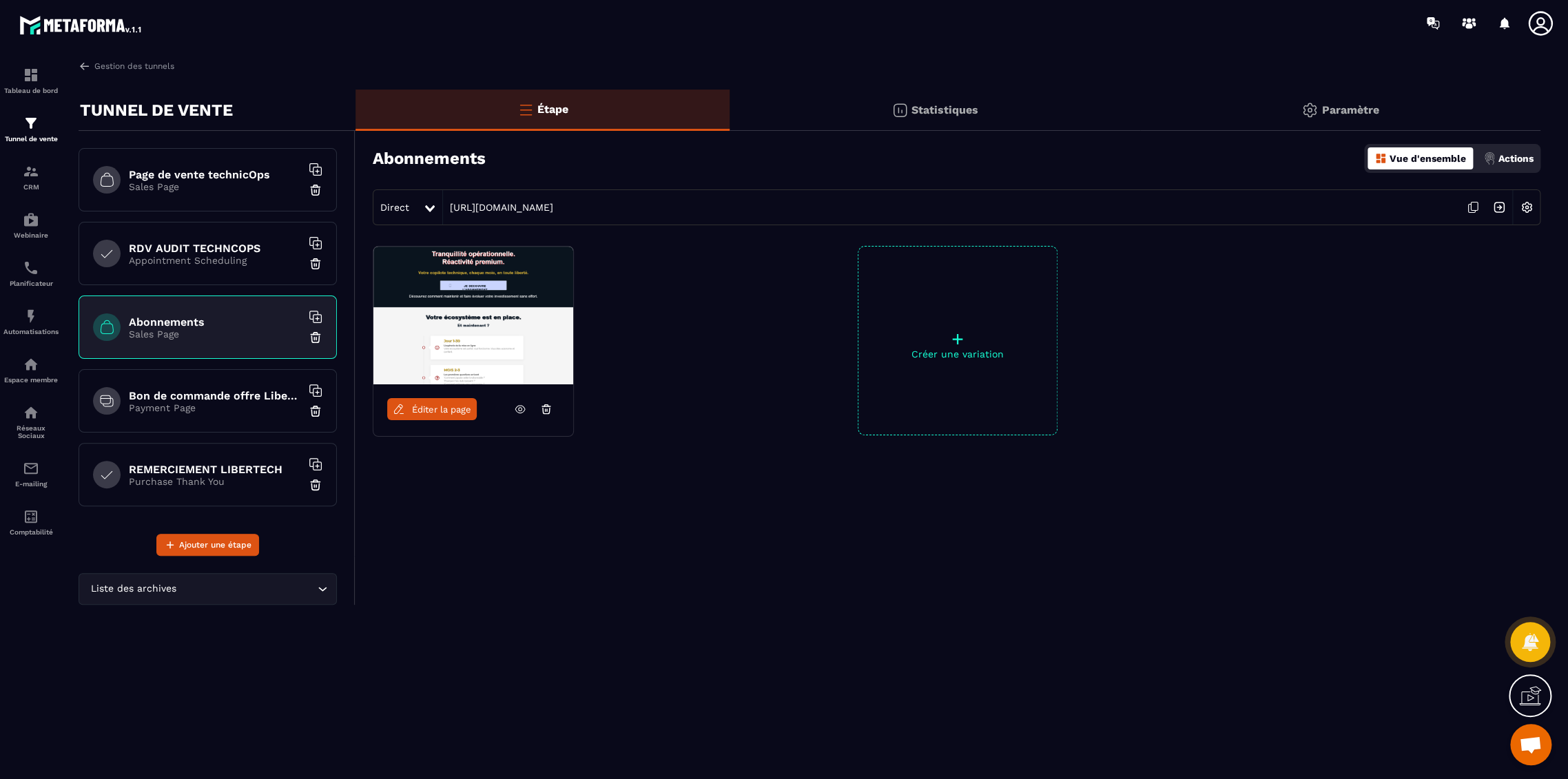
click at [186, 386] on div "Bon de commande offre LiberTech Payment Page" at bounding box center [208, 401] width 258 height 63
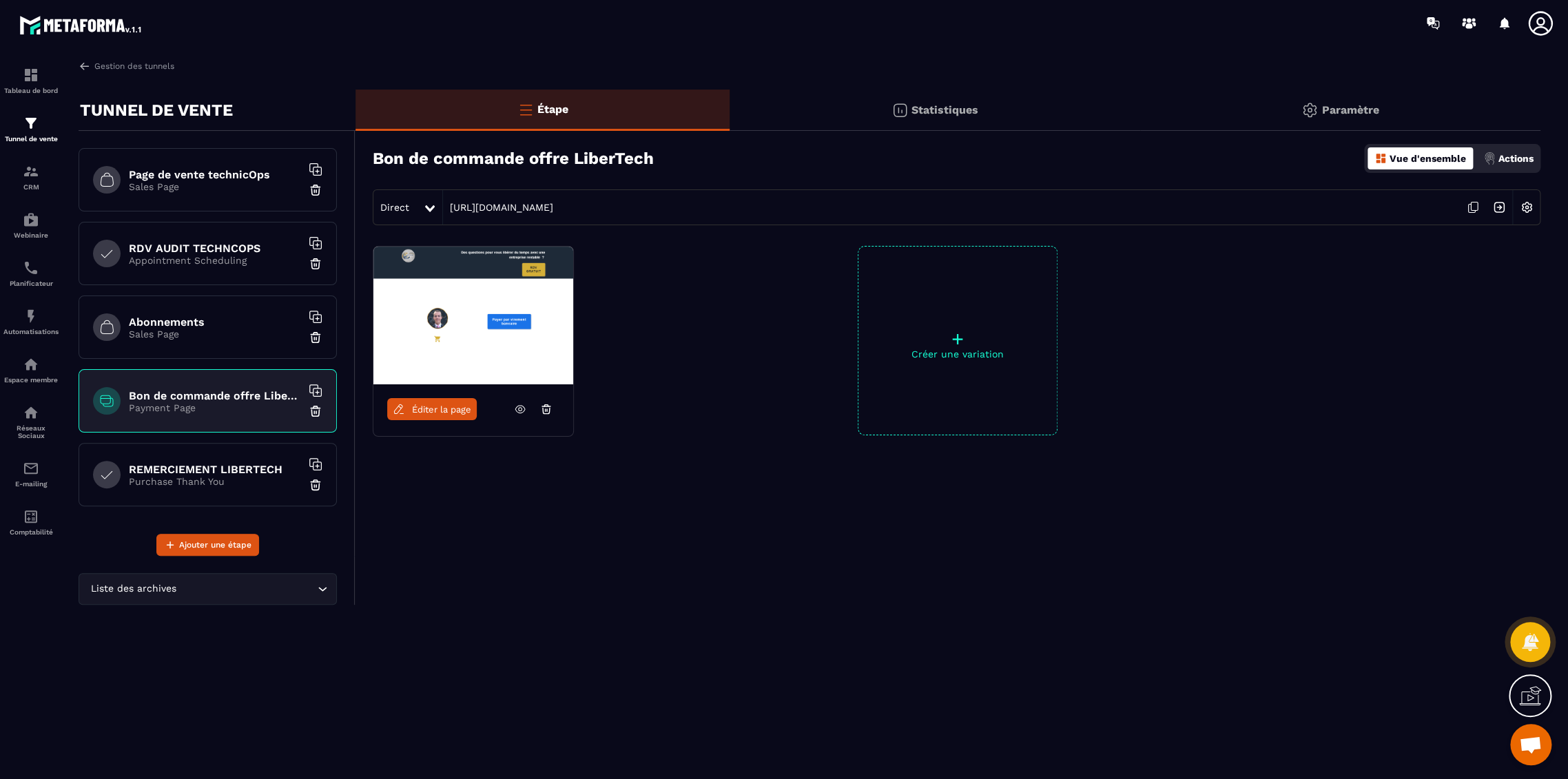
click at [209, 463] on h6 "REMERCIEMENT LIBERTECH" at bounding box center [215, 469] width 172 height 13
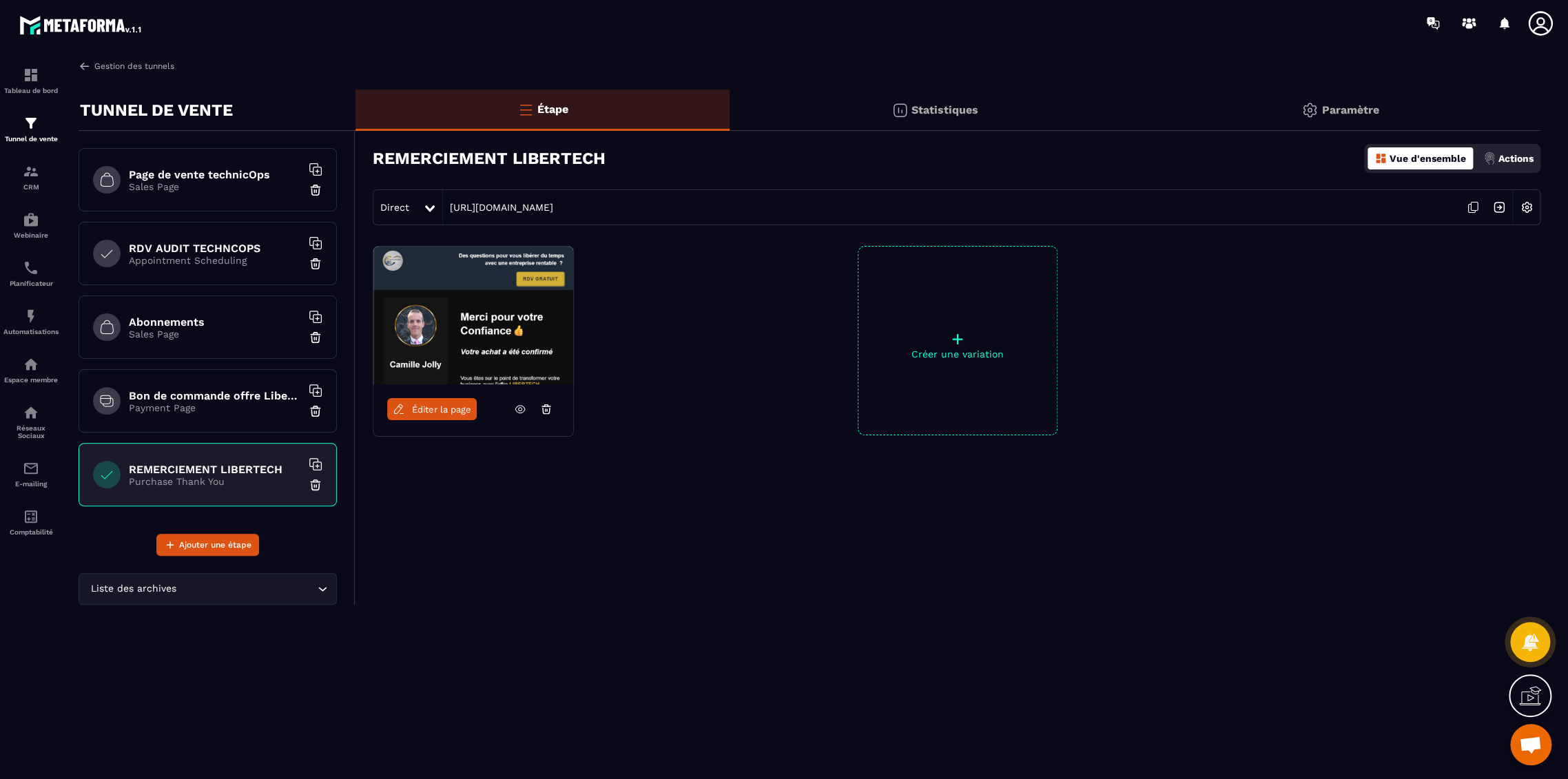
click at [115, 66] on link "Gestion des tunnels" at bounding box center [127, 66] width 96 height 13
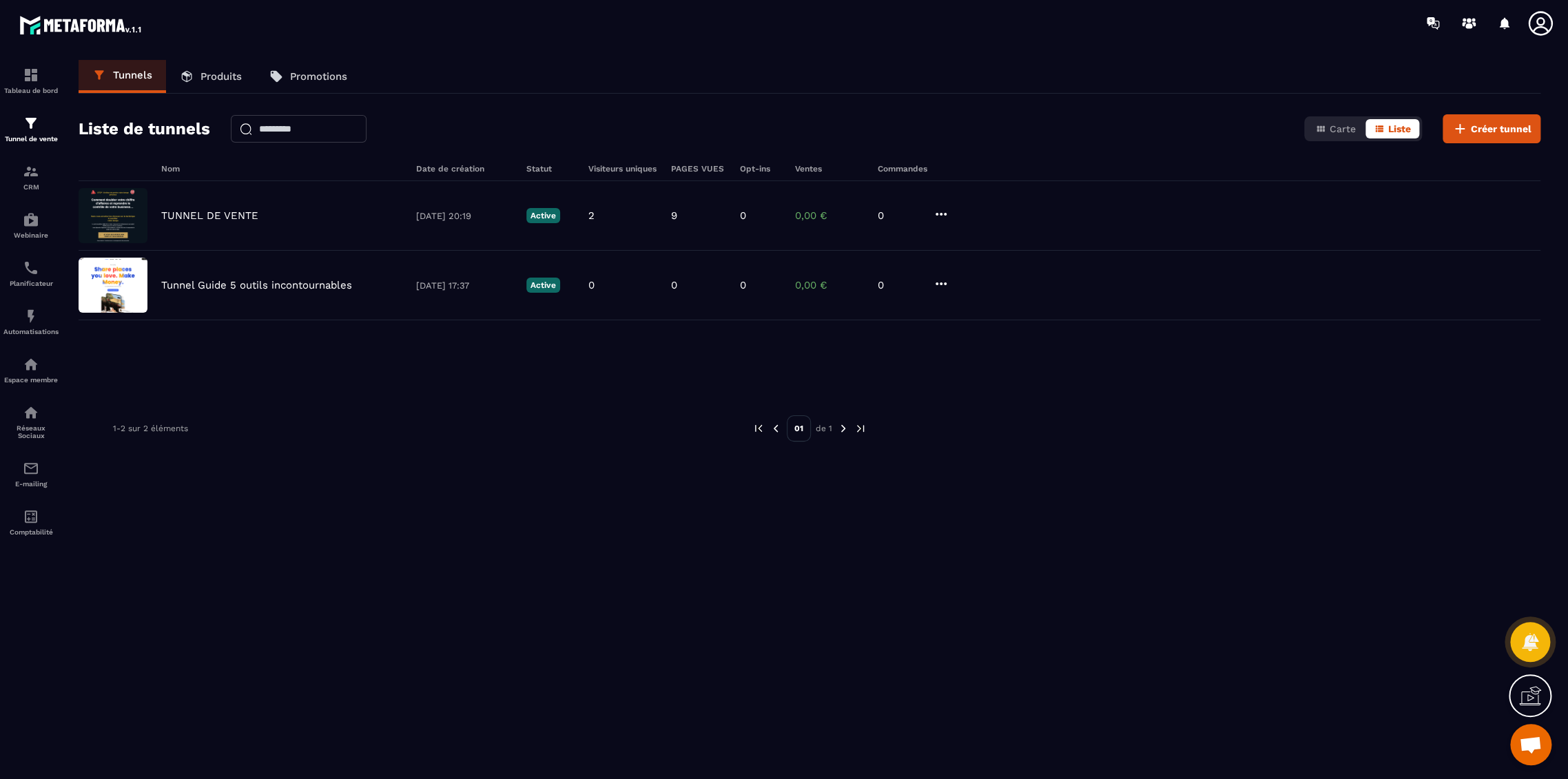
click at [1540, 29] on icon at bounding box center [1541, 23] width 27 height 27
